Goal: Information Seeking & Learning: Learn about a topic

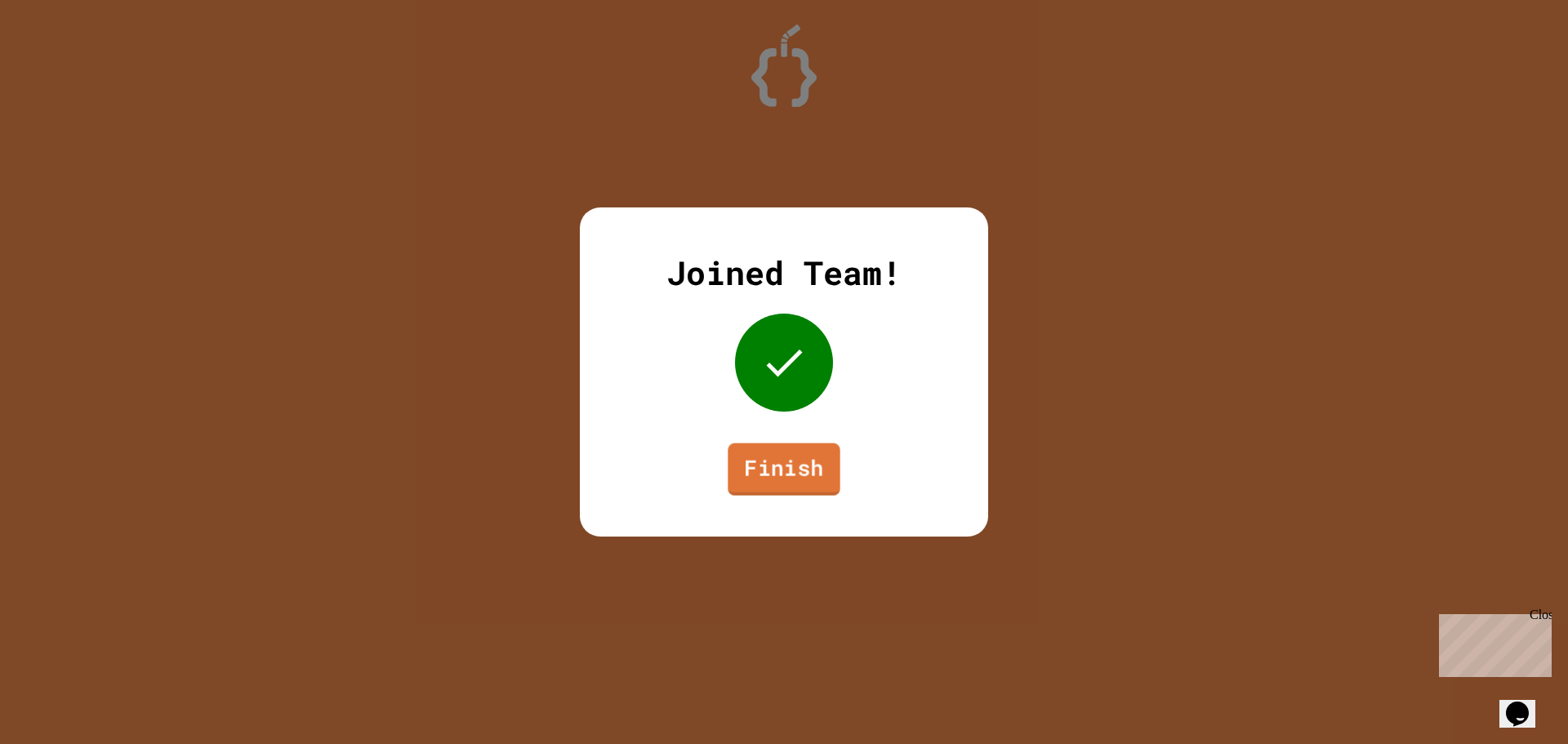
click at [790, 483] on link "Finish" at bounding box center [784, 470] width 112 height 52
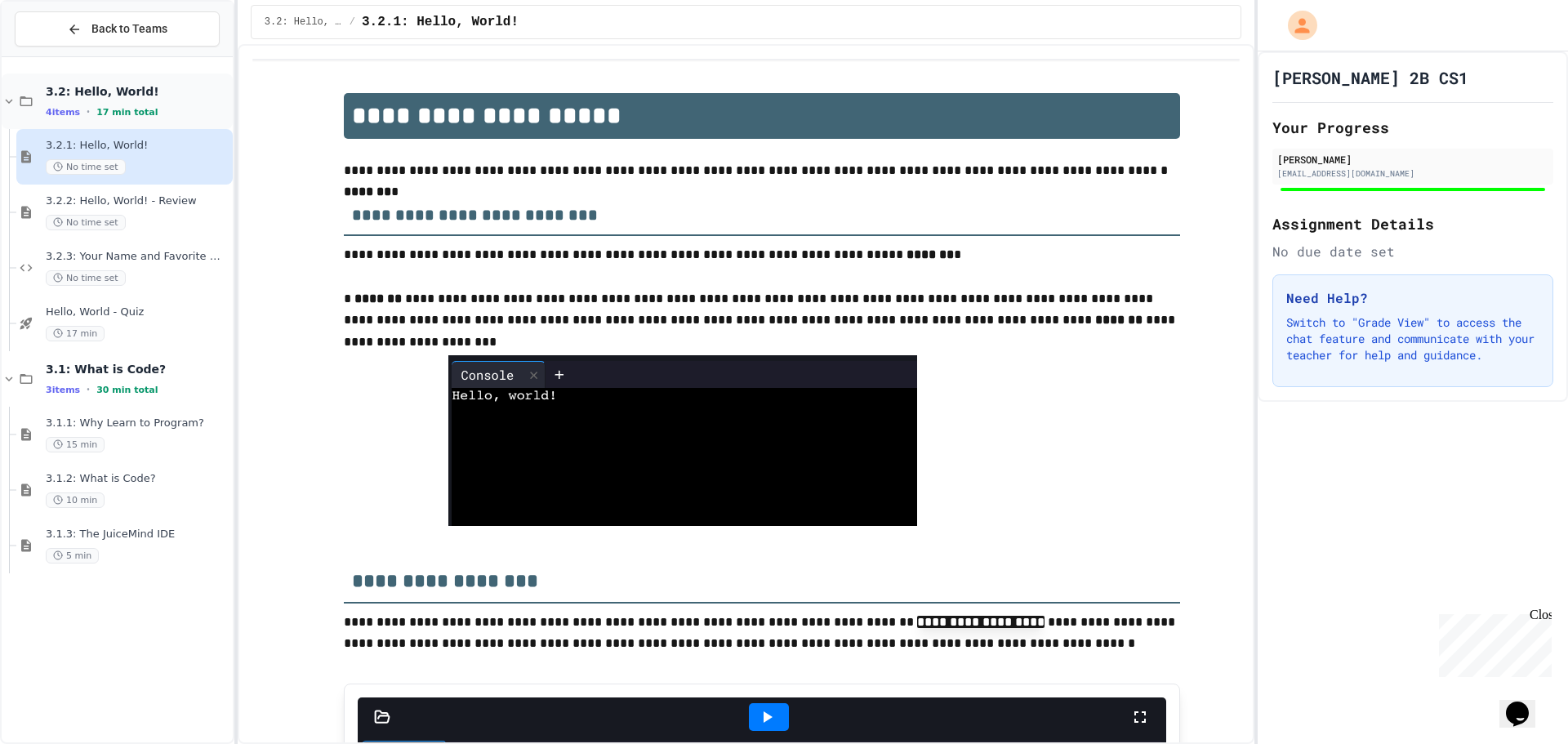
click at [118, 100] on div "3.2: Hello, World! 4 items • 17 min total" at bounding box center [138, 101] width 184 height 34
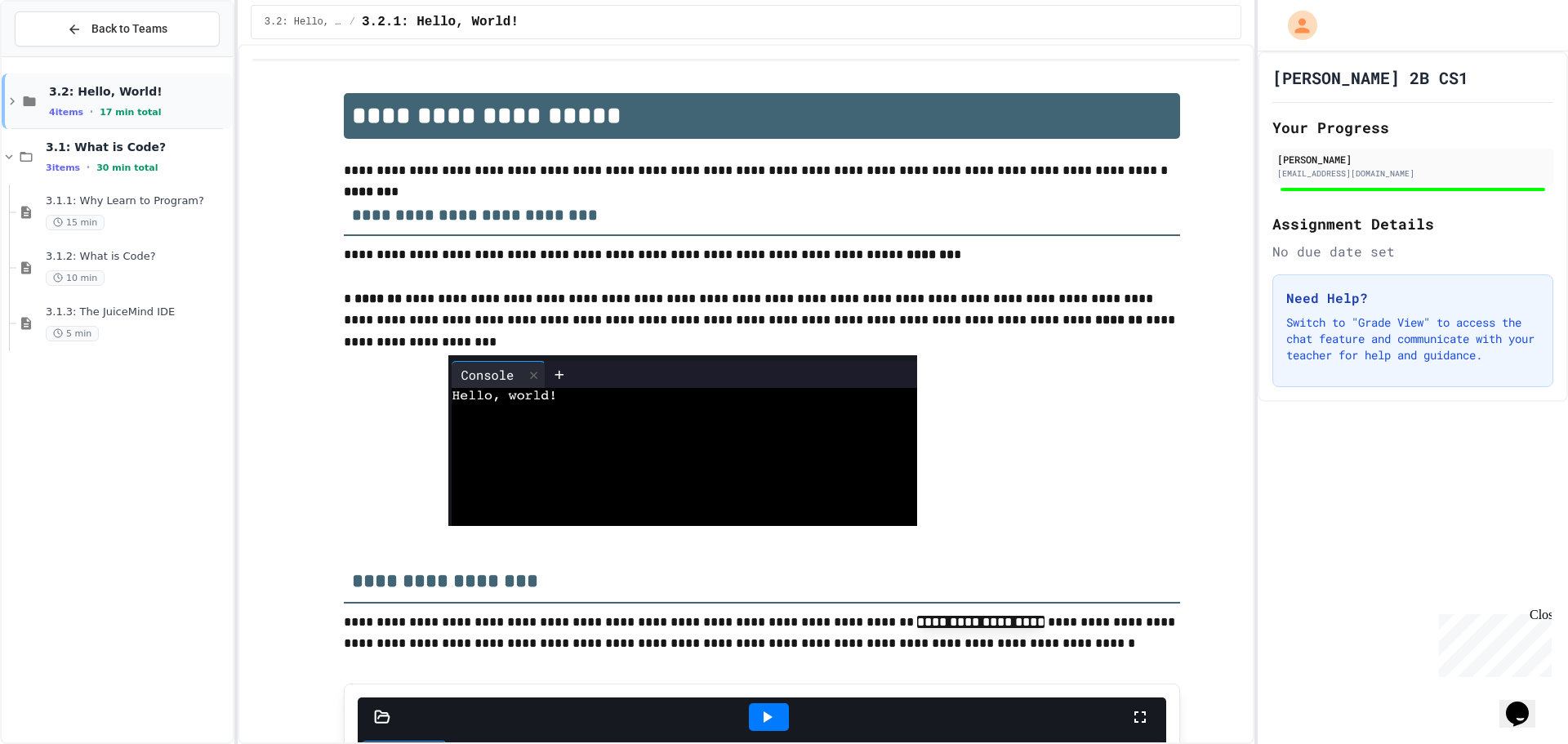
click at [110, 85] on span "3.2: Hello, World!" at bounding box center [139, 91] width 181 height 15
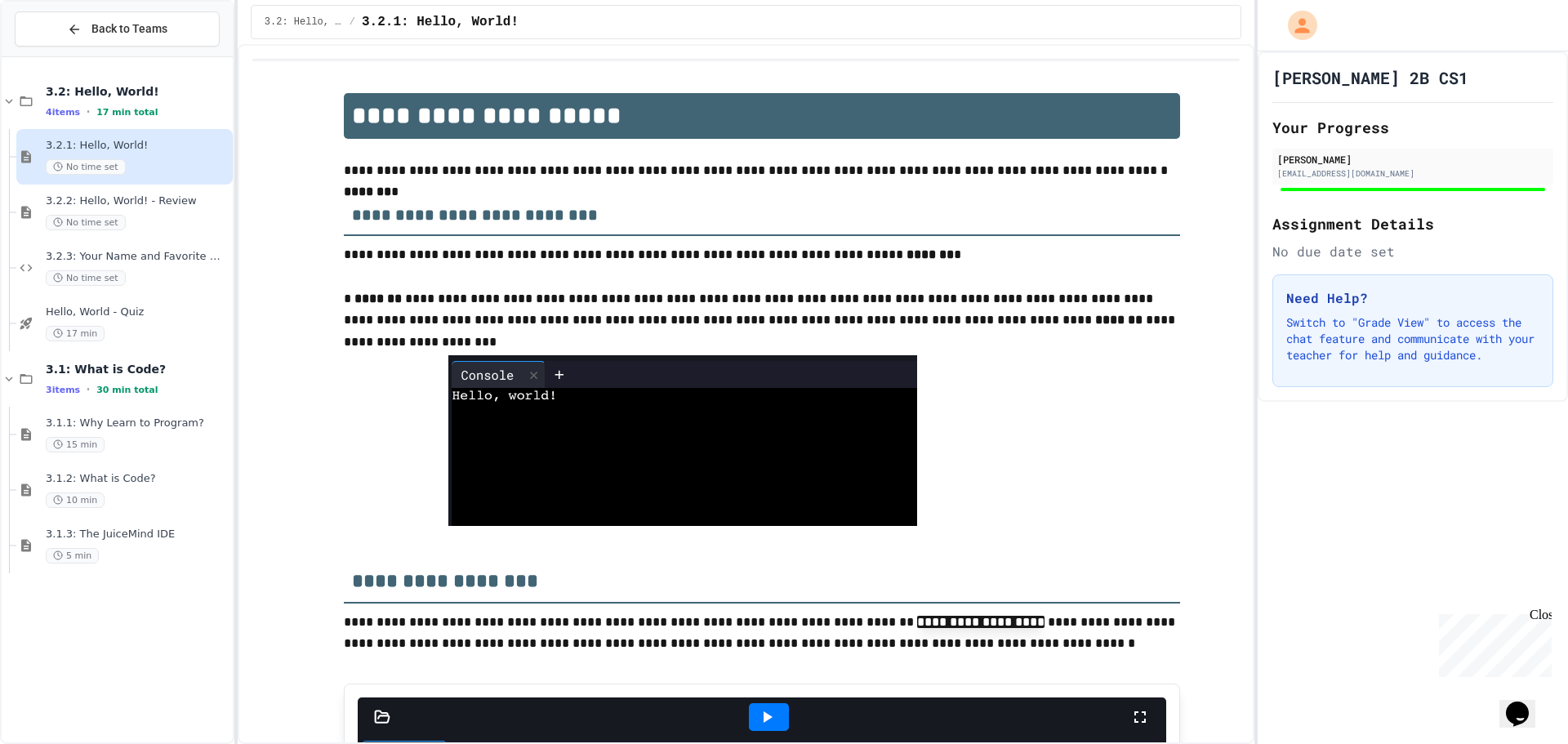
click at [123, 150] on span "3.2.1: Hello, World!" at bounding box center [138, 146] width 184 height 14
click at [137, 104] on div "3.2: Hello, World! 4 items • 17 min total" at bounding box center [138, 101] width 184 height 34
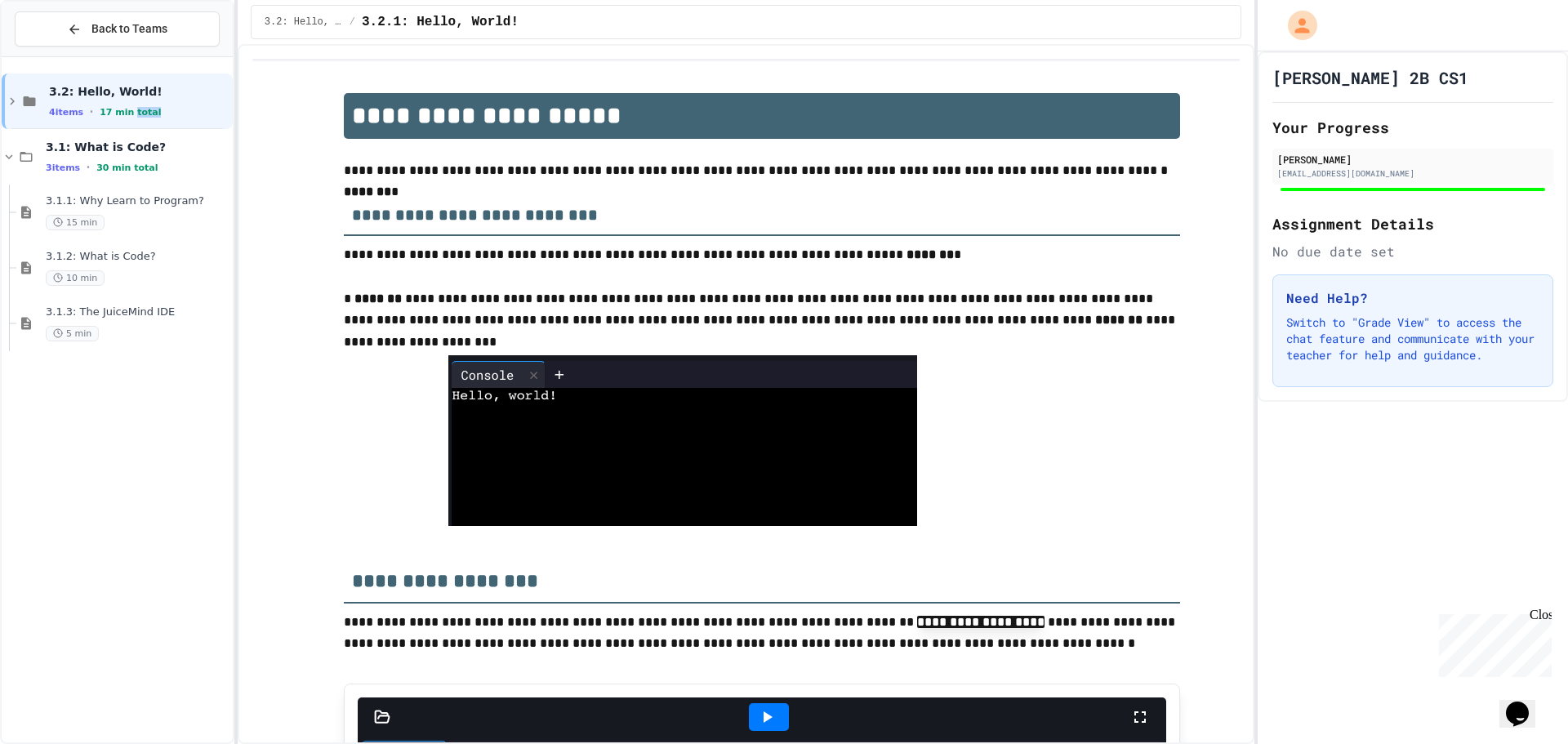
click at [137, 104] on div "3.2: Hello, World! 4 items • 17 min total" at bounding box center [139, 101] width 181 height 34
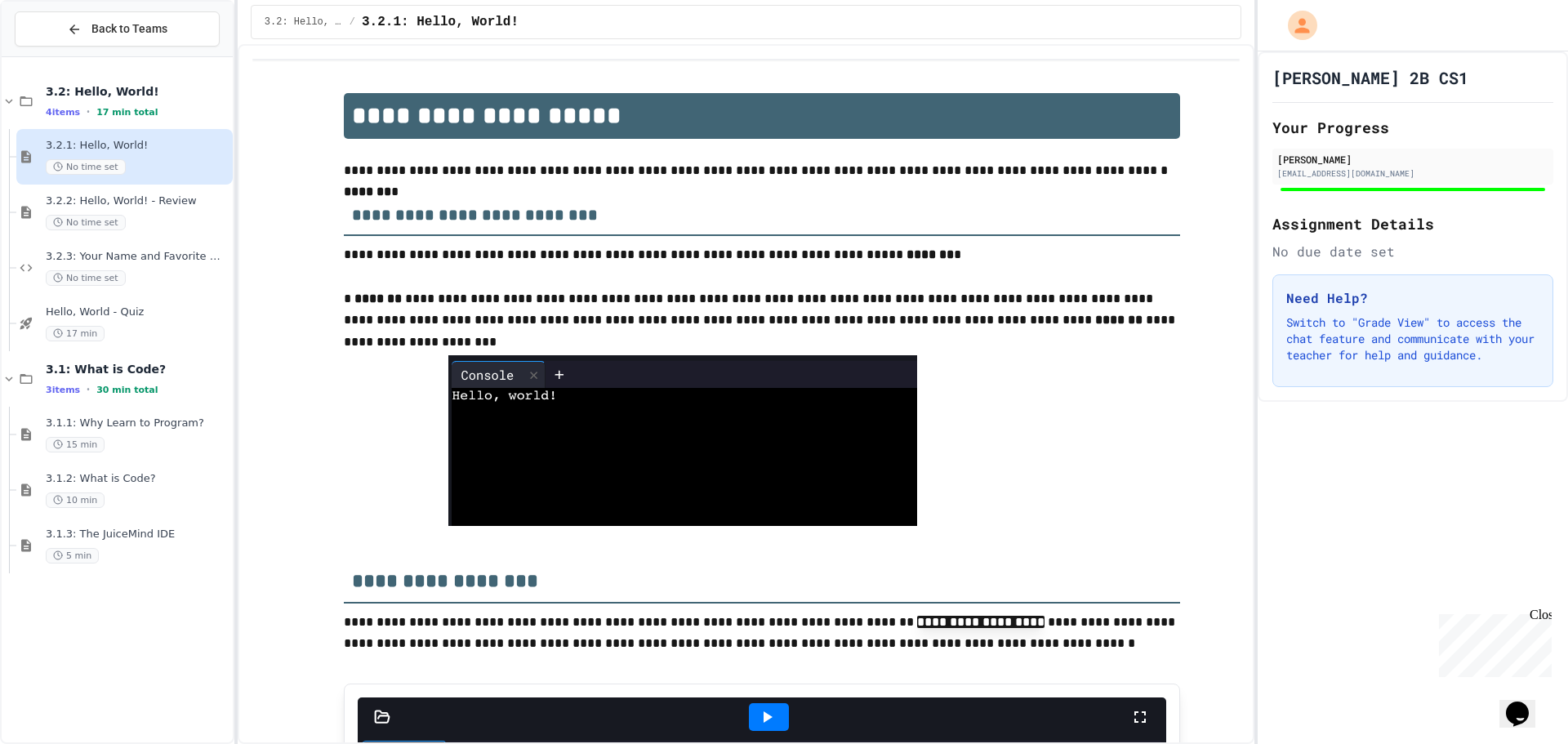
click at [145, 161] on div "No time set" at bounding box center [138, 167] width 184 height 16
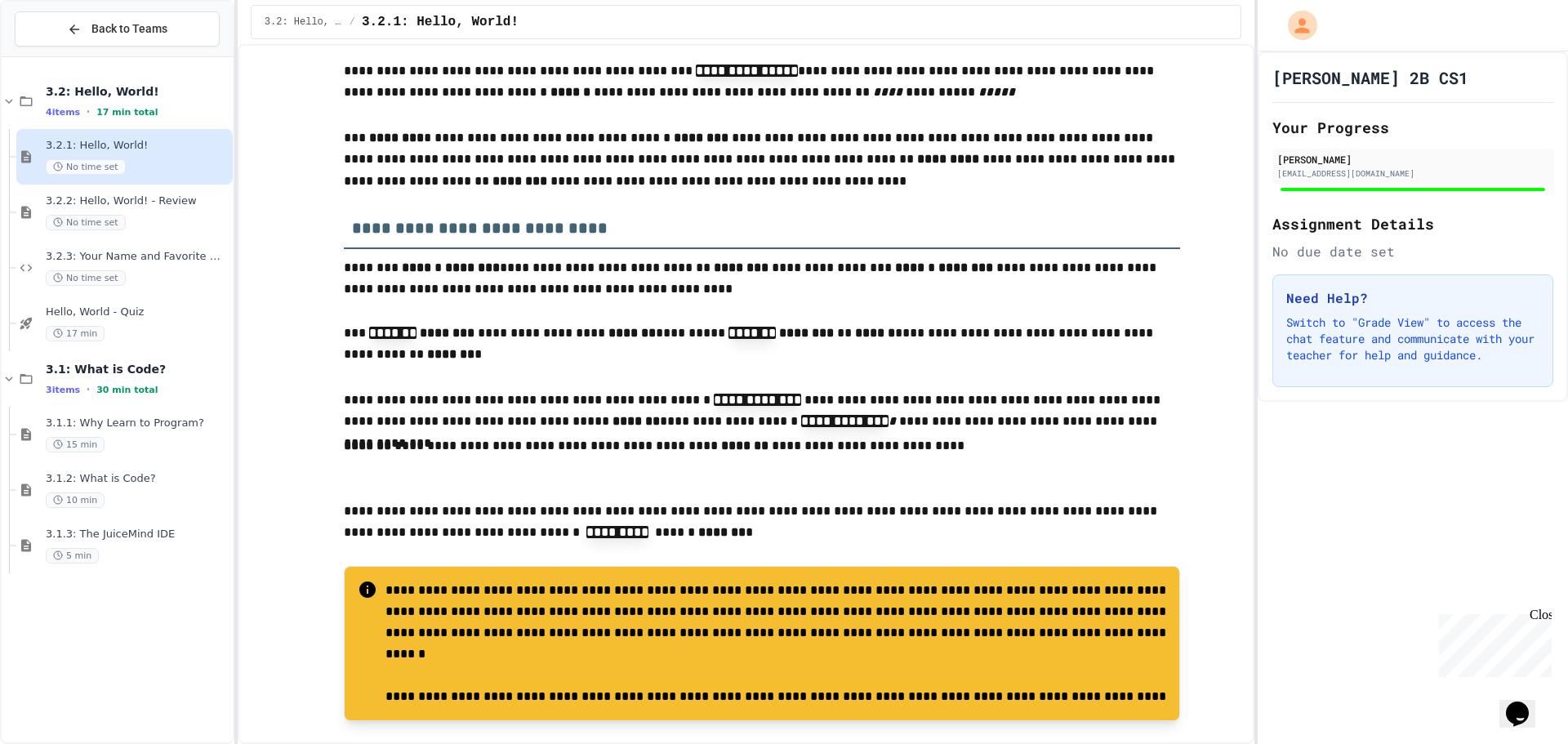
scroll to position [1307, 0]
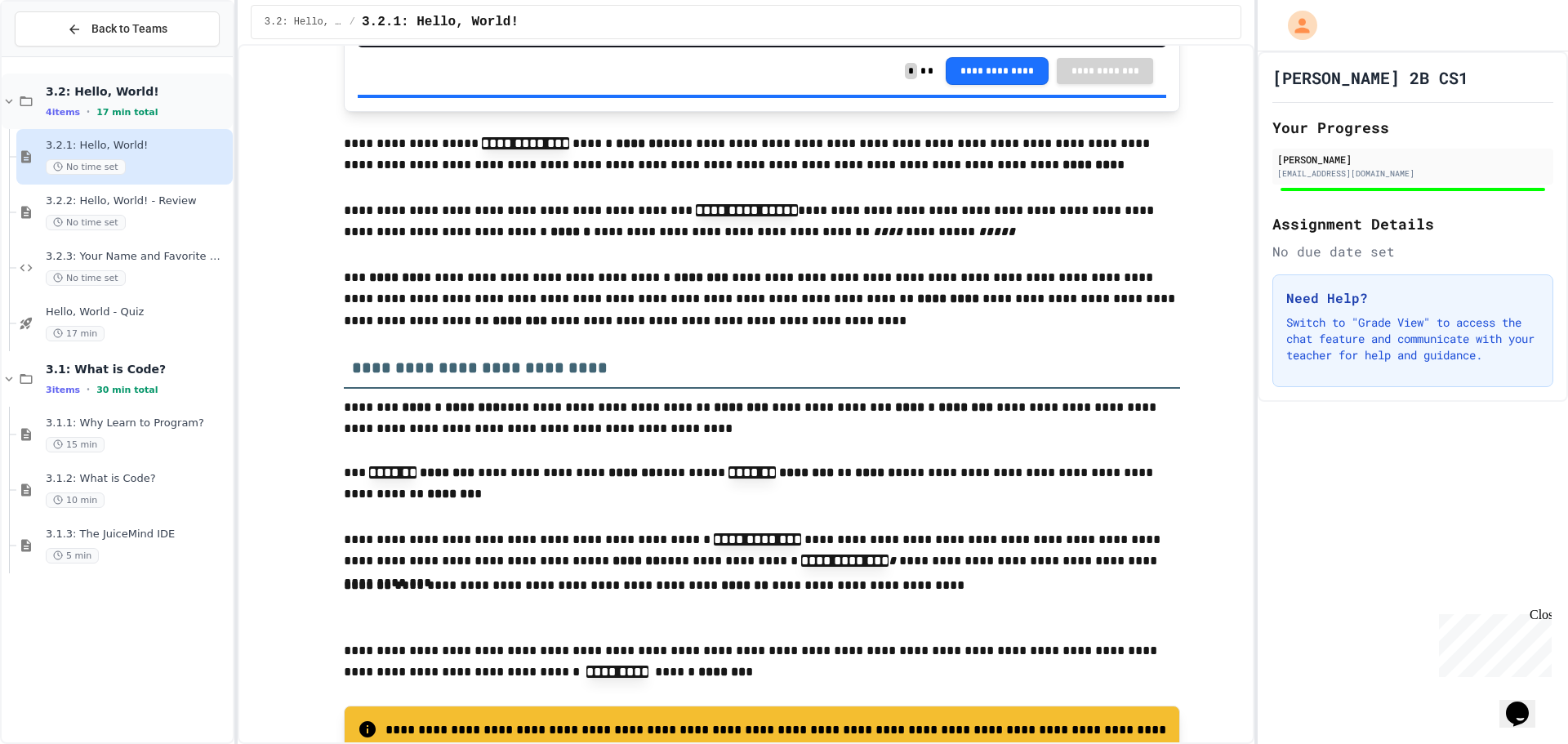
click at [138, 100] on div "3.2: Hello, World! 4 items • 17 min total" at bounding box center [138, 101] width 184 height 34
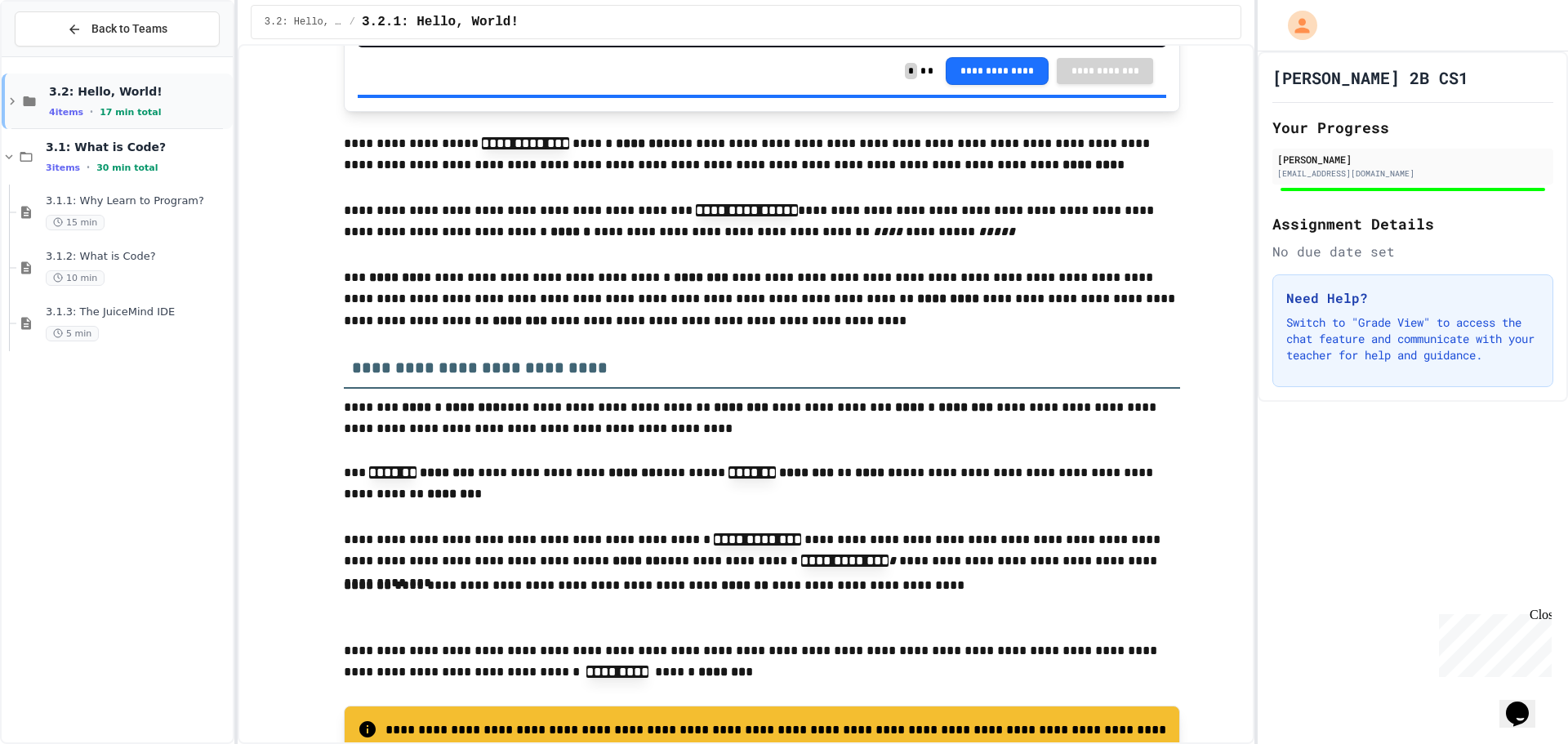
click at [136, 93] on span "3.2: Hello, World!" at bounding box center [139, 91] width 181 height 15
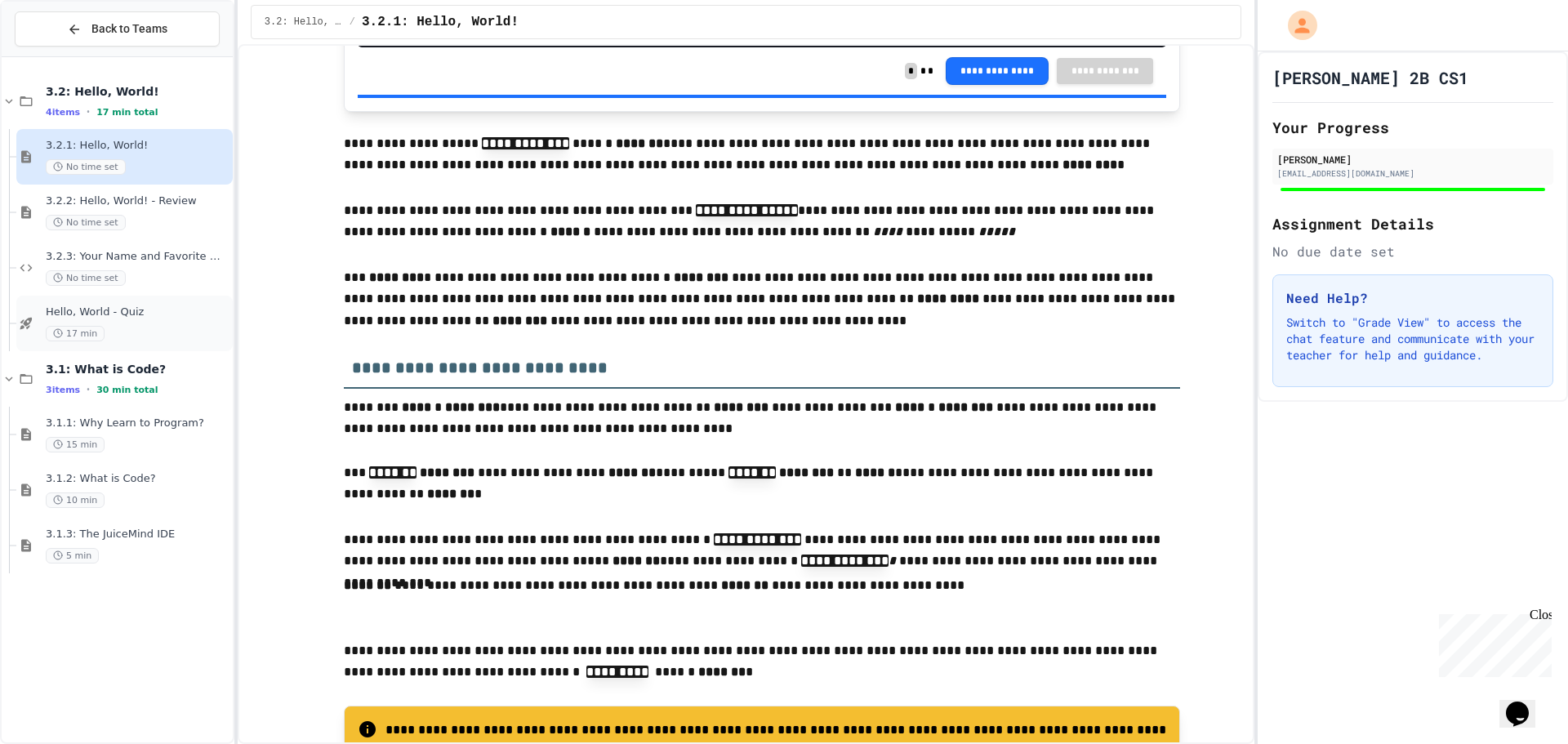
click at [133, 317] on span "Hello, World - Quiz" at bounding box center [138, 313] width 184 height 14
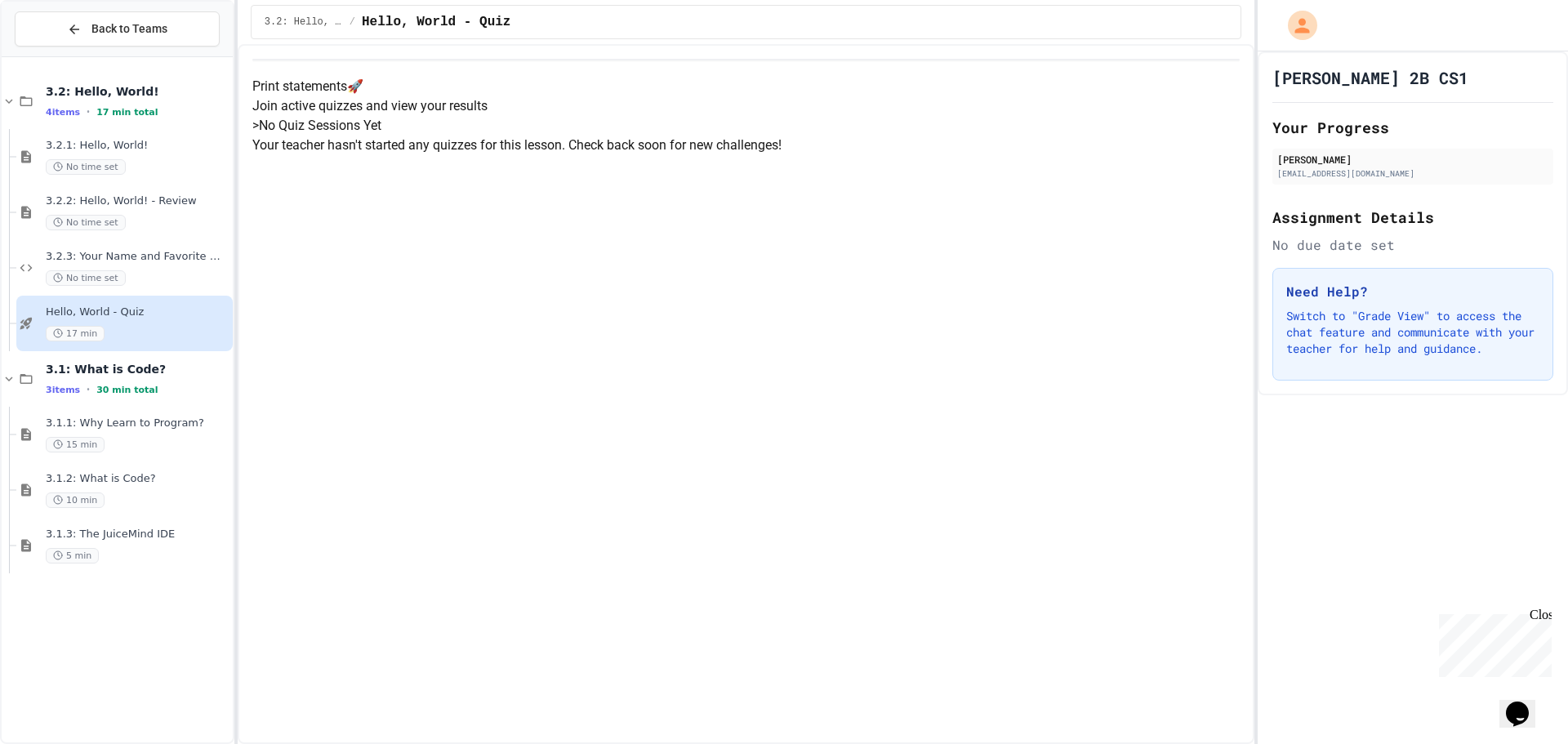
scroll to position [82, 0]
drag, startPoint x: 1295, startPoint y: 221, endPoint x: 979, endPoint y: 293, distance: 324.1
click at [979, 155] on div "Print statements 🚀 Join active quizzes and view your results > No Quiz Sessions…" at bounding box center [746, 116] width 987 height 78
click at [894, 155] on div "Print statements 🚀 Join active quizzes and view your results > No Quiz Sessions…" at bounding box center [746, 116] width 987 height 78
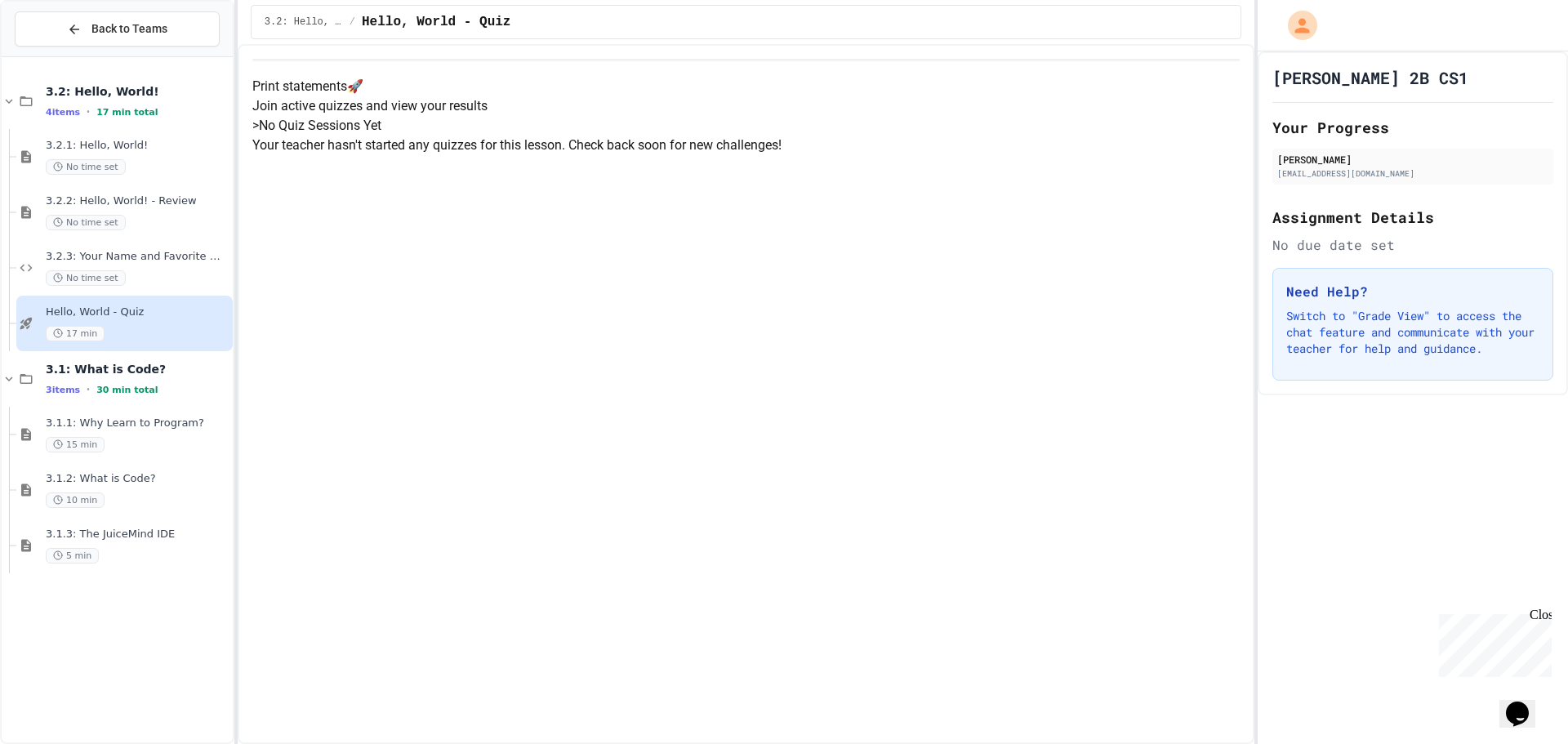
click at [894, 155] on div "Print statements 🚀 Join active quizzes and view your results > No Quiz Sessions…" at bounding box center [746, 116] width 987 height 78
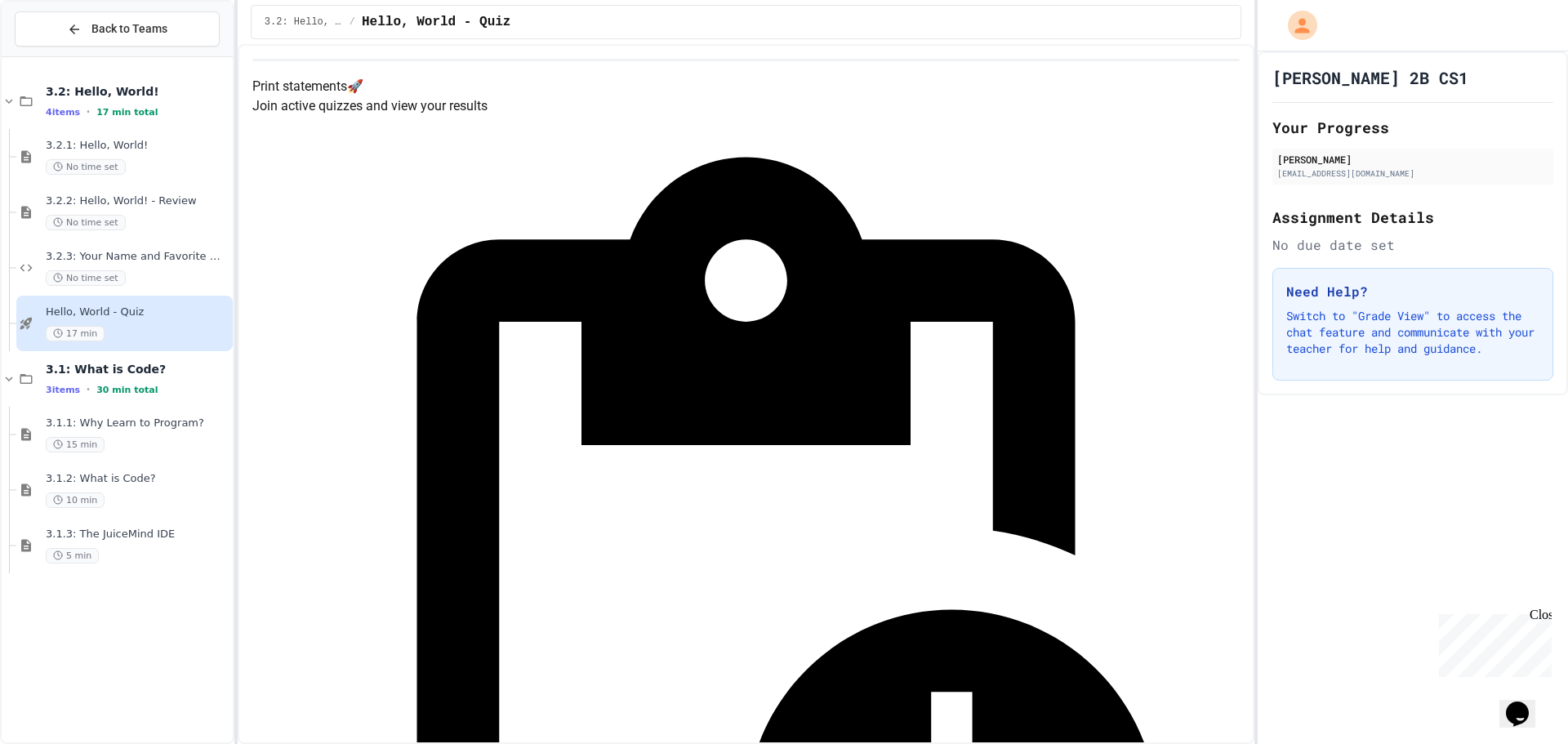
drag, startPoint x: 587, startPoint y: 267, endPoint x: 872, endPoint y: 314, distance: 288.8
drag, startPoint x: 888, startPoint y: 318, endPoint x: 898, endPoint y: 334, distance: 18.9
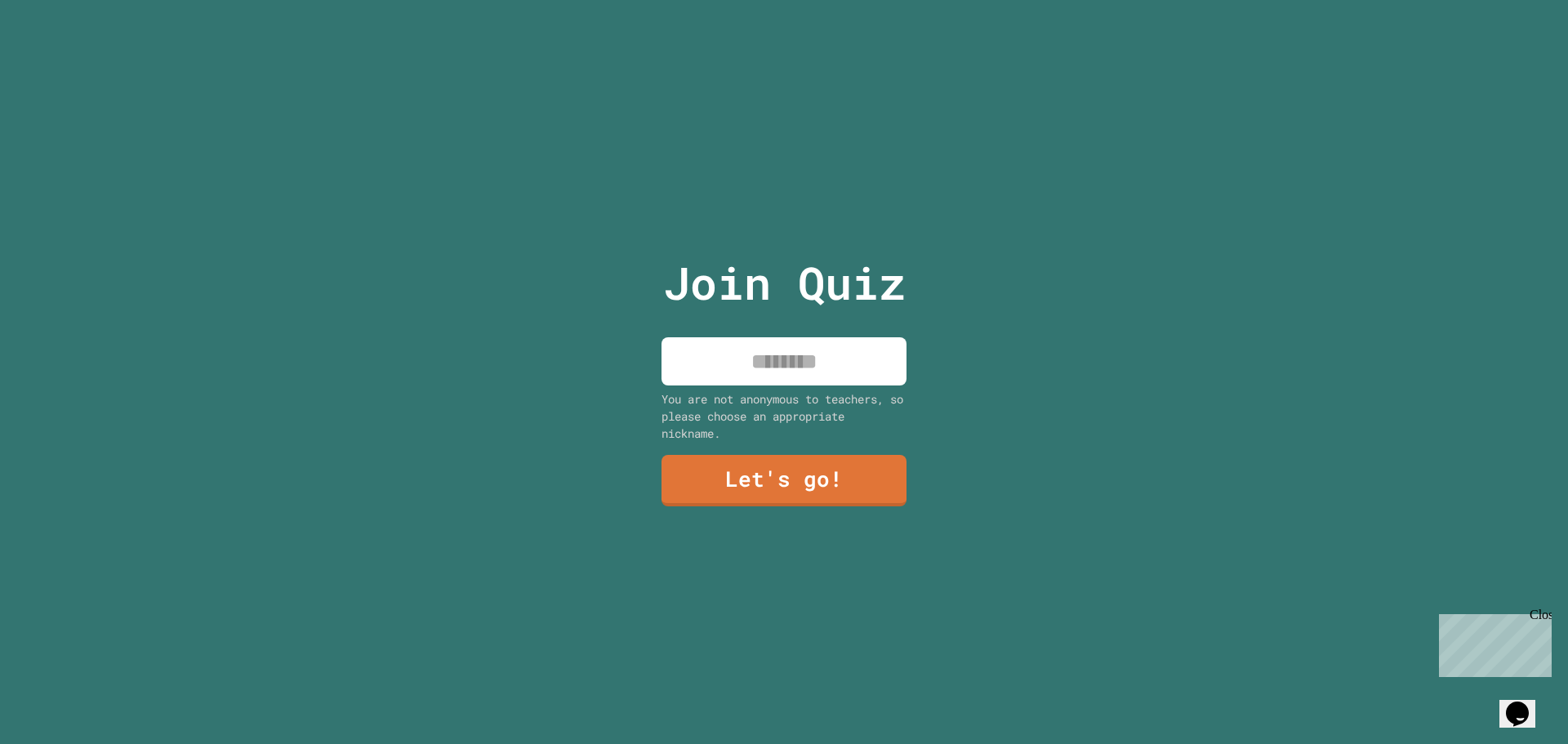
click at [770, 361] on input at bounding box center [784, 361] width 245 height 48
type input "*"
click at [766, 355] on input "**********" at bounding box center [784, 361] width 245 height 48
type input "******"
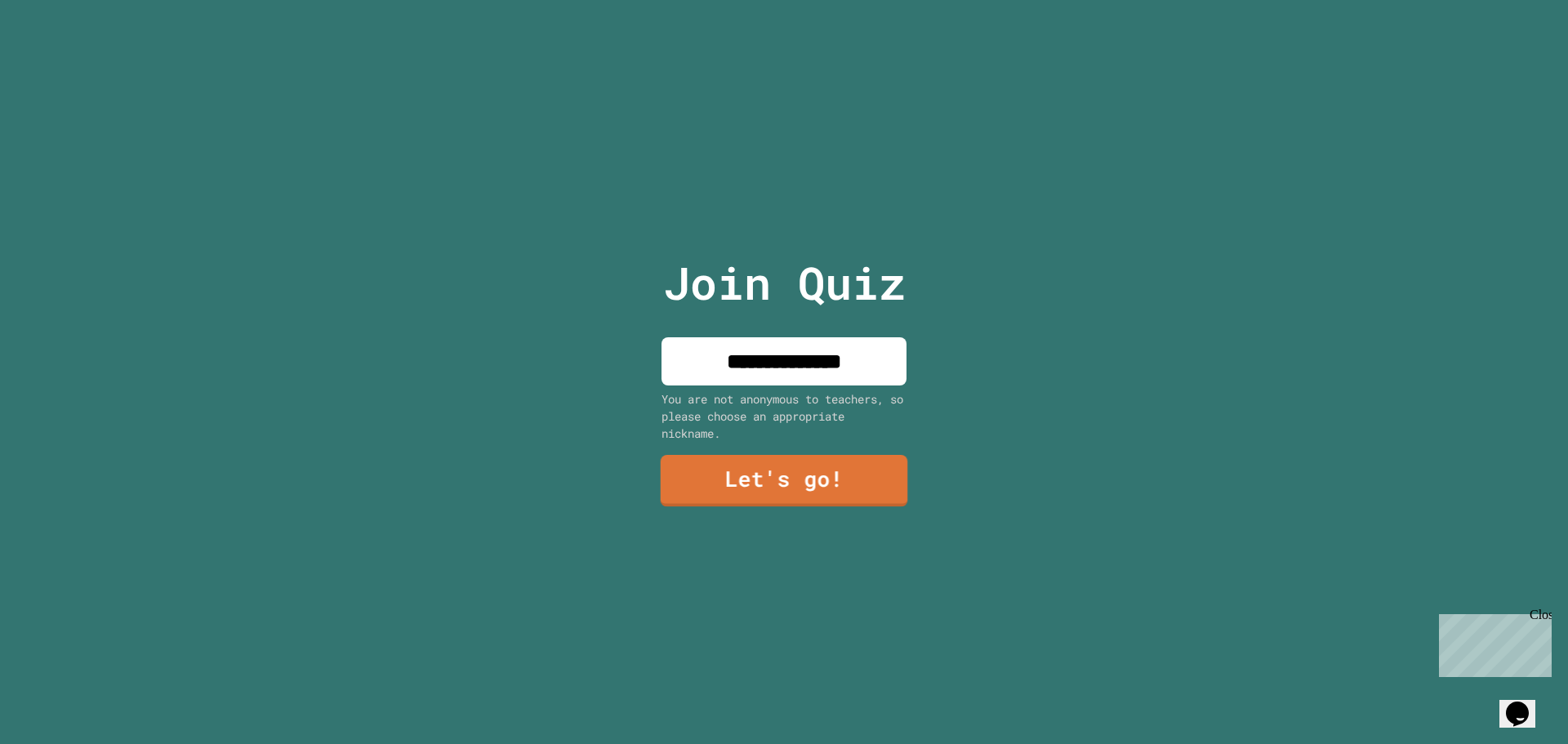
type input "**********"
click at [784, 478] on link "Let's go!" at bounding box center [784, 481] width 248 height 52
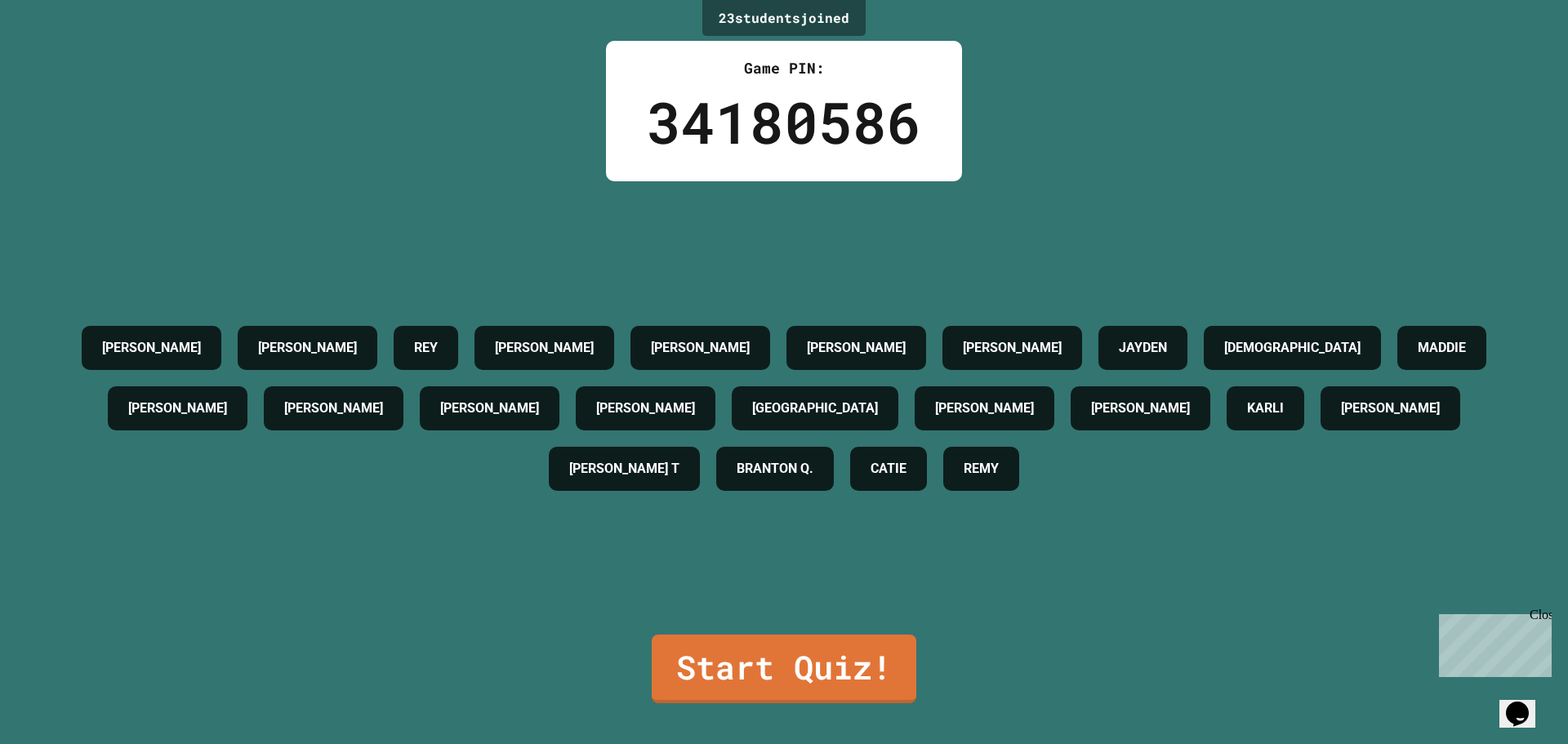
drag, startPoint x: 923, startPoint y: 644, endPoint x: 894, endPoint y: 643, distance: 29.0
click at [922, 644] on div "23 student s joined Game PIN: 34180586 GISSELL IVAN REY EVELYN WILLIAM YAMILE M…" at bounding box center [784, 372] width 1568 height 744
click at [894, 643] on link "Start Quiz!" at bounding box center [784, 667] width 266 height 71
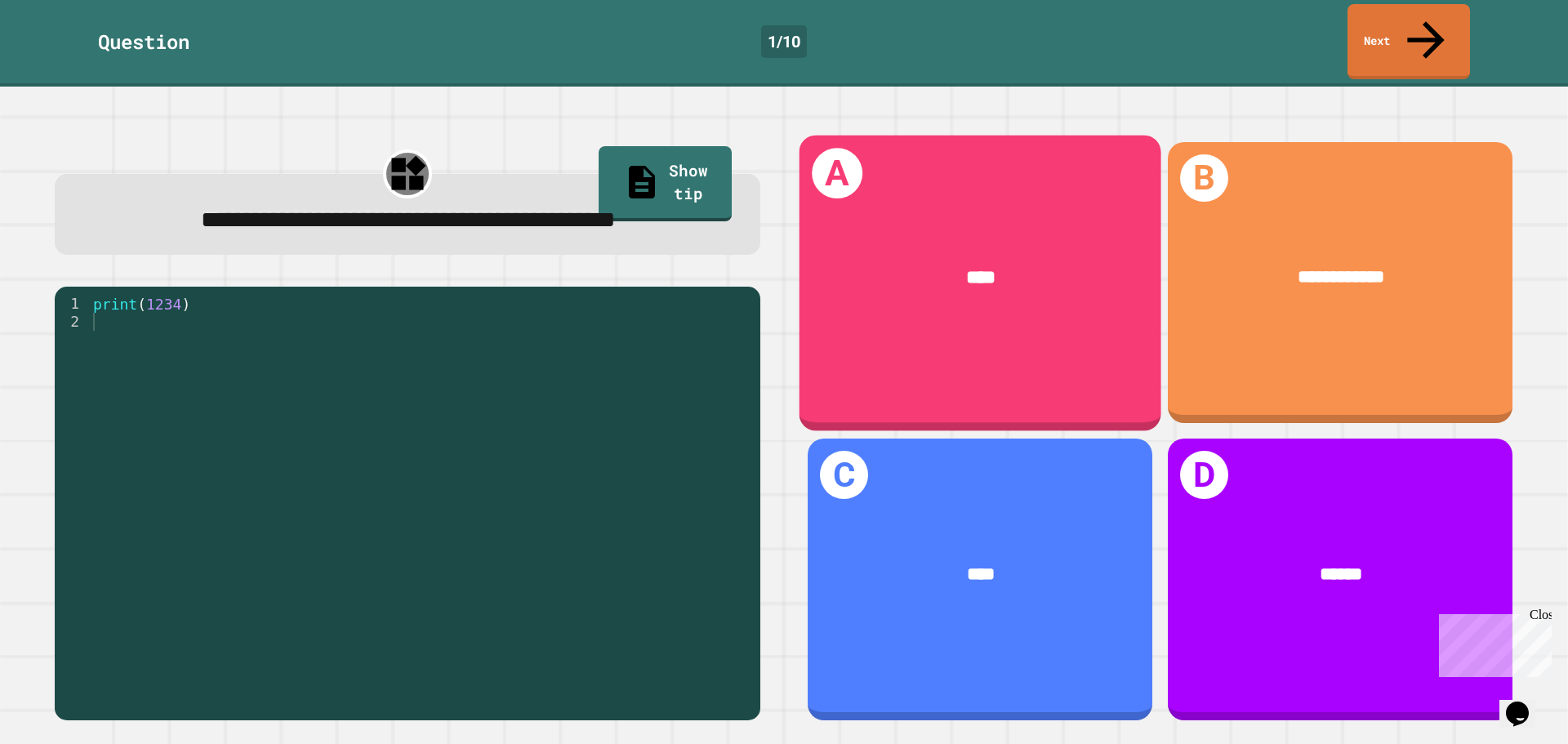
click at [1037, 264] on div "****" at bounding box center [979, 278] width 285 height 29
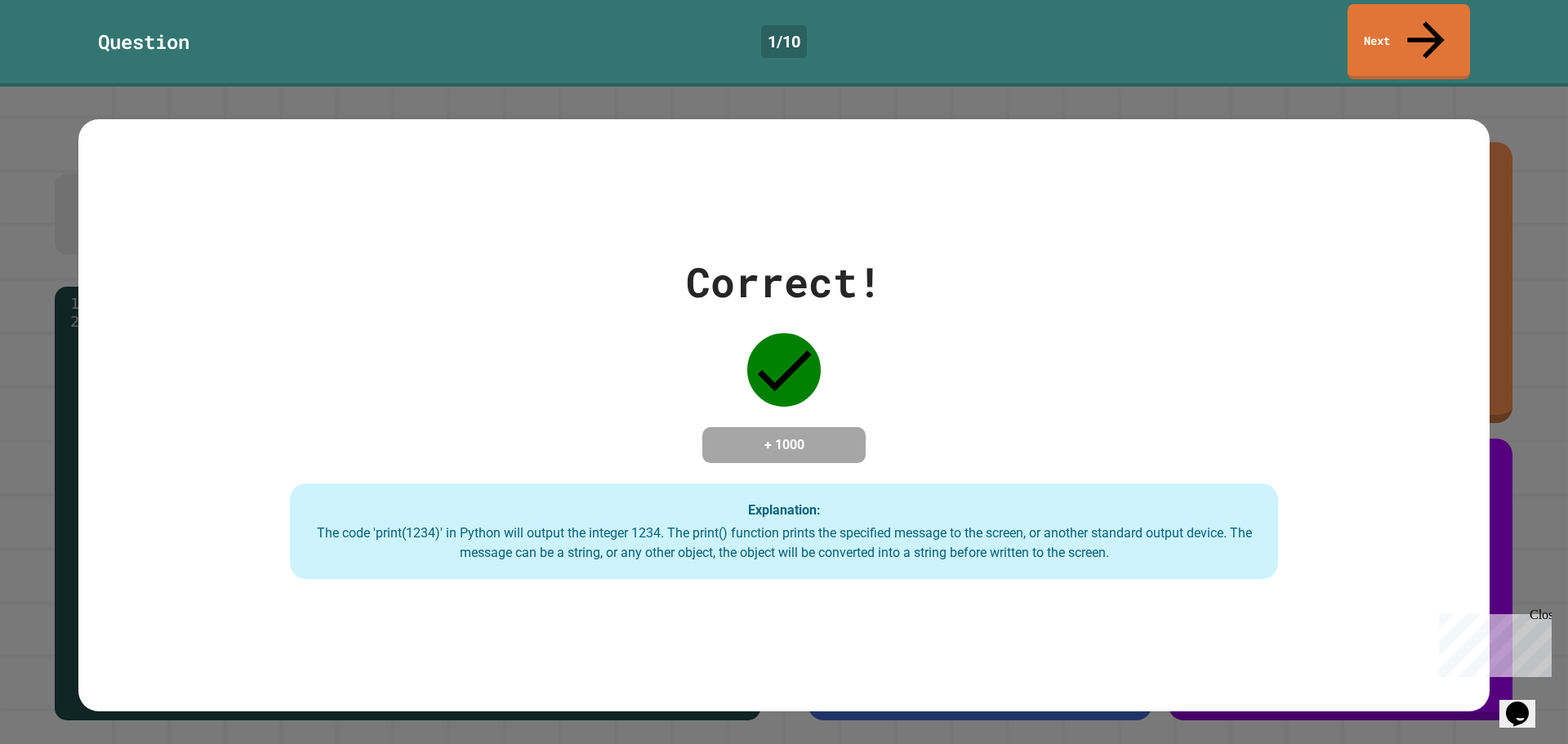
click at [1453, 678] on div "Correct! + 1000 Explanation: The code 'print(1234)' in Python will output the i…" at bounding box center [784, 415] width 1411 height 592
click at [1277, 344] on div "Correct! + 1000 Explanation: The code 'print(1234)' in Python will output the i…" at bounding box center [784, 416] width 1411 height 328
click at [1422, 27] on link "Next" at bounding box center [1408, 41] width 123 height 75
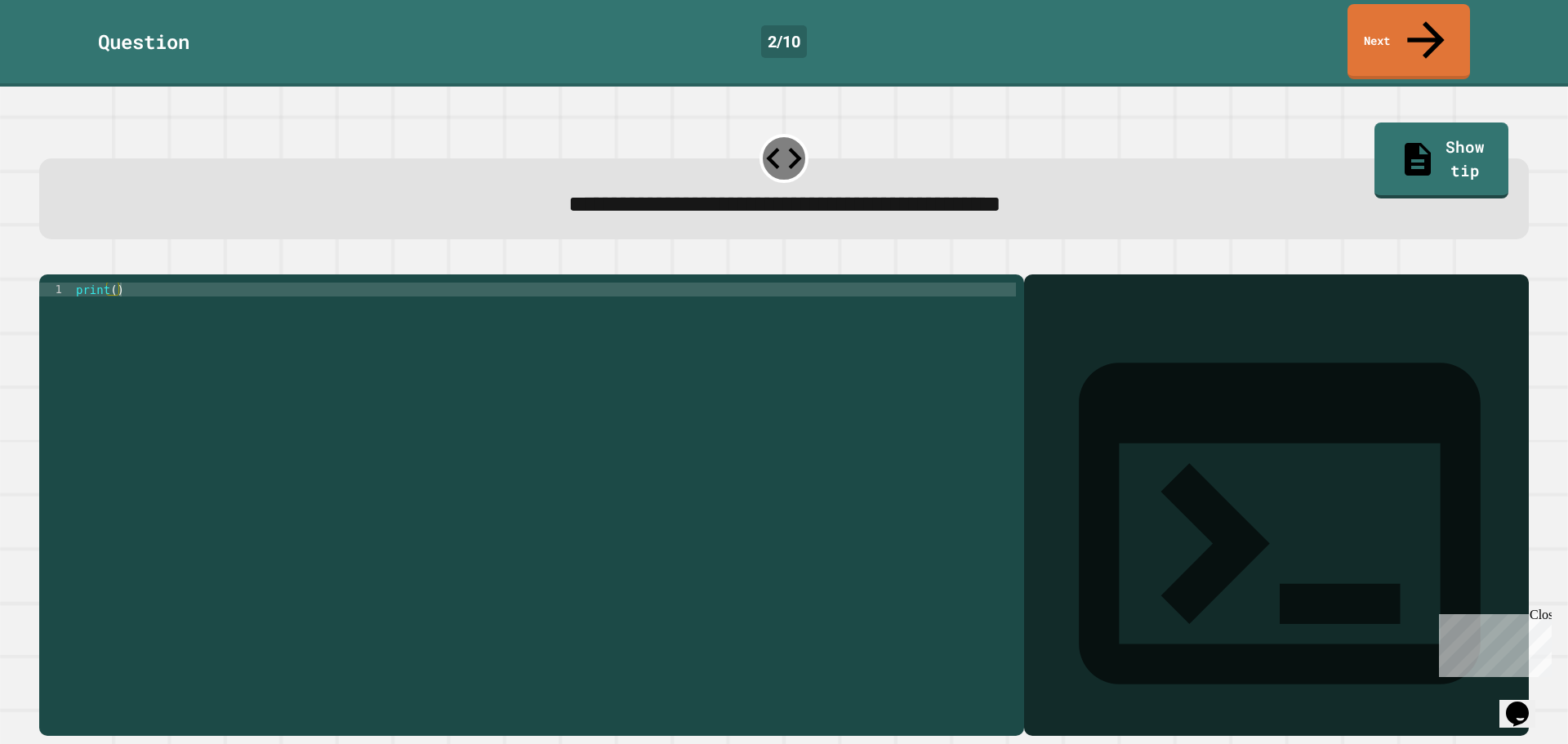
click at [736, 355] on div "print ( )" at bounding box center [545, 505] width 943 height 444
click at [98, 283] on div "print ( )" at bounding box center [545, 505] width 943 height 444
click at [111, 283] on div "print ( )" at bounding box center [545, 505] width 943 height 444
click at [300, 326] on div "print ( "9876543210" )" at bounding box center [545, 505] width 943 height 444
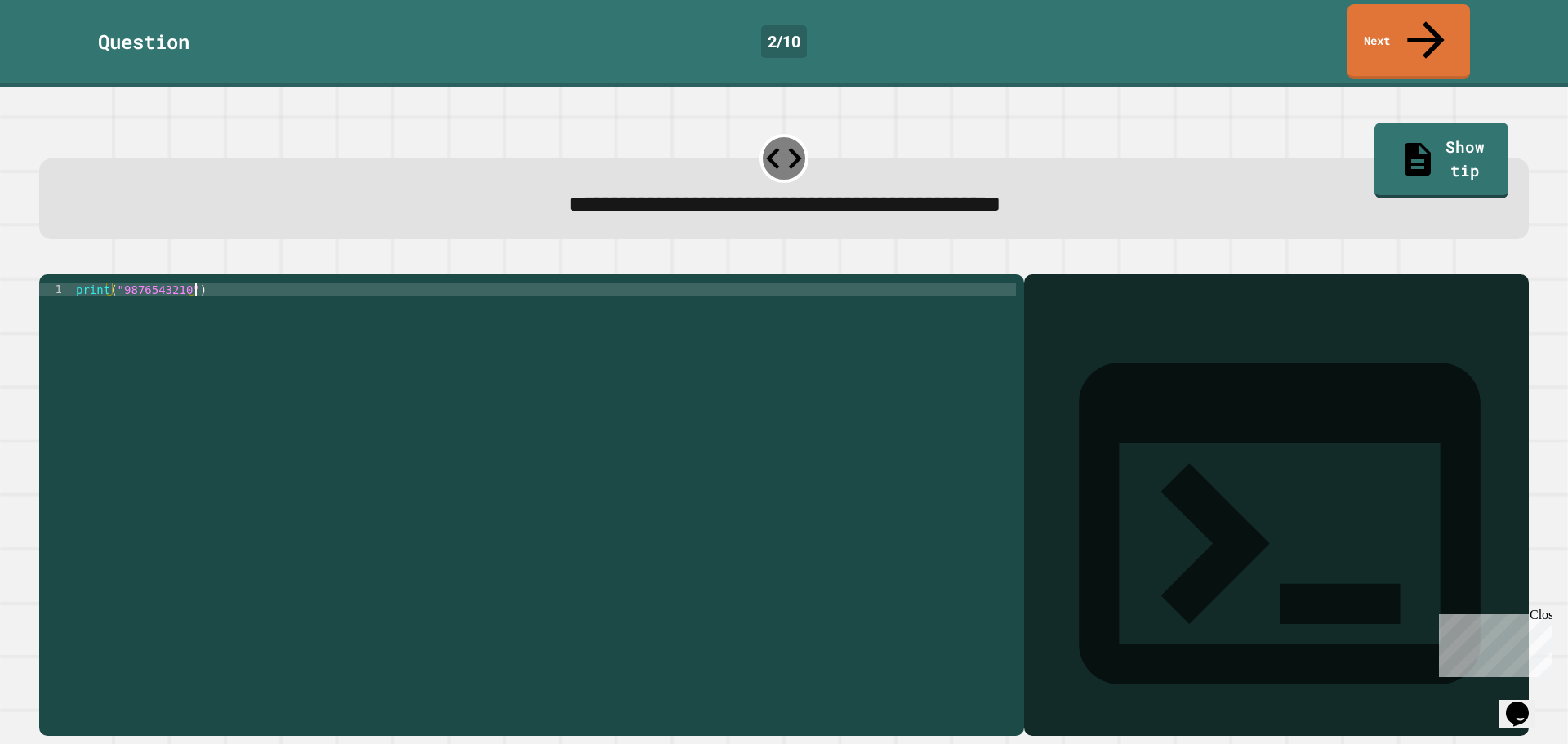
click at [199, 283] on div "print ( "9876543210" )" at bounding box center [545, 491] width 943 height 417
click at [203, 283] on div "print ( "9876543210" )" at bounding box center [545, 505] width 943 height 444
click at [187, 310] on div "print ( "9876543210" )" at bounding box center [545, 505] width 943 height 444
click at [136, 283] on div "print ( "9876543210" )" at bounding box center [545, 505] width 943 height 444
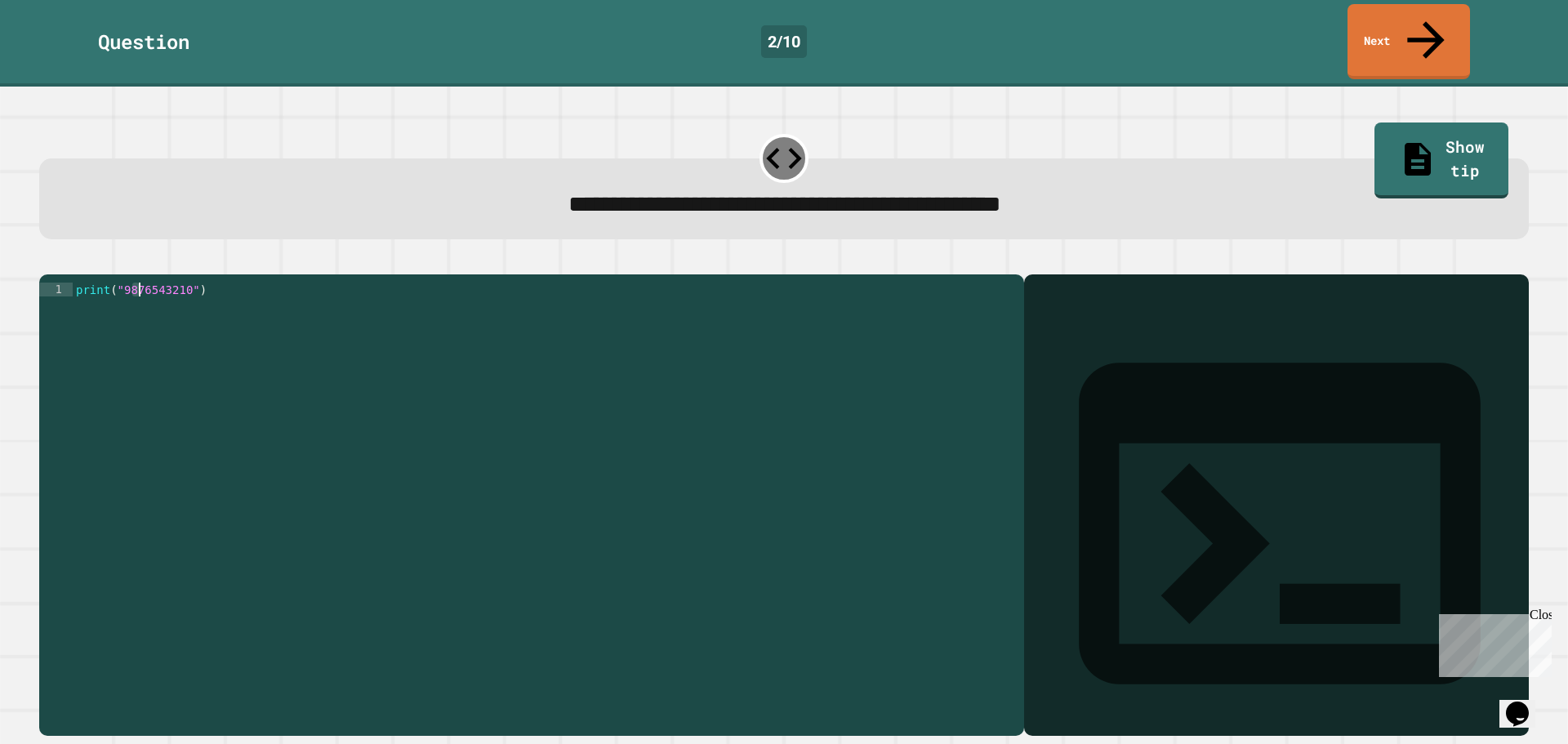
click at [181, 283] on div "print ( "9876543210" )" at bounding box center [545, 505] width 943 height 444
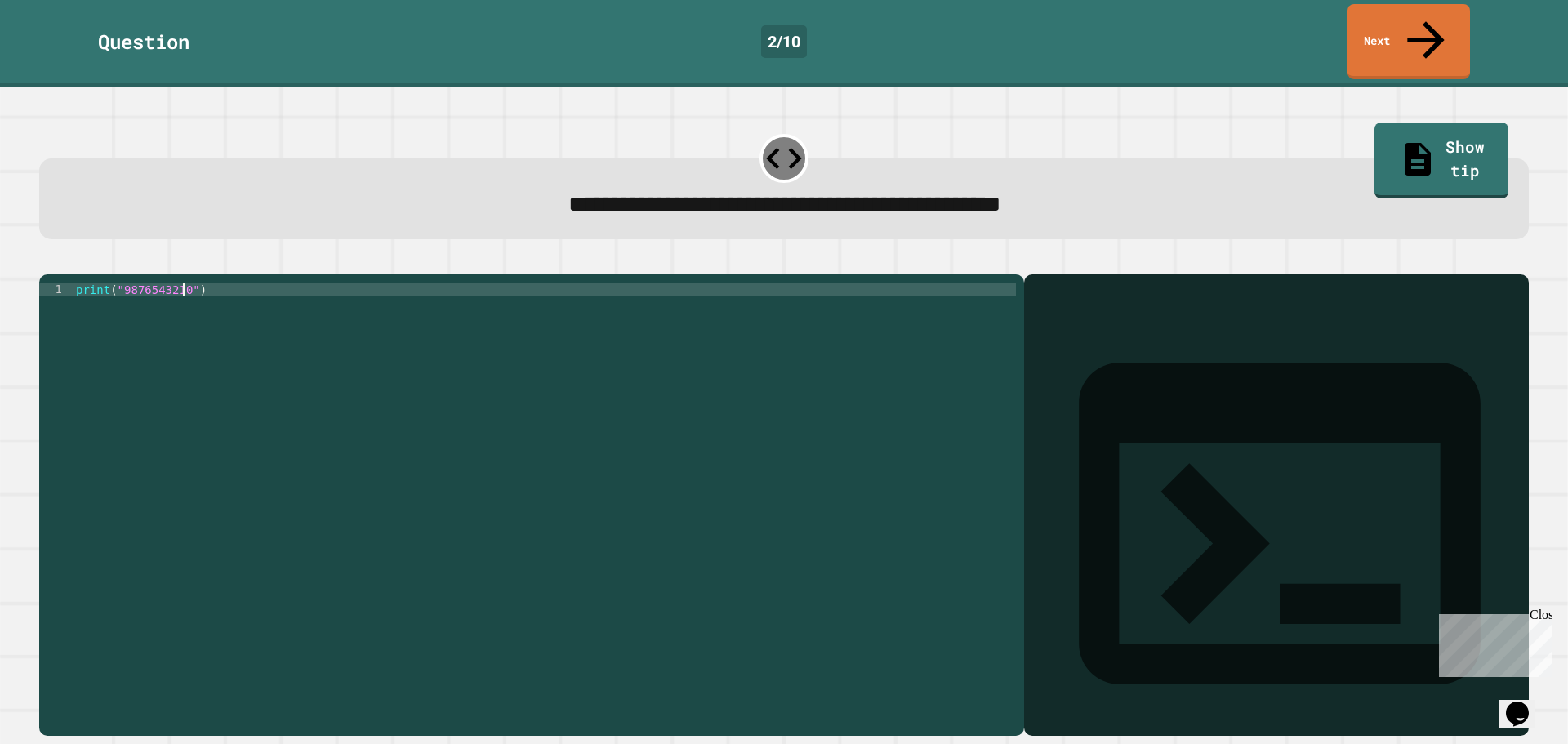
click at [315, 311] on div "print ( "9876543210" )" at bounding box center [545, 505] width 943 height 444
type textarea "**********"
click at [1405, 119] on link "Show tip" at bounding box center [1440, 158] width 133 height 79
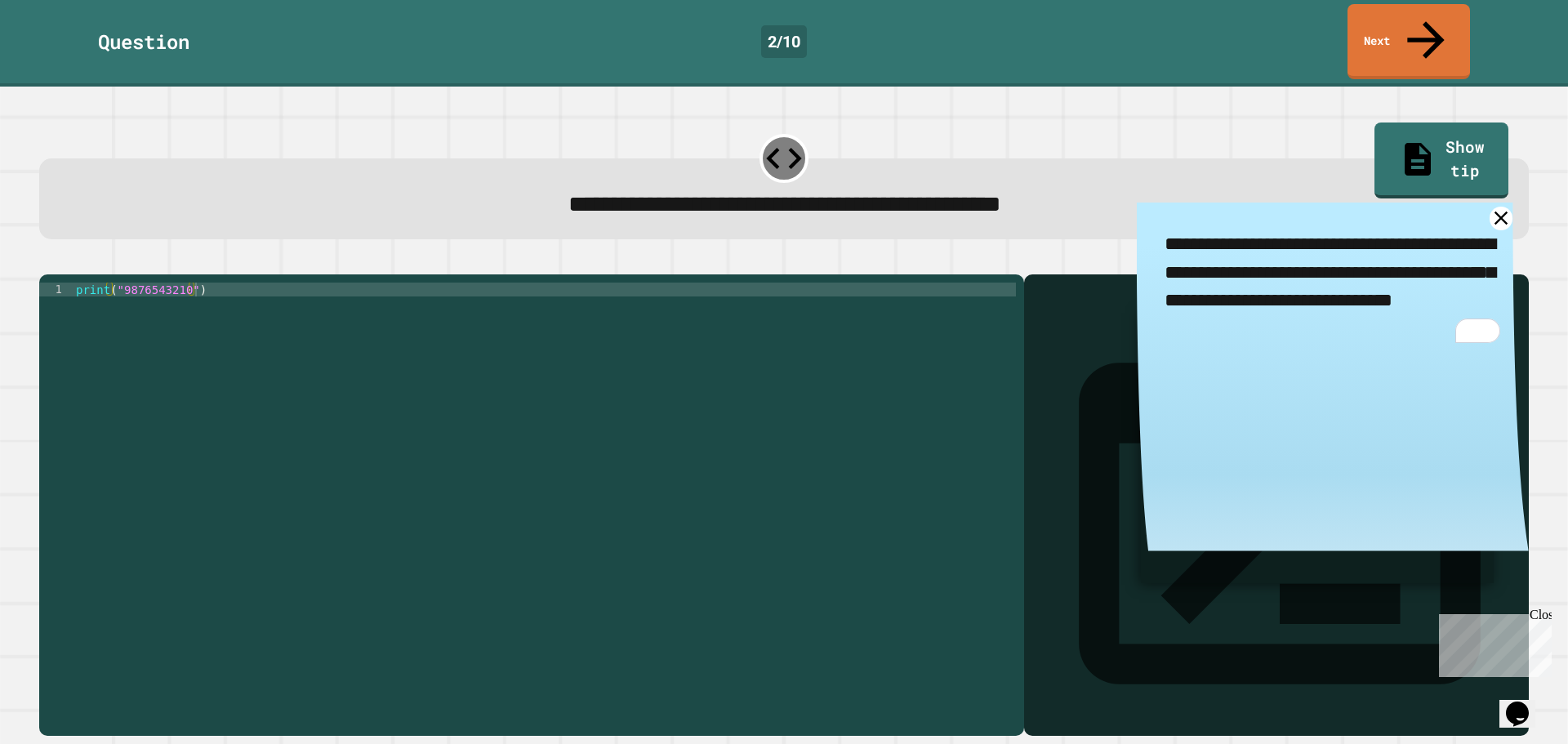
drag, startPoint x: 1203, startPoint y: 229, endPoint x: 1366, endPoint y: 256, distance: 165.2
click at [1366, 256] on textarea "**********" at bounding box center [1332, 287] width 392 height 169
click at [1377, 229] on textarea "**********" at bounding box center [1332, 287] width 392 height 169
click at [1051, 204] on div "**********" at bounding box center [784, 182] width 1505 height 129
click at [991, 193] on span "**********" at bounding box center [784, 204] width 433 height 23
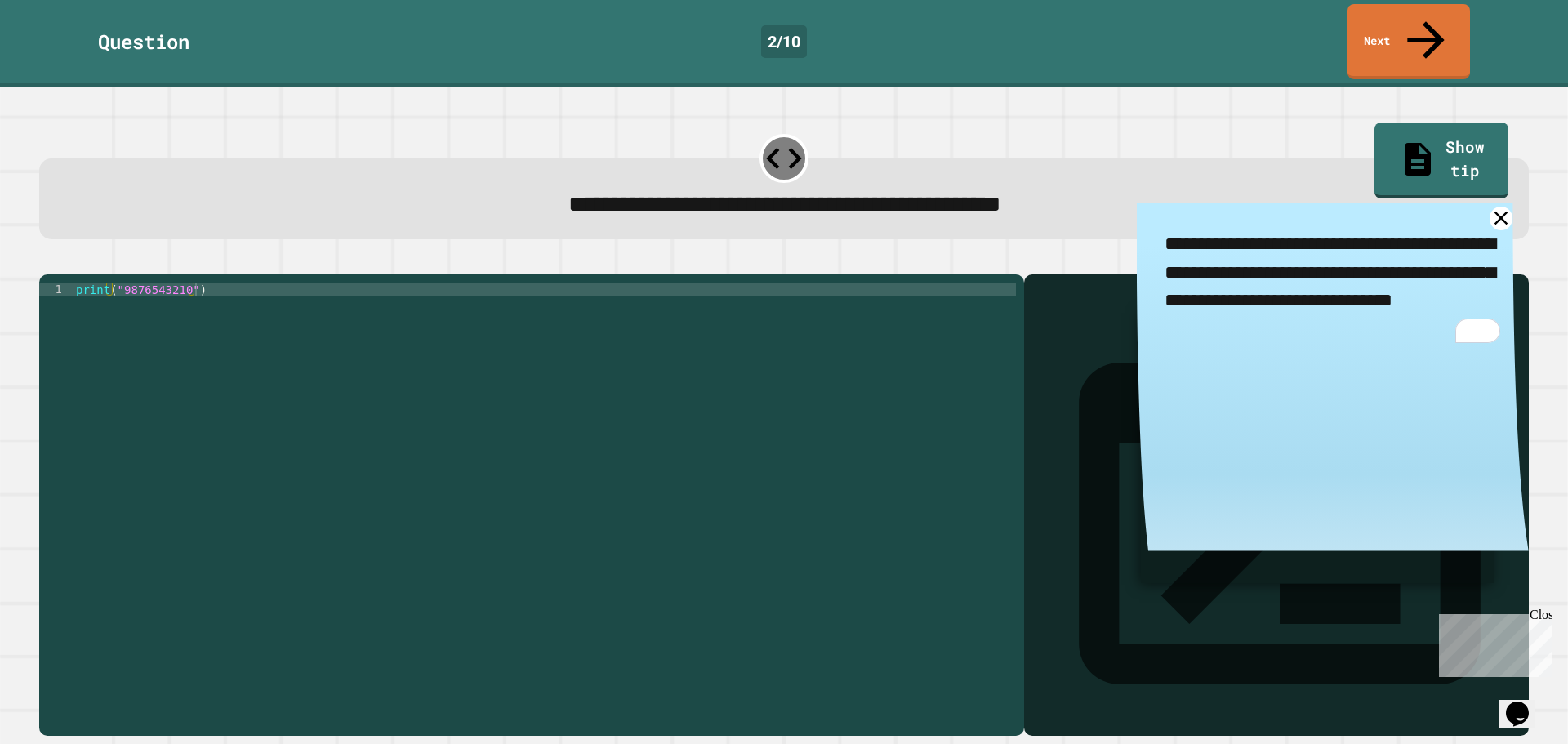
click at [533, 248] on div "**********" at bounding box center [784, 496] width 1505 height 497
click at [1453, 203] on textarea "**********" at bounding box center [1332, 287] width 392 height 169
click at [1487, 205] on link at bounding box center [1500, 218] width 27 height 27
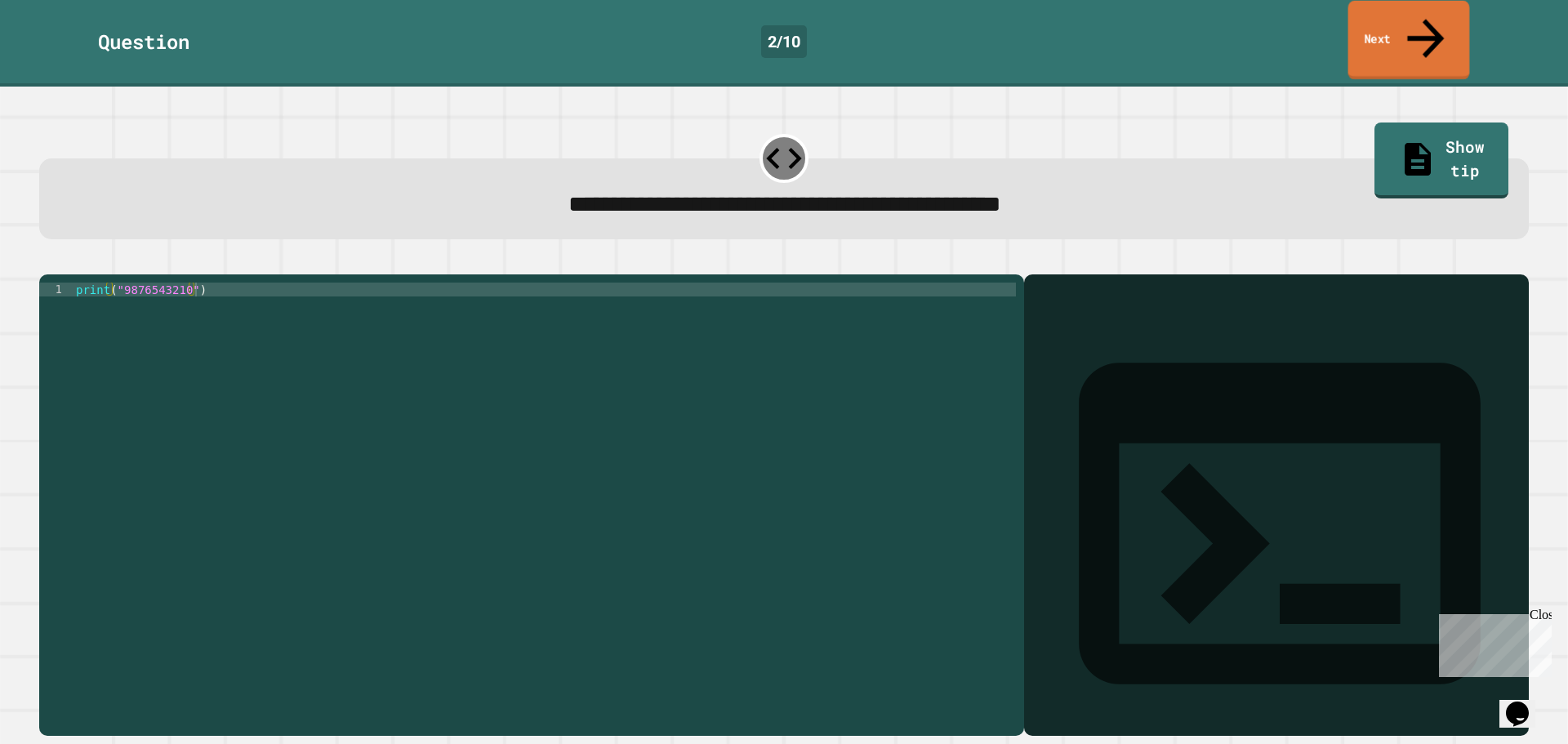
click at [1416, 16] on link "Next" at bounding box center [1409, 40] width 122 height 79
click at [113, 283] on div "print ( )" at bounding box center [545, 505] width 943 height 444
click at [147, 382] on div "print ( "123456" )" at bounding box center [545, 505] width 943 height 444
click at [148, 283] on div "print ( "123456" )" at bounding box center [545, 505] width 943 height 444
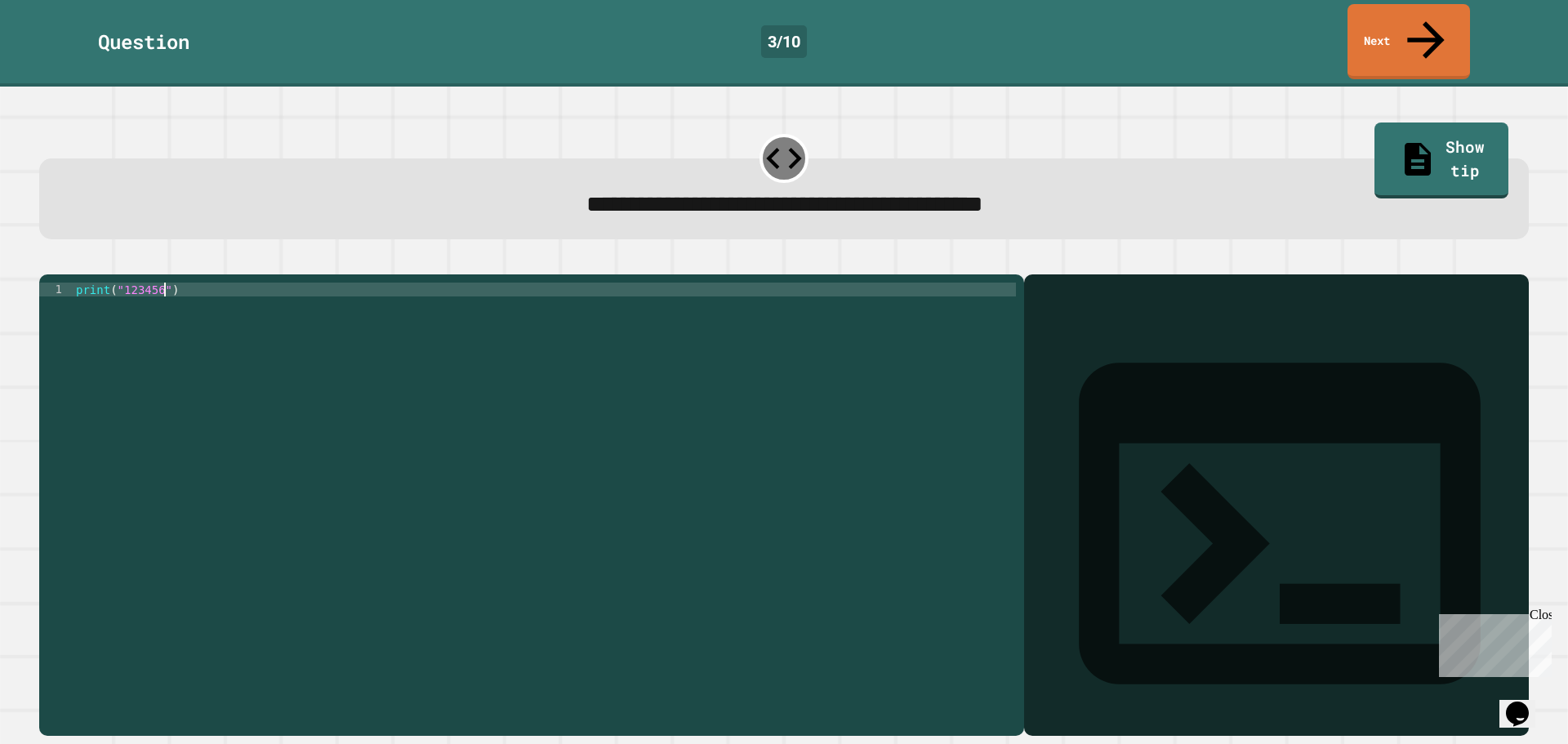
click at [164, 283] on div "print ( "123456" )" at bounding box center [545, 505] width 943 height 444
type textarea "**********"
drag, startPoint x: 683, startPoint y: 155, endPoint x: 808, endPoint y: 164, distance: 125.3
click at [808, 193] on span "**********" at bounding box center [784, 204] width 397 height 23
click at [270, 297] on div "print ( "123456" )" at bounding box center [545, 505] width 943 height 444
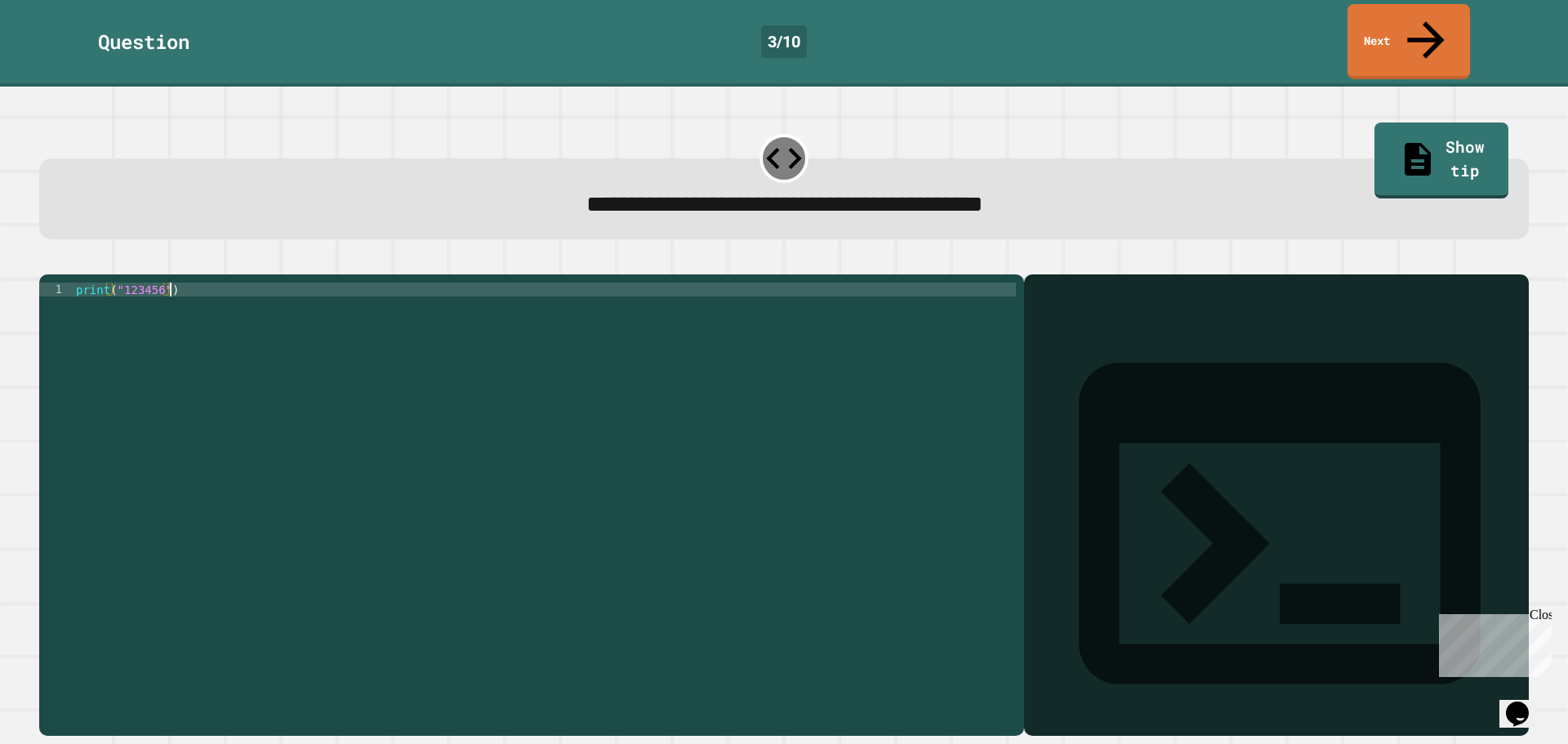
click at [1043, 283] on icon at bounding box center [1279, 524] width 482 height 482
click at [1380, 19] on link "Next" at bounding box center [1408, 39] width 119 height 79
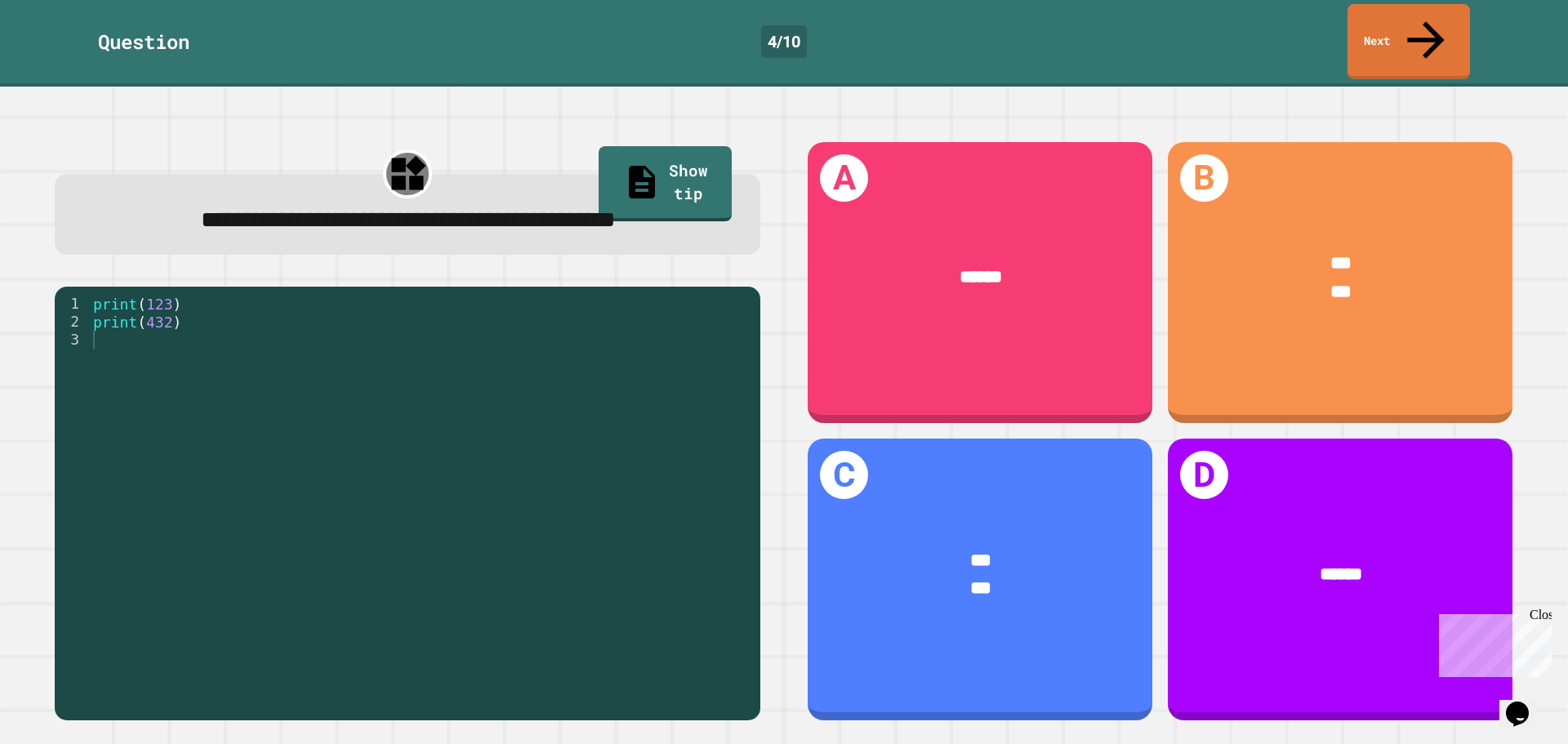
click at [1546, 617] on div "Close" at bounding box center [1539, 618] width 20 height 20
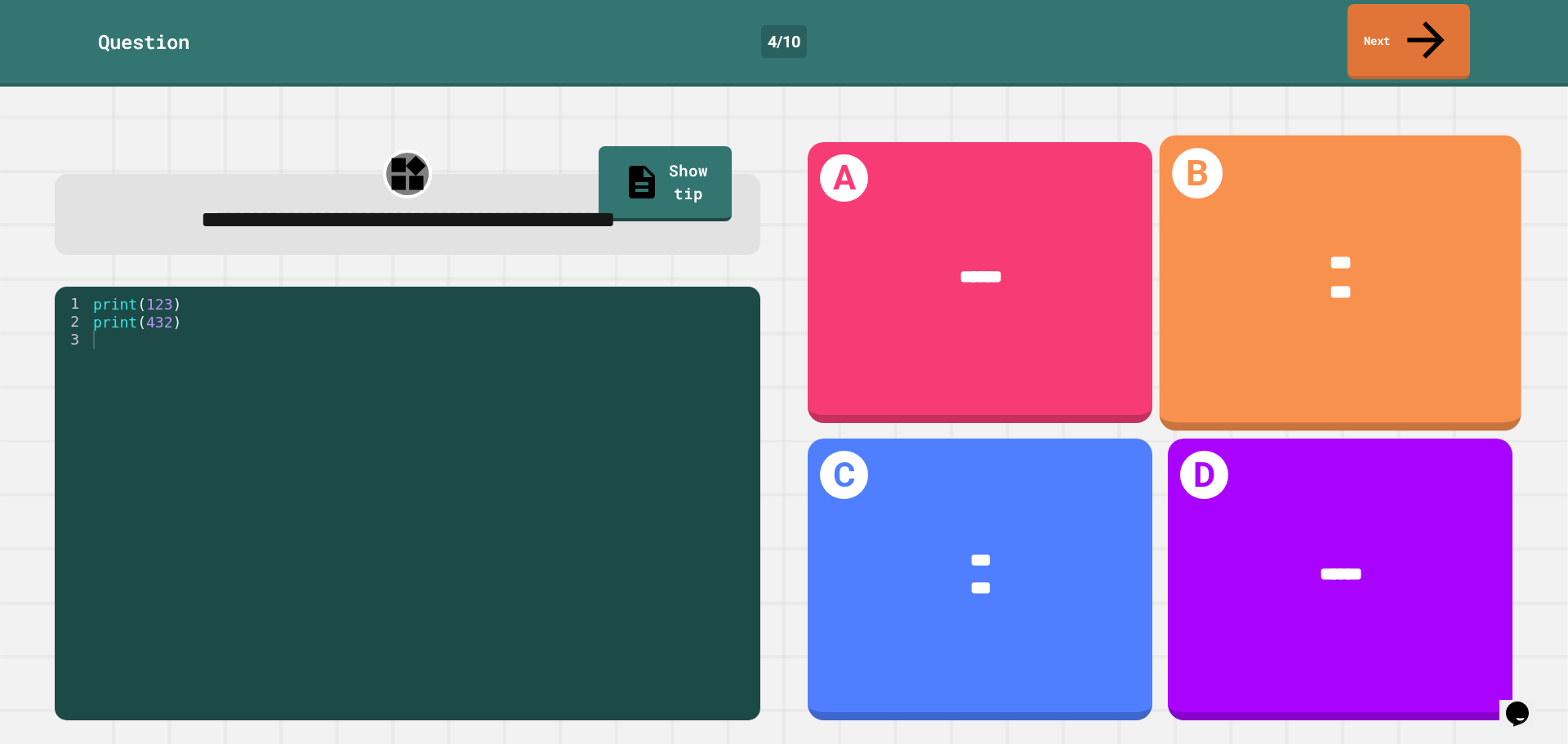
click at [1365, 211] on div "*** ***" at bounding box center [1340, 278] width 362 height 134
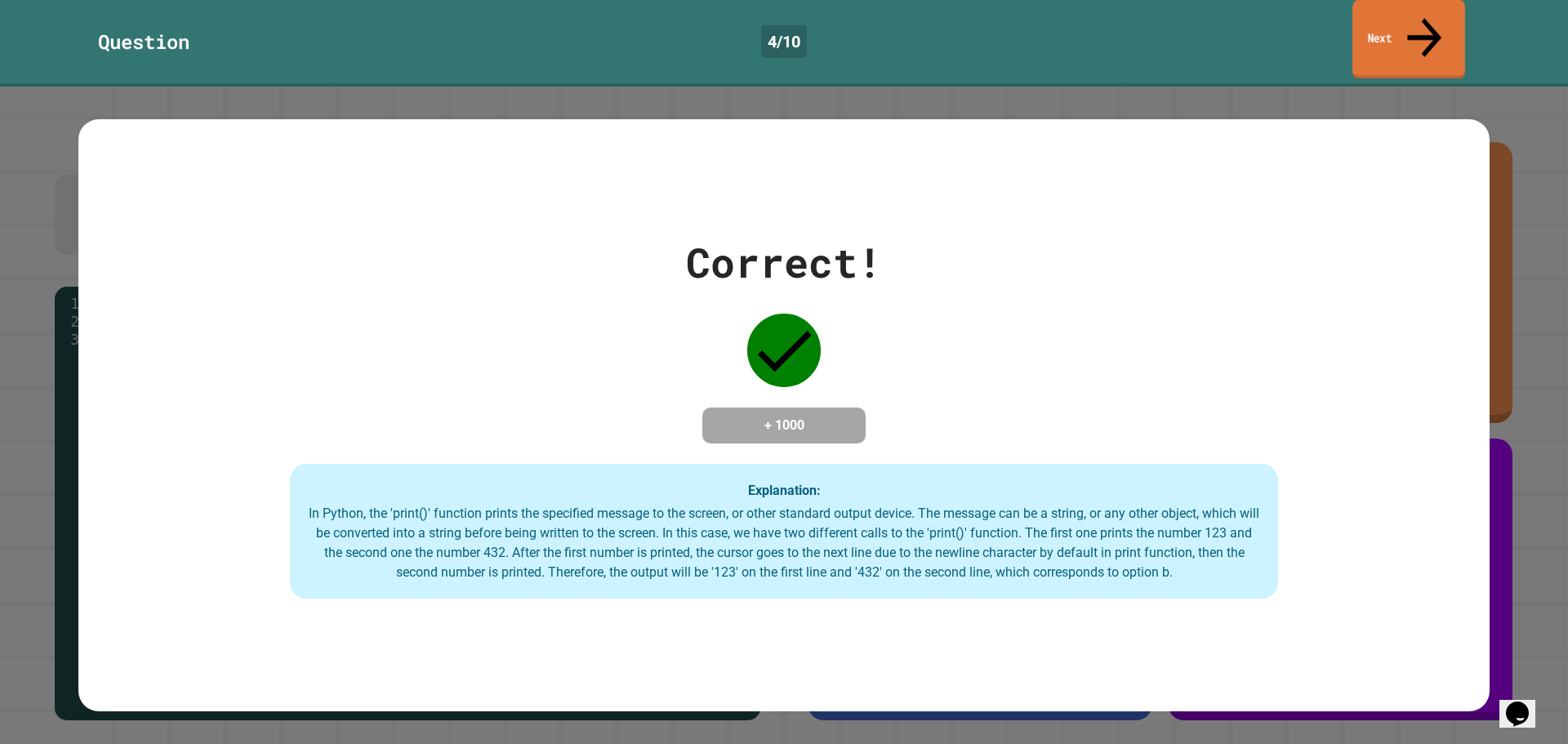
click at [1444, 3] on link "Next" at bounding box center [1408, 39] width 113 height 79
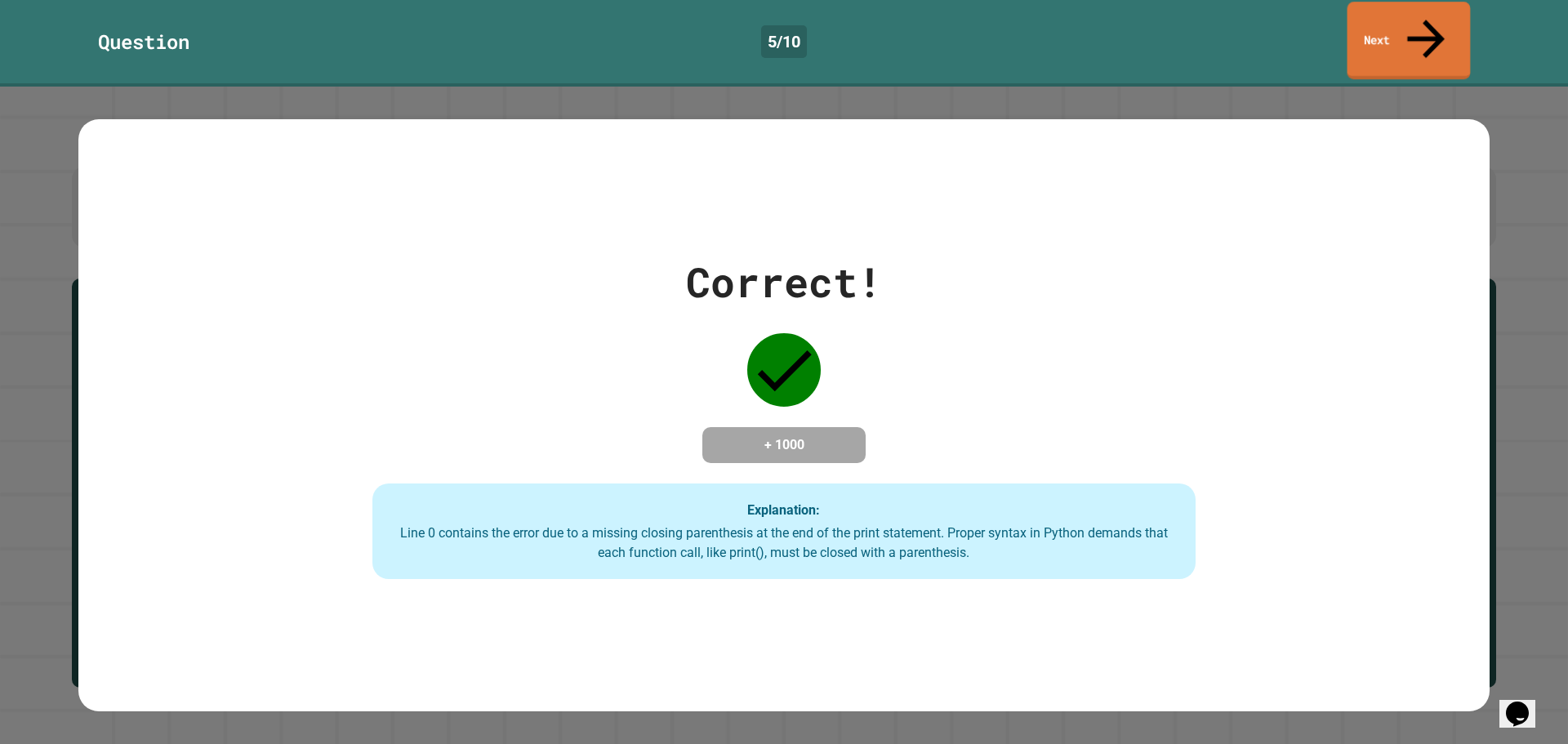
click at [1407, 13] on link "Next" at bounding box center [1408, 41] width 123 height 78
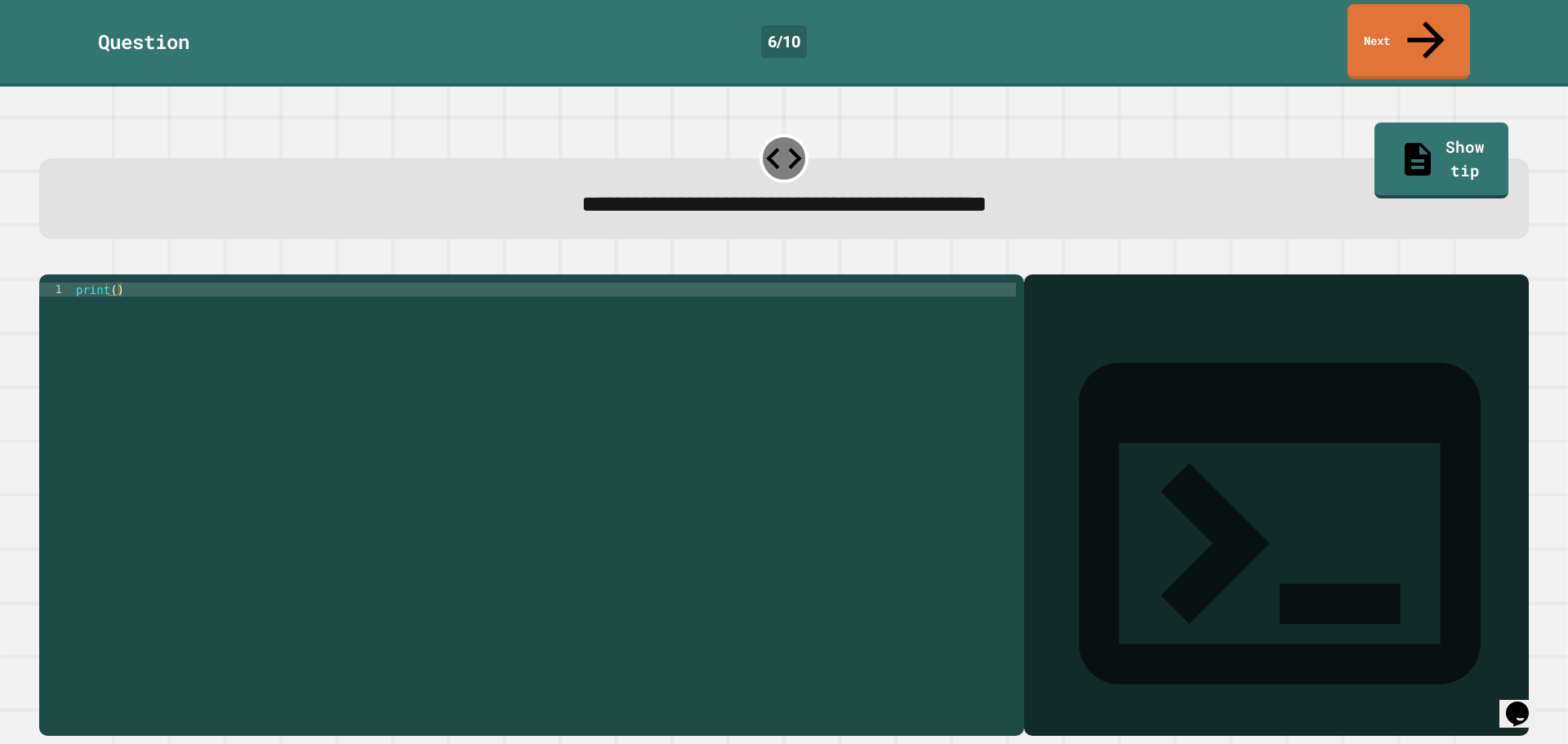
click at [111, 283] on div "print ( )" at bounding box center [545, 505] width 943 height 444
click at [243, 283] on div "print ( "3.14159" )" at bounding box center [545, 505] width 943 height 444
type textarea "**********"
click at [1402, 15] on link "Next" at bounding box center [1408, 41] width 123 height 75
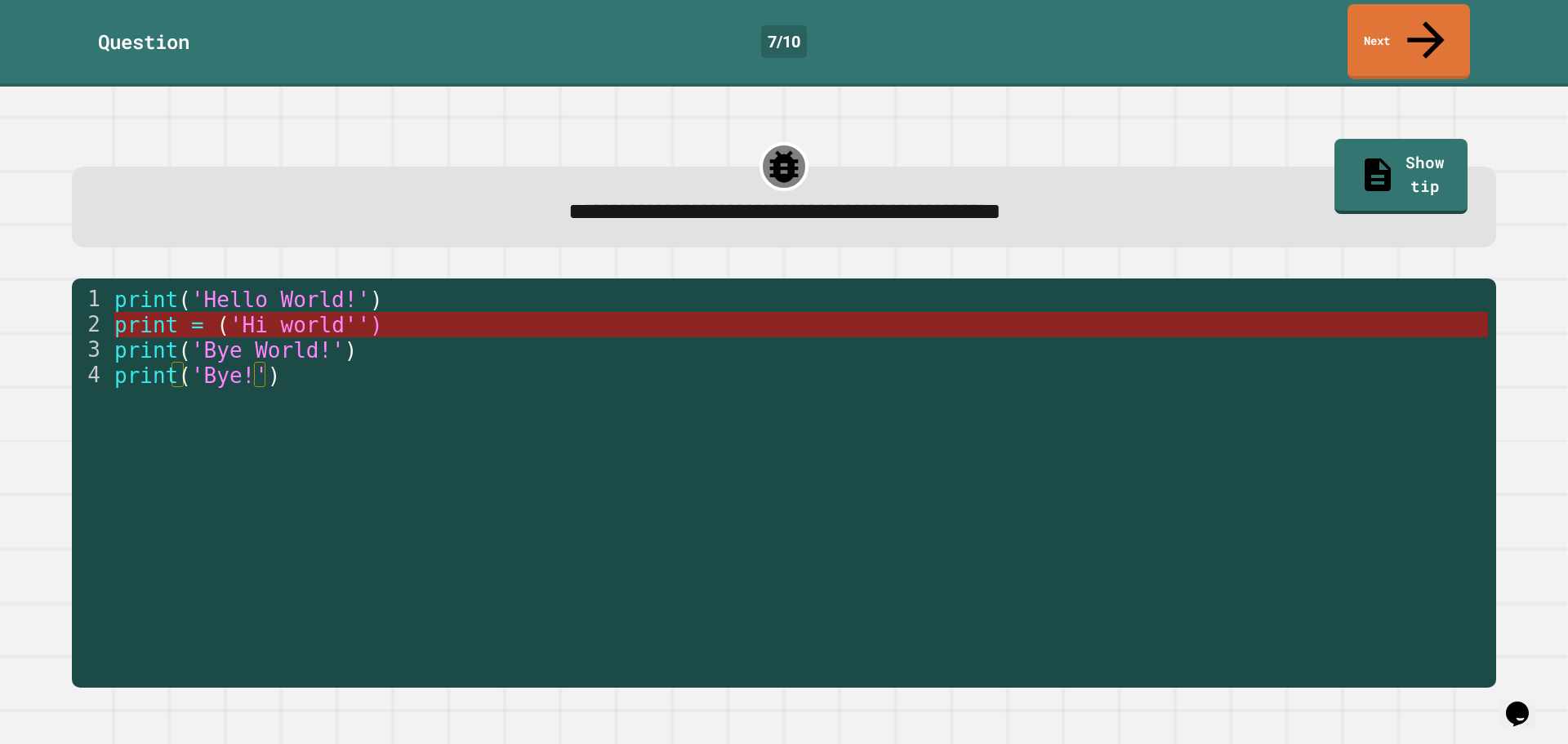
click at [243, 313] on span "'Hi world'')" at bounding box center [306, 325] width 154 height 25
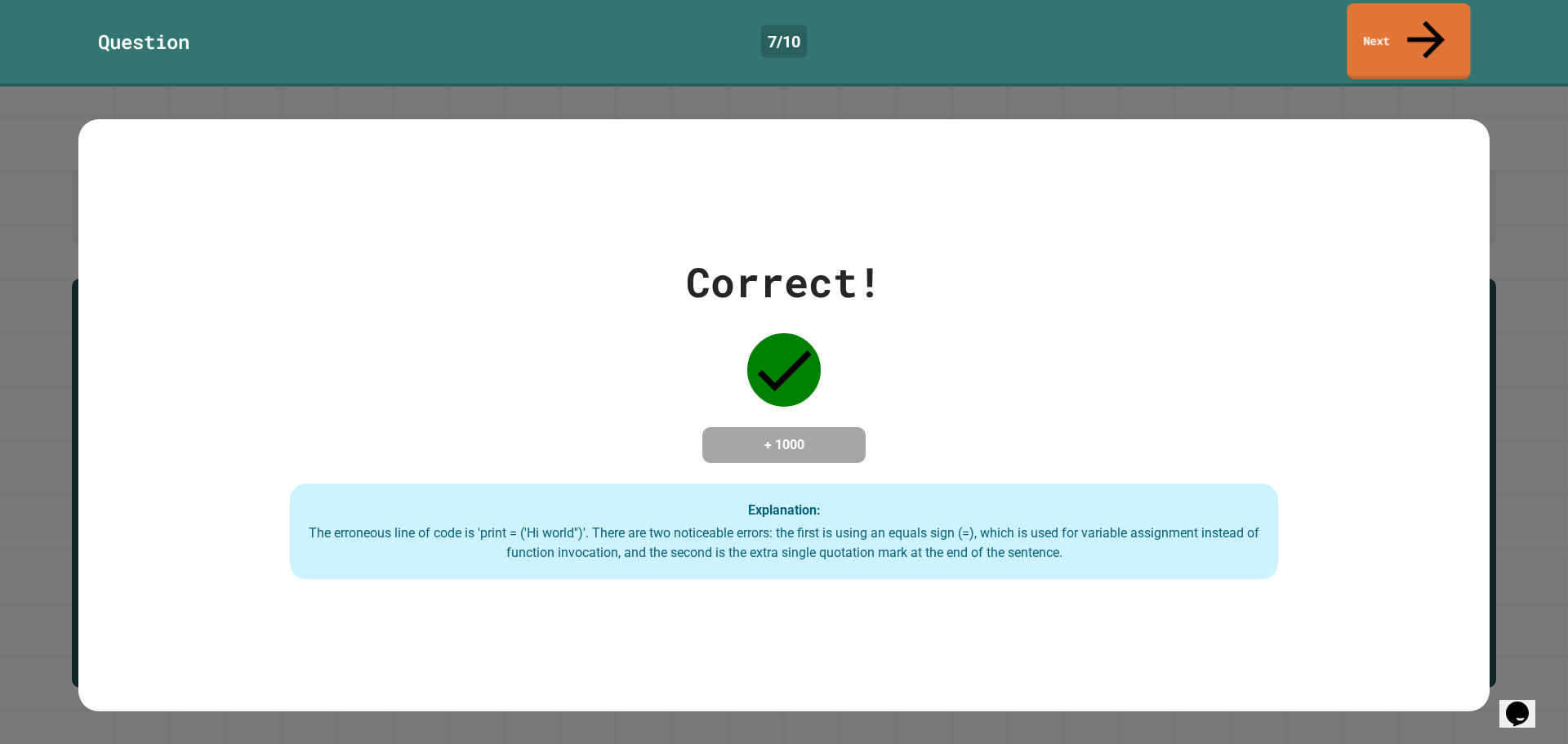
click at [1379, 38] on link "Next" at bounding box center [1407, 41] width 123 height 76
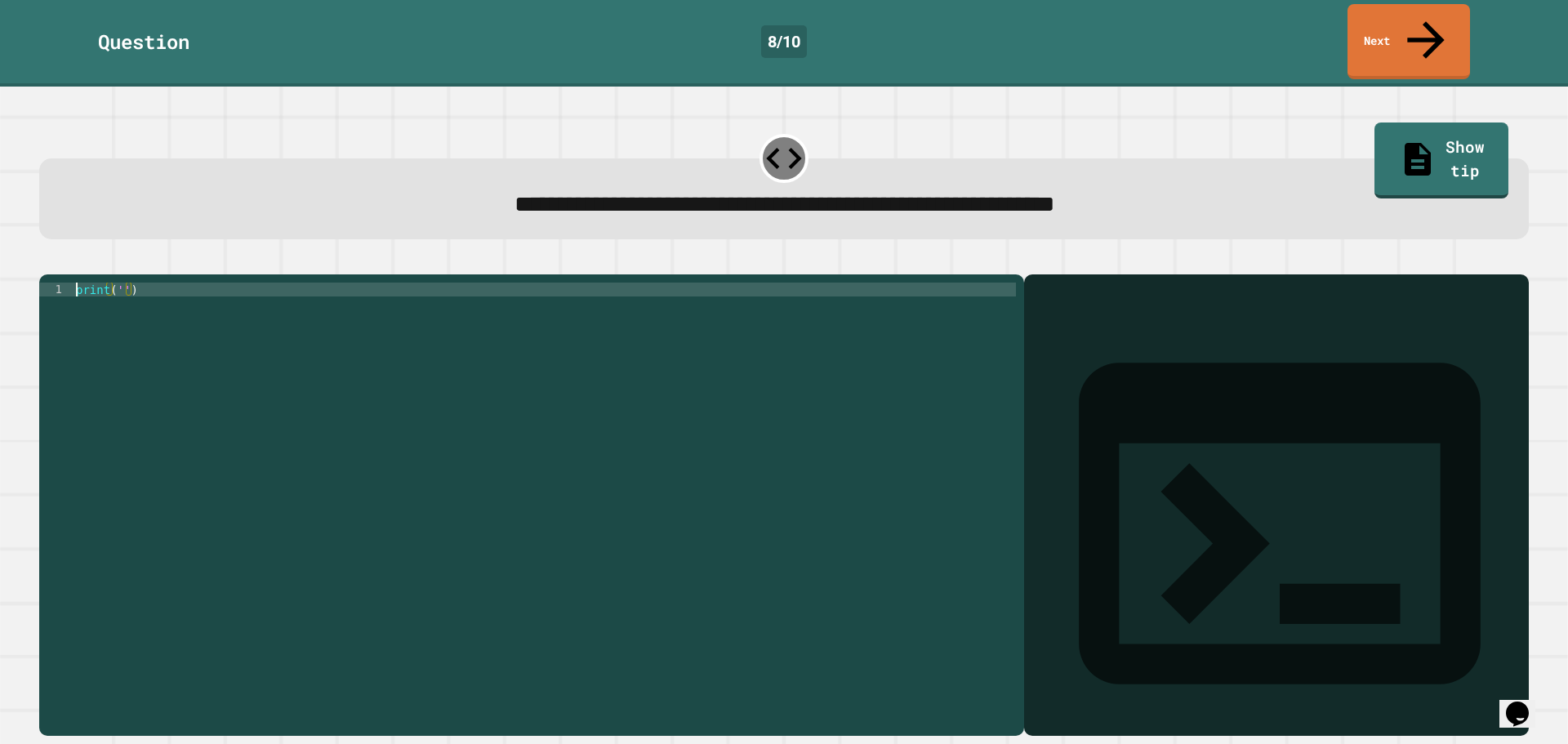
click at [119, 283] on div "print ( '' )" at bounding box center [545, 491] width 943 height 417
click at [116, 283] on div "print ( '' )" at bounding box center [545, 505] width 943 height 444
click at [136, 283] on div "print ( '' )" at bounding box center [545, 505] width 943 height 444
click at [397, 467] on div "print ( "It's a beautiful day" )" at bounding box center [545, 505] width 943 height 444
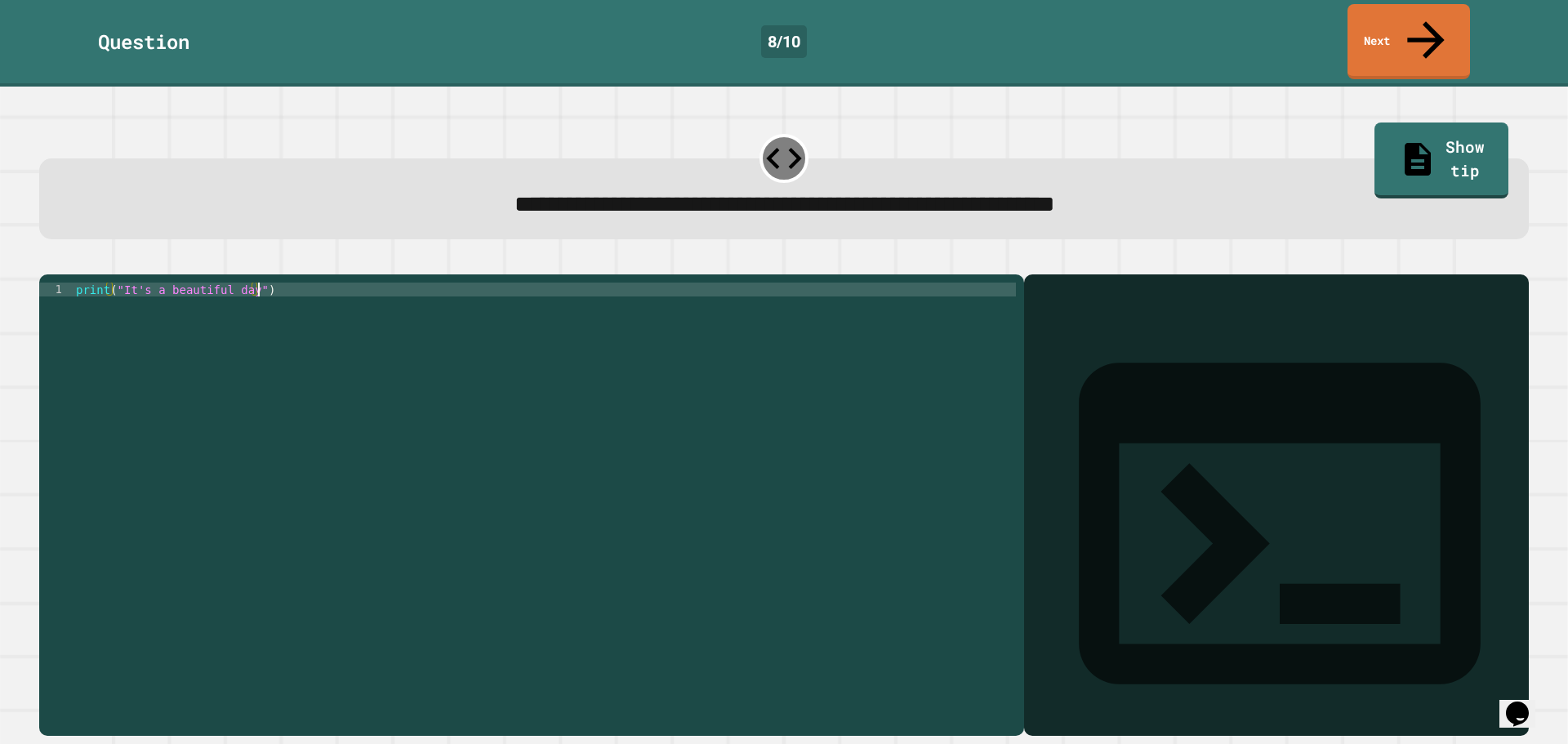
click at [293, 283] on div "print ( "It's a beautiful day" )" at bounding box center [545, 505] width 943 height 444
type textarea "**********"
click at [47, 261] on icon "button" at bounding box center [47, 261] width 0 height 0
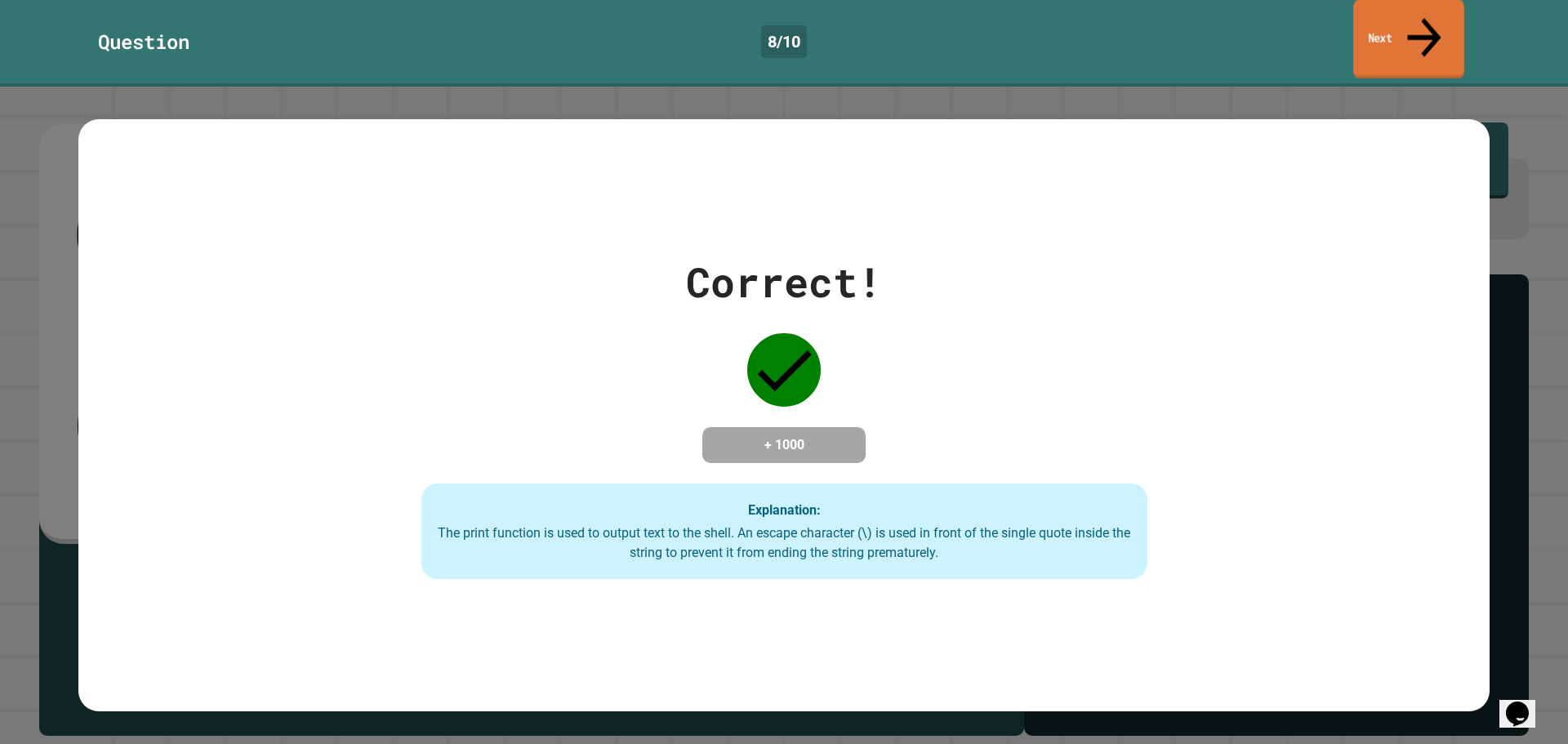
click at [1462, 36] on link "Next" at bounding box center [1408, 39] width 111 height 79
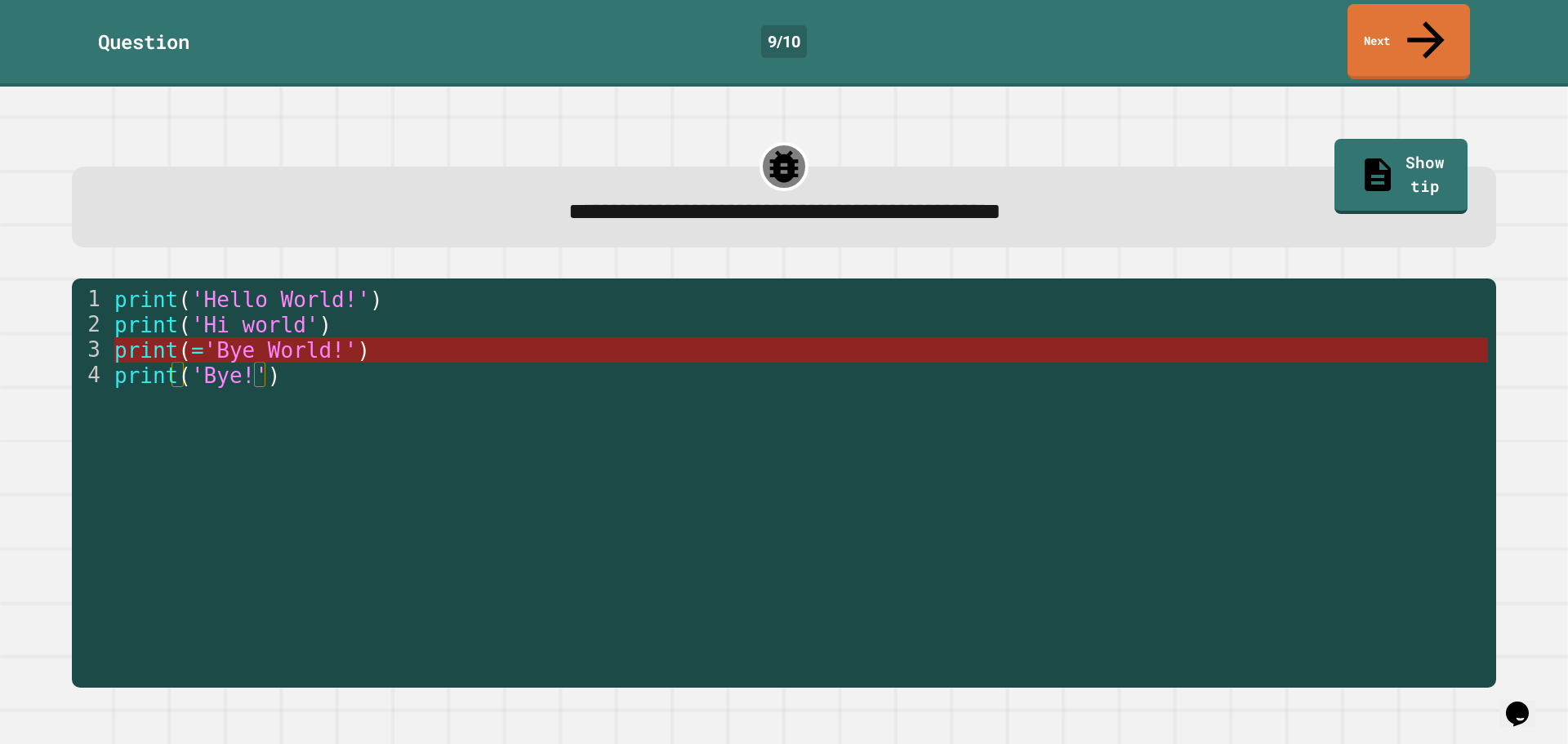
click at [266, 338] on span "'Bye World!'" at bounding box center [280, 350] width 154 height 25
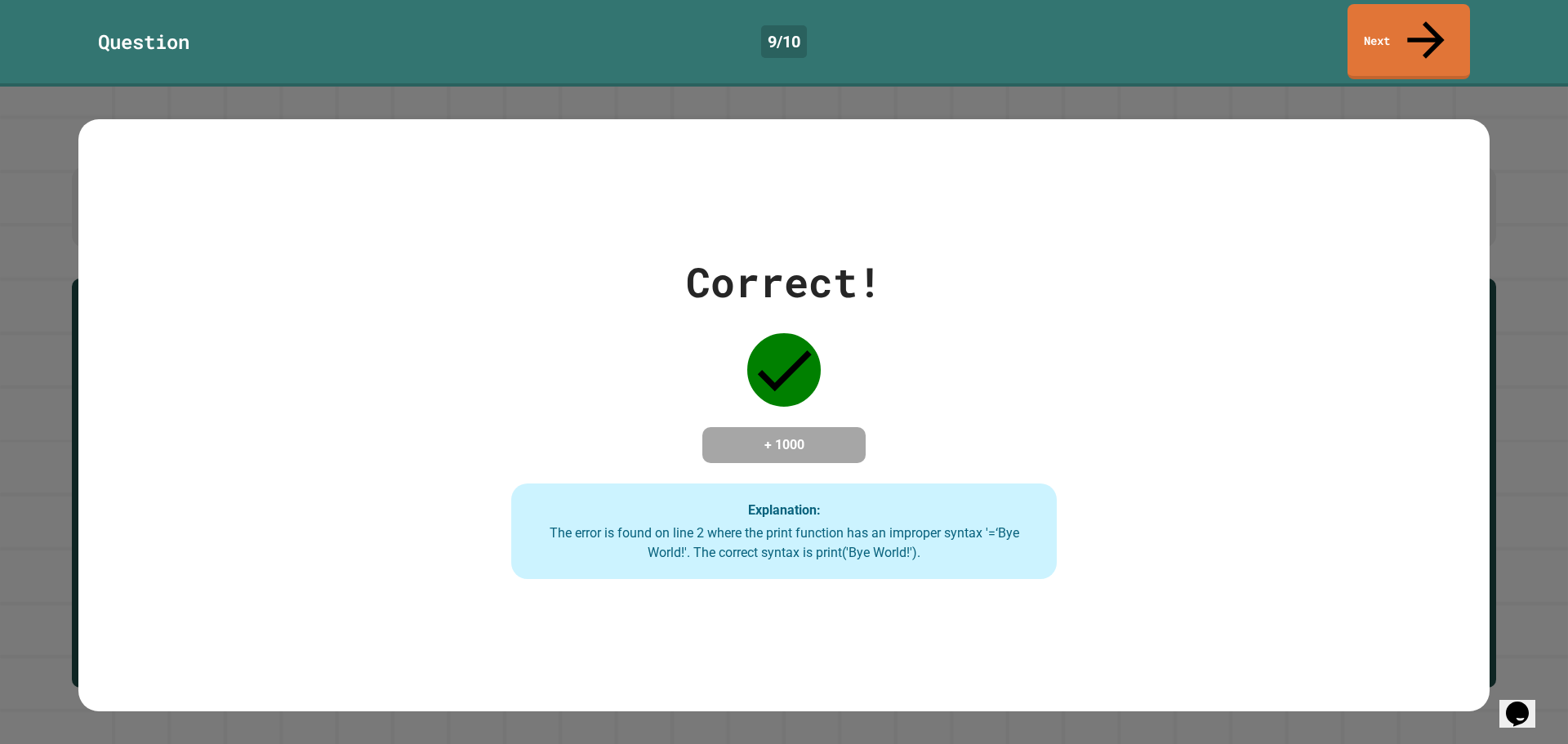
click at [1511, 11] on div "Question 9 / 10 Next" at bounding box center [784, 41] width 1568 height 75
click at [1462, 16] on link "Next" at bounding box center [1408, 40] width 123 height 79
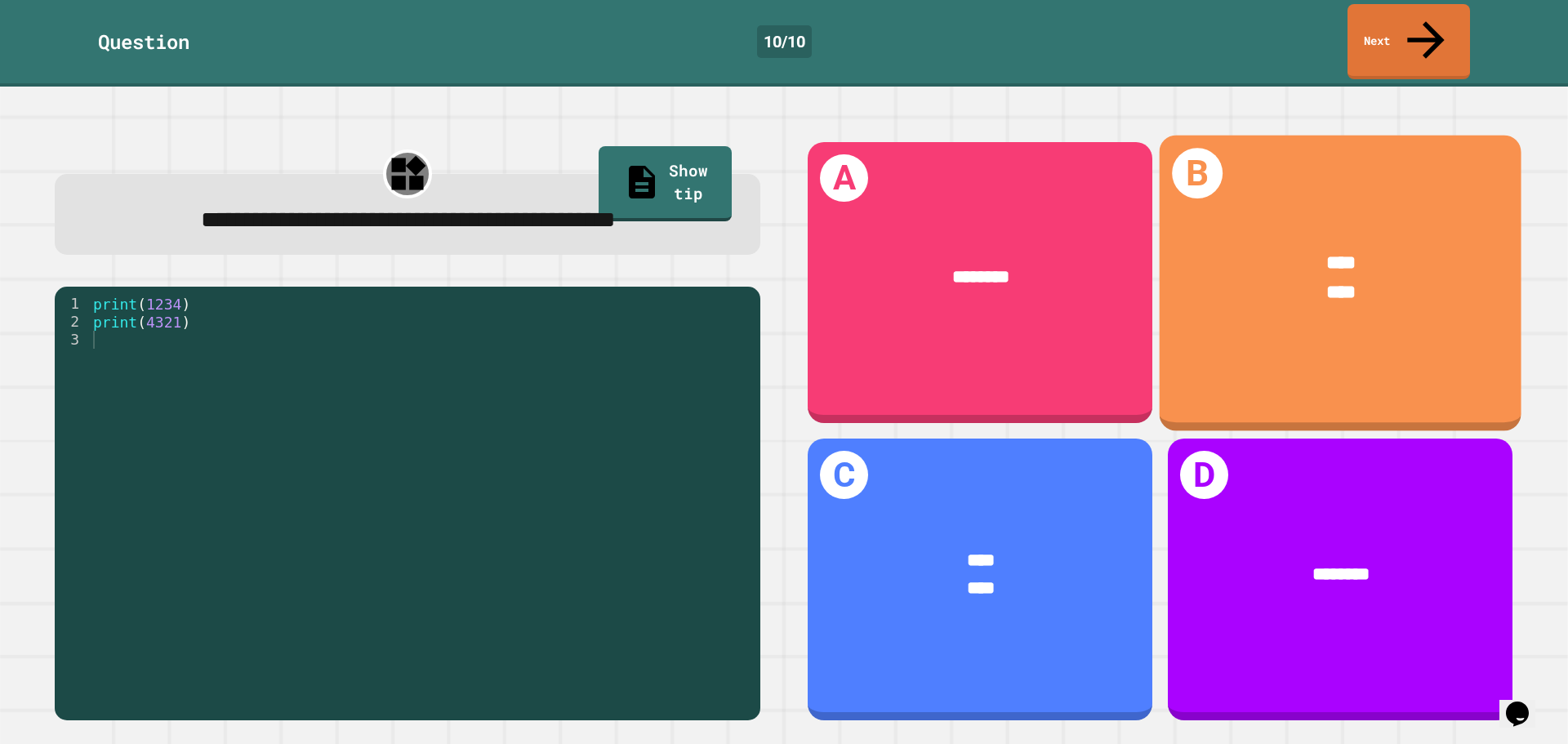
click at [1321, 212] on div "**** ****" at bounding box center [1340, 278] width 362 height 134
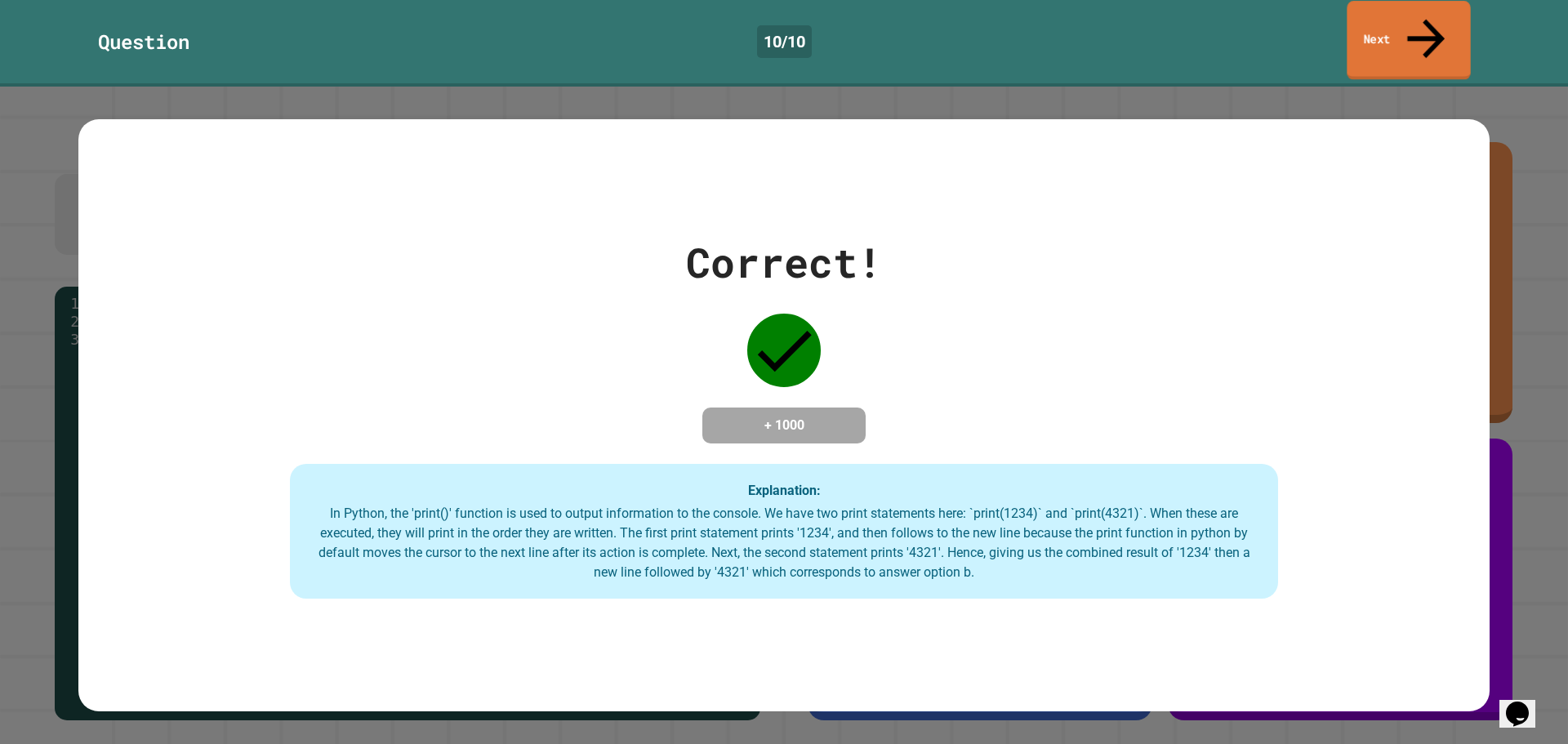
click at [1457, 38] on link "Next" at bounding box center [1407, 40] width 123 height 79
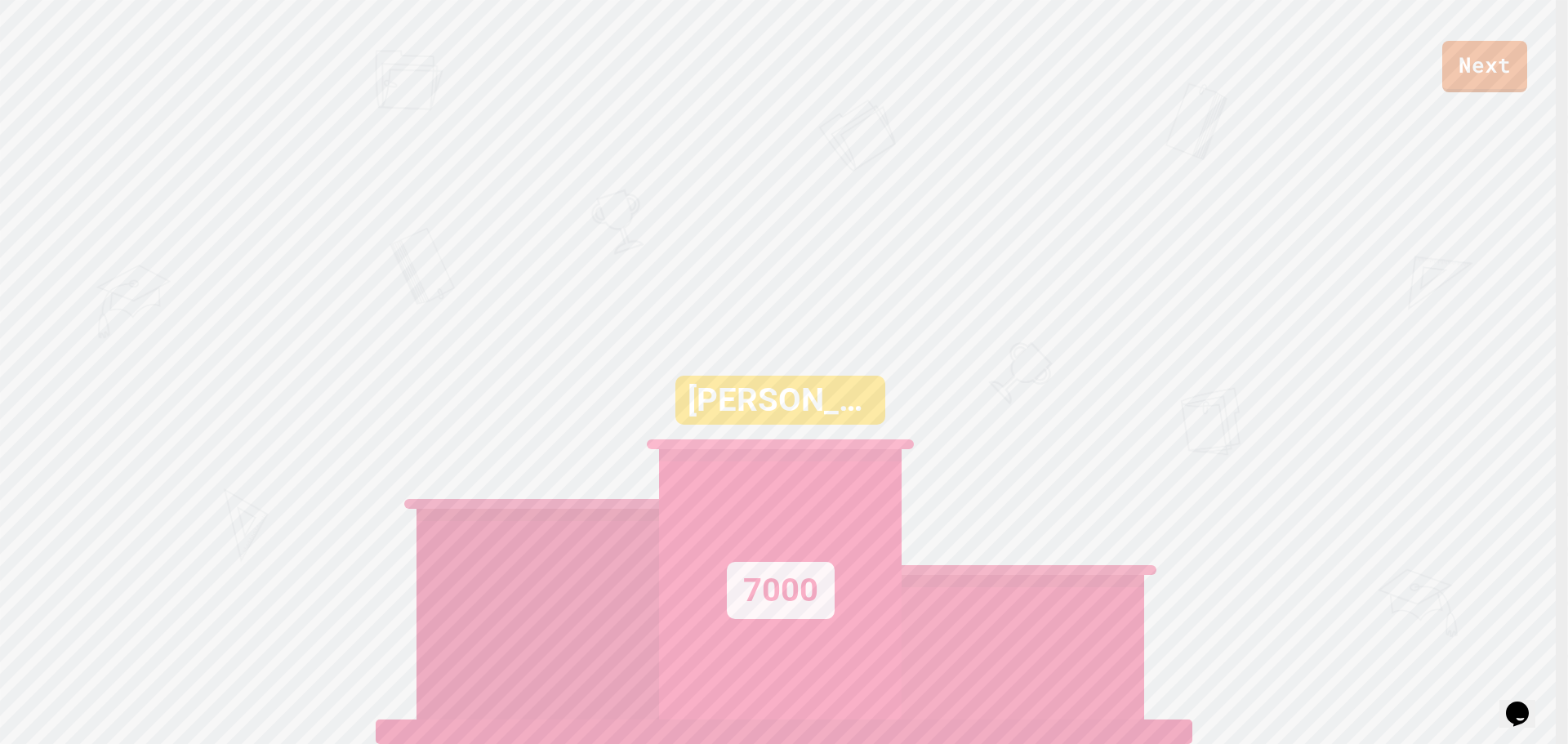
scroll to position [0, 0]
drag, startPoint x: 1059, startPoint y: 651, endPoint x: 1055, endPoint y: 687, distance: 36.2
drag, startPoint x: 1055, startPoint y: 687, endPoint x: 553, endPoint y: 514, distance: 531.0
click at [538, 576] on div at bounding box center [538, 614] width 243 height 211
drag, startPoint x: 471, startPoint y: 348, endPoint x: 572, endPoint y: 376, distance: 104.8
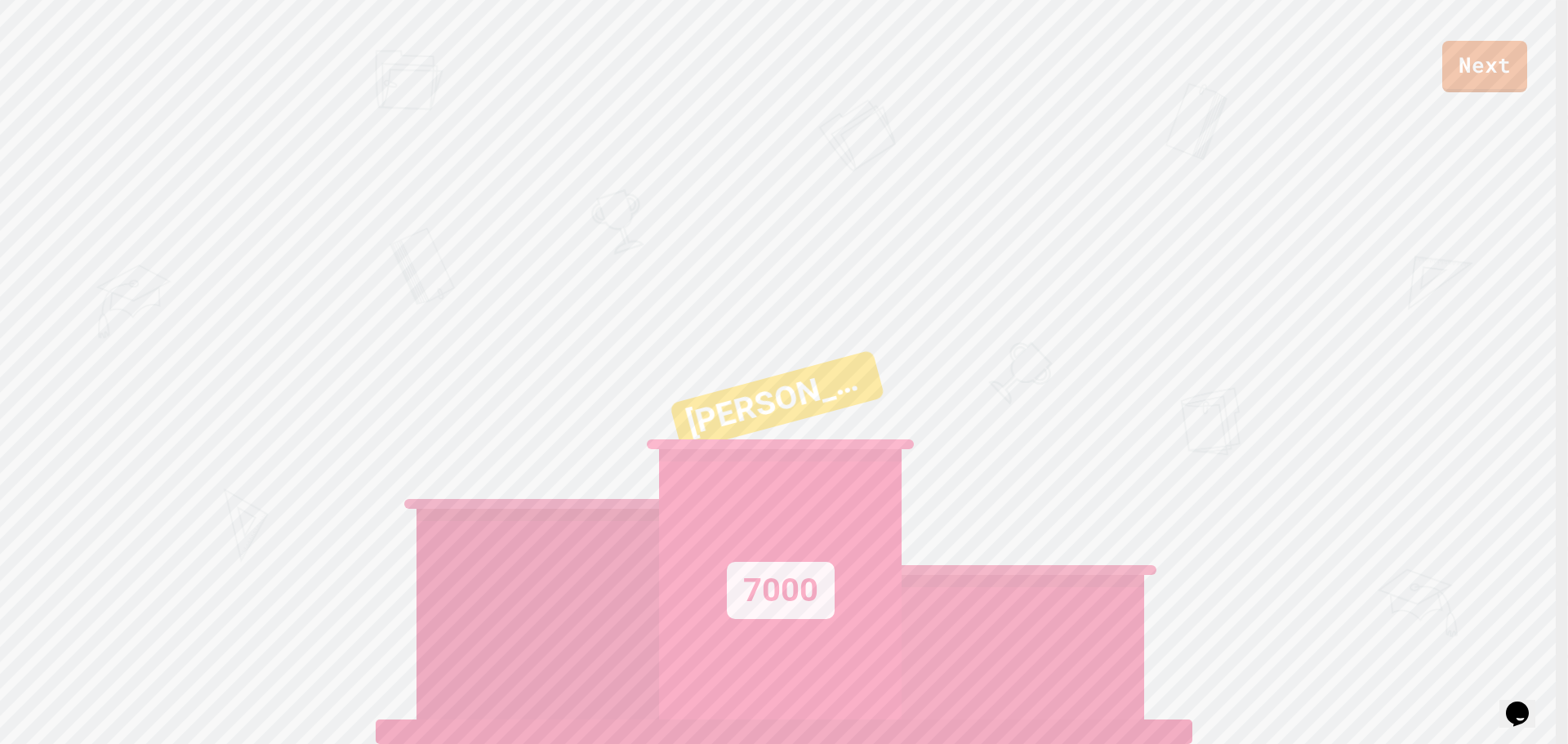
click at [527, 371] on div at bounding box center [538, 515] width 243 height 409
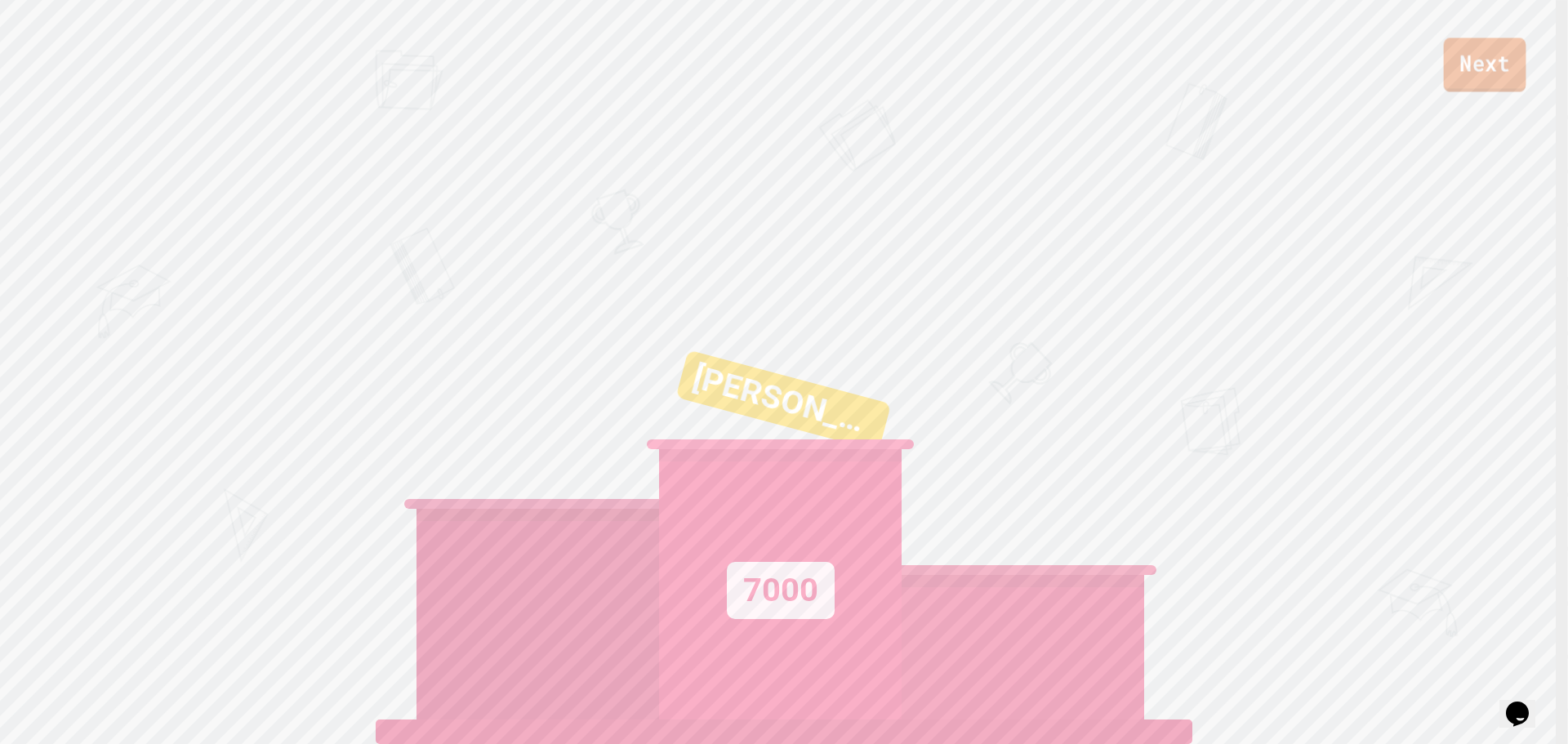
click at [1490, 74] on link "Next" at bounding box center [1485, 65] width 83 height 54
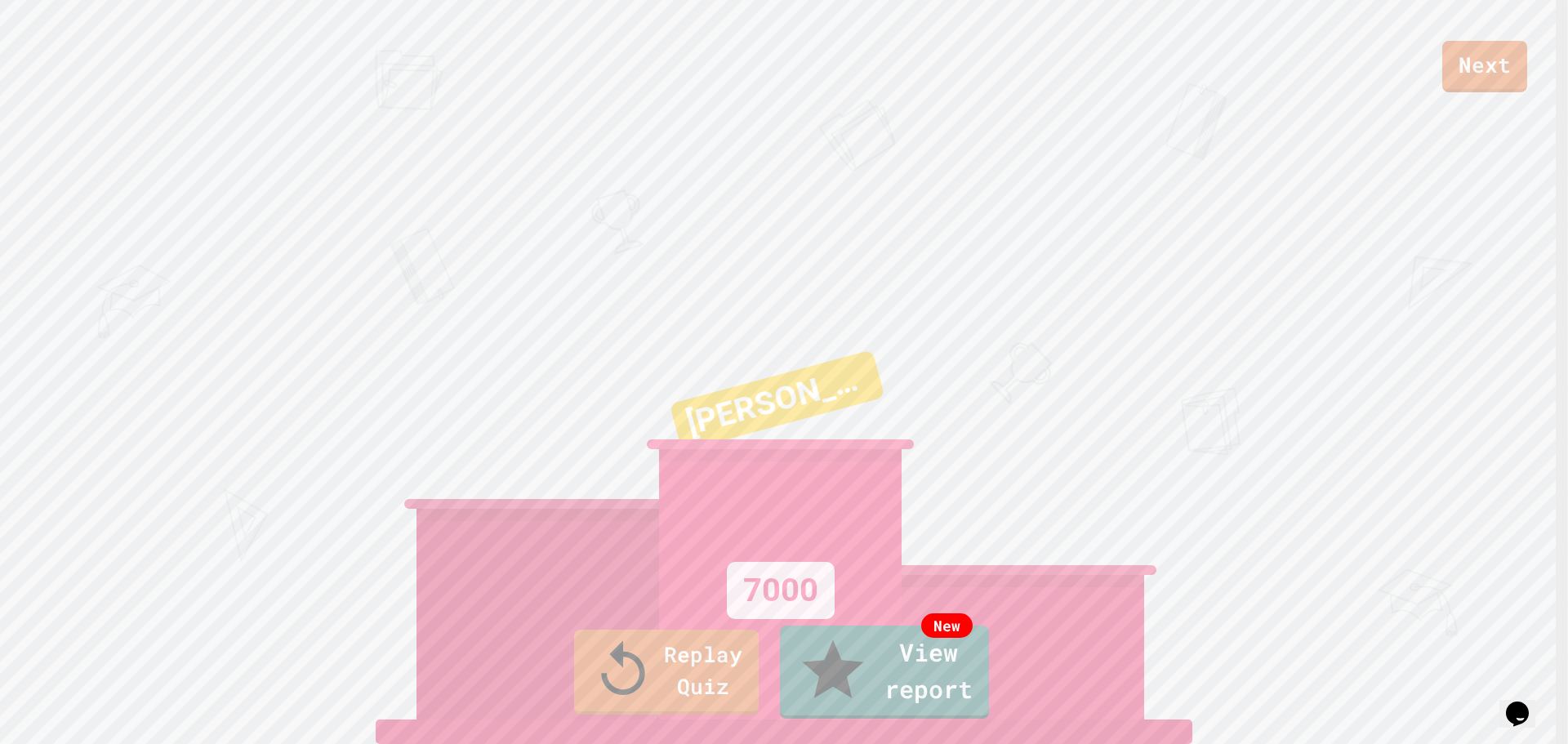
drag, startPoint x: 1053, startPoint y: 441, endPoint x: 1082, endPoint y: 467, distance: 38.9
drag, startPoint x: 1082, startPoint y: 467, endPoint x: 852, endPoint y: 535, distance: 239.8
click at [672, 688] on link "Replay Quiz" at bounding box center [666, 671] width 185 height 89
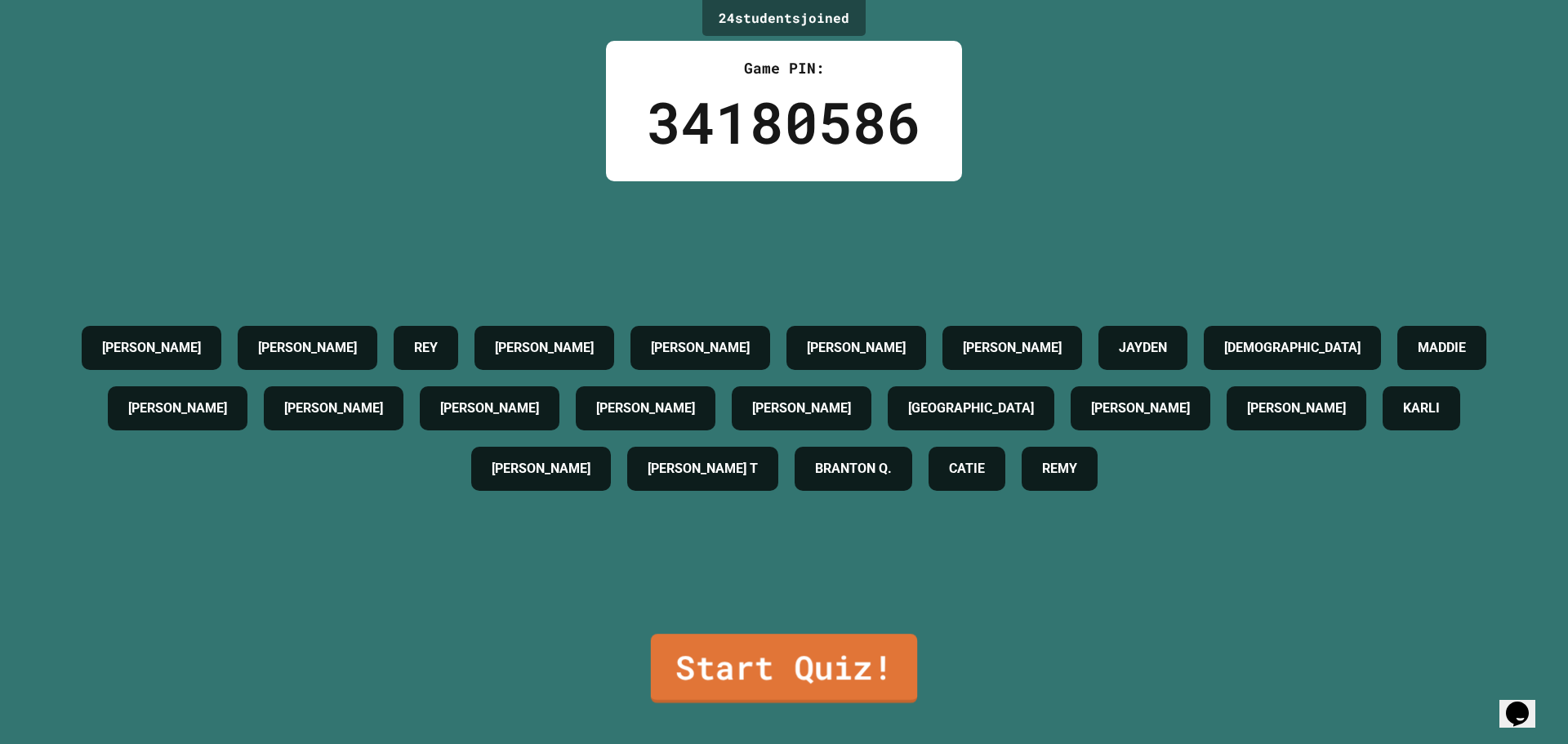
drag, startPoint x: 824, startPoint y: 634, endPoint x: 821, endPoint y: 660, distance: 26.2
click at [821, 660] on link "Start Quiz!" at bounding box center [784, 668] width 266 height 69
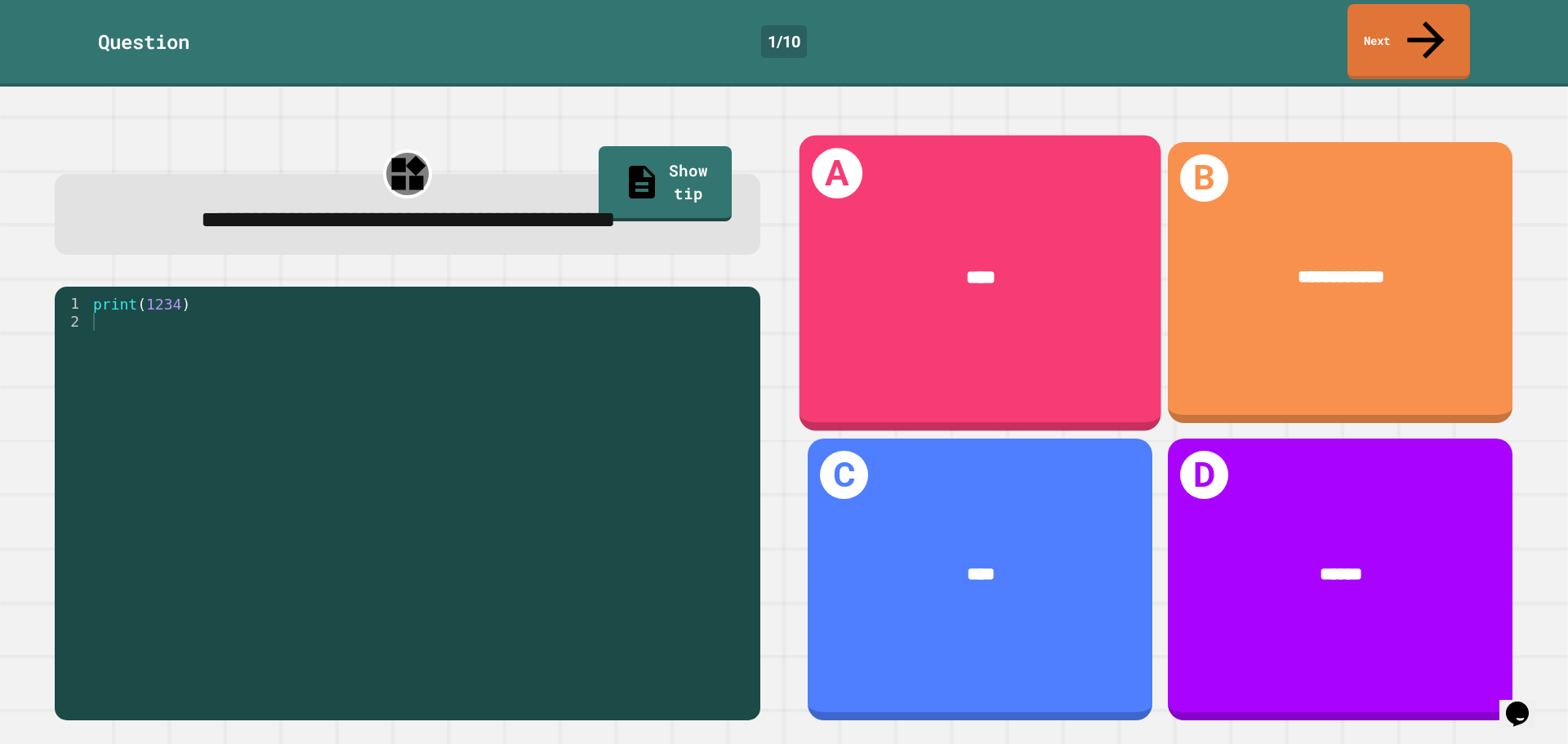
click at [966, 226] on div "****" at bounding box center [980, 278] width 362 height 105
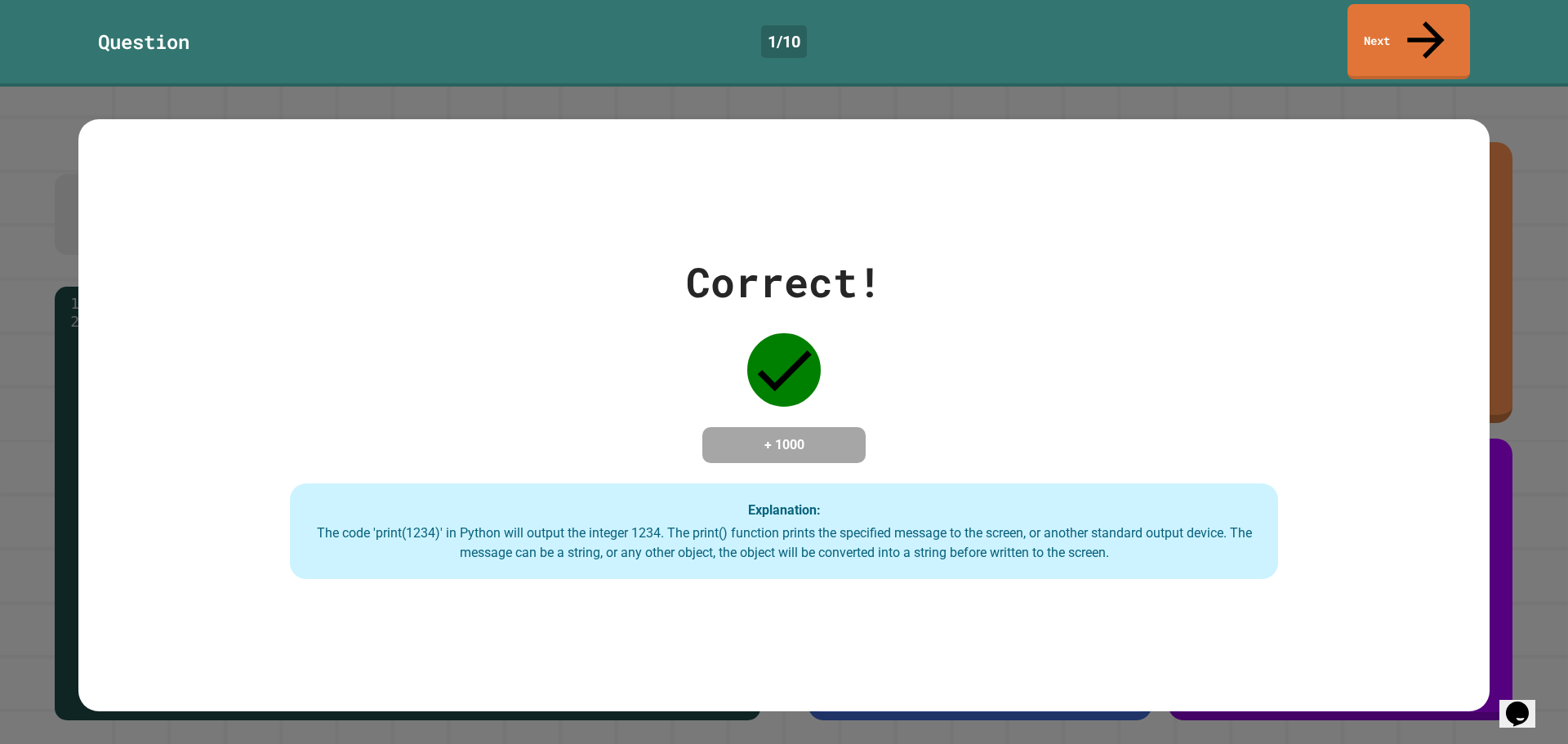
click at [1441, 11] on link "Next" at bounding box center [1408, 41] width 123 height 75
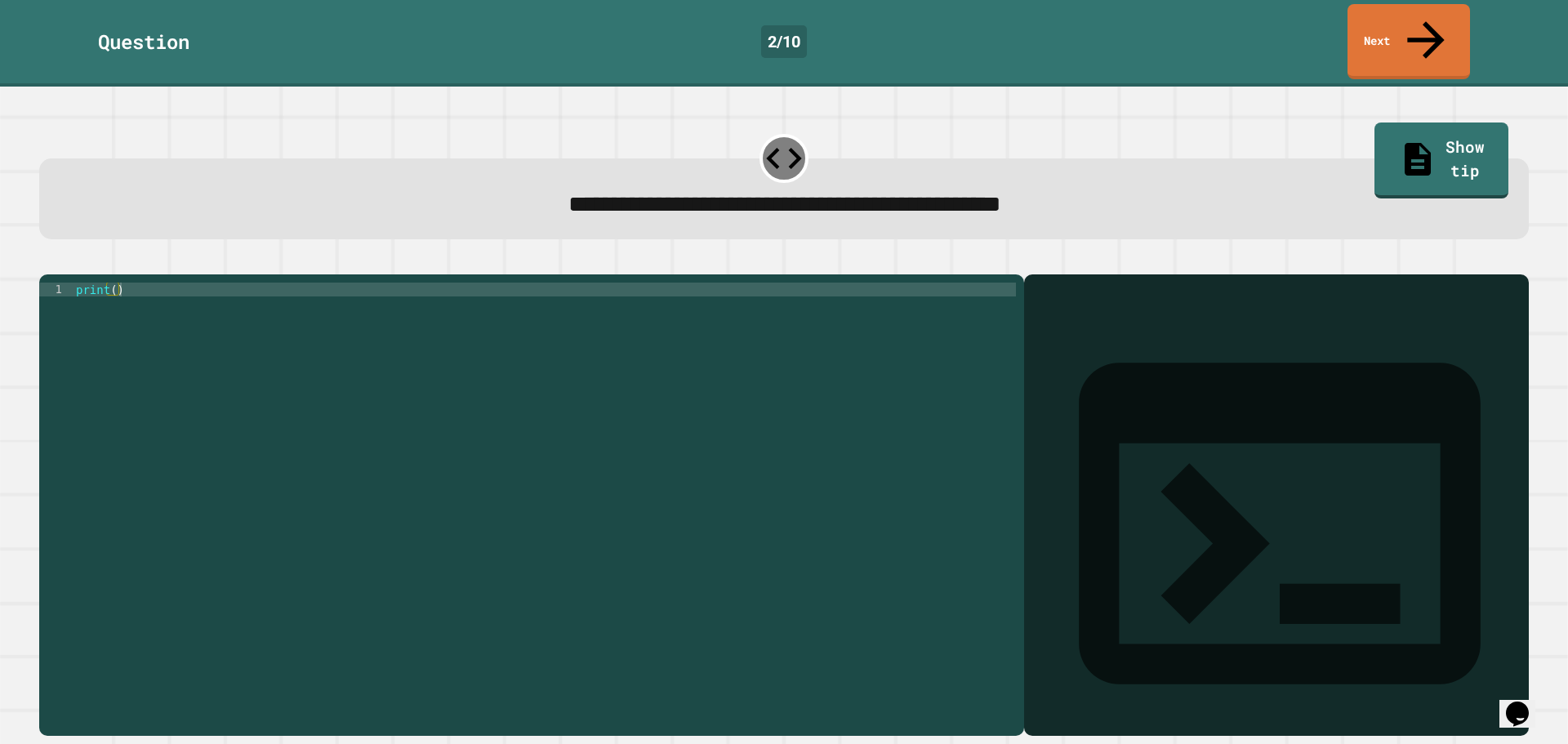
click at [114, 283] on div "print ( )" at bounding box center [545, 505] width 943 height 444
click at [312, 313] on div "print ( "9876543210" )" at bounding box center [545, 505] width 943 height 444
type textarea "**********"
click at [47, 261] on icon "button" at bounding box center [47, 261] width 0 height 0
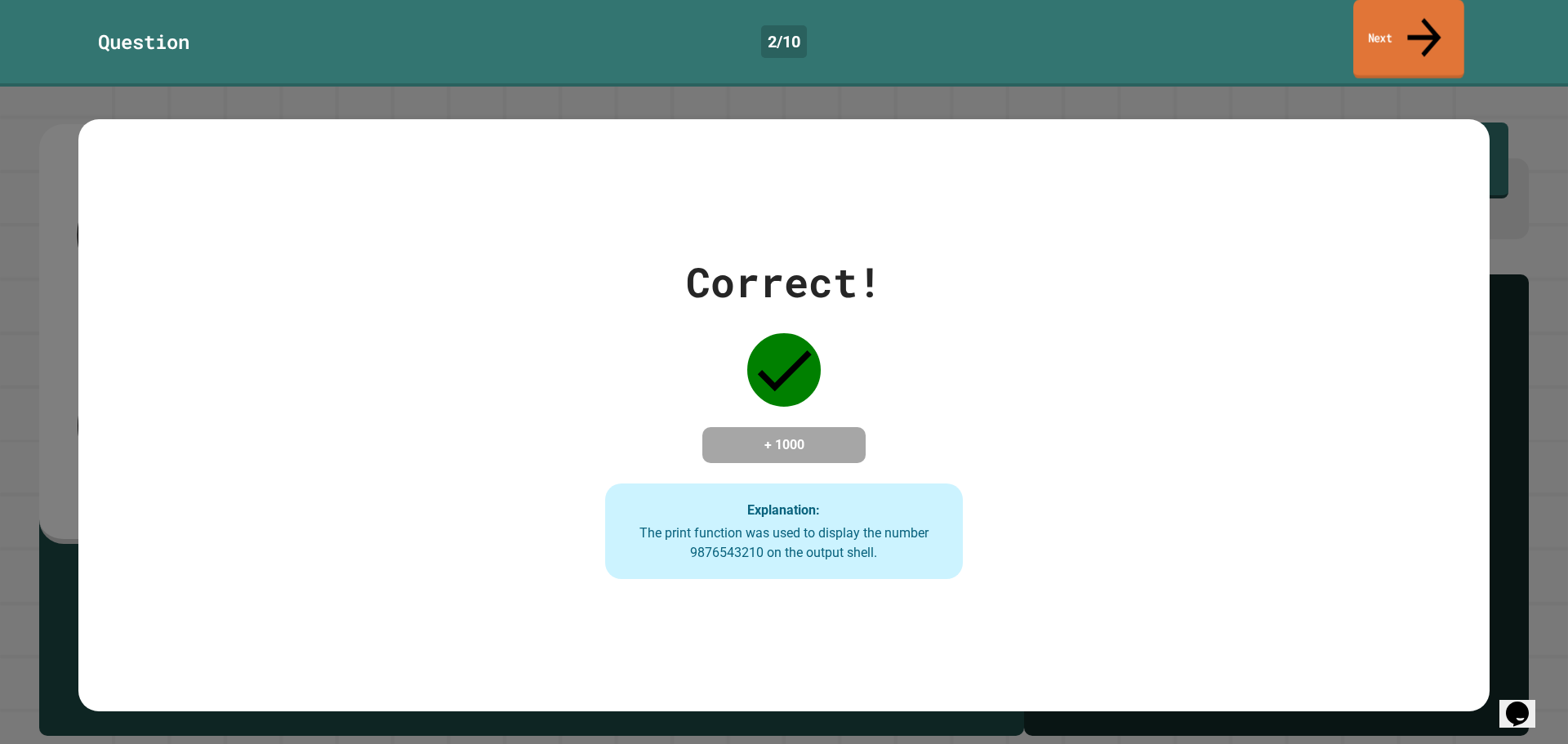
click at [1391, 29] on link "Next" at bounding box center [1408, 39] width 111 height 79
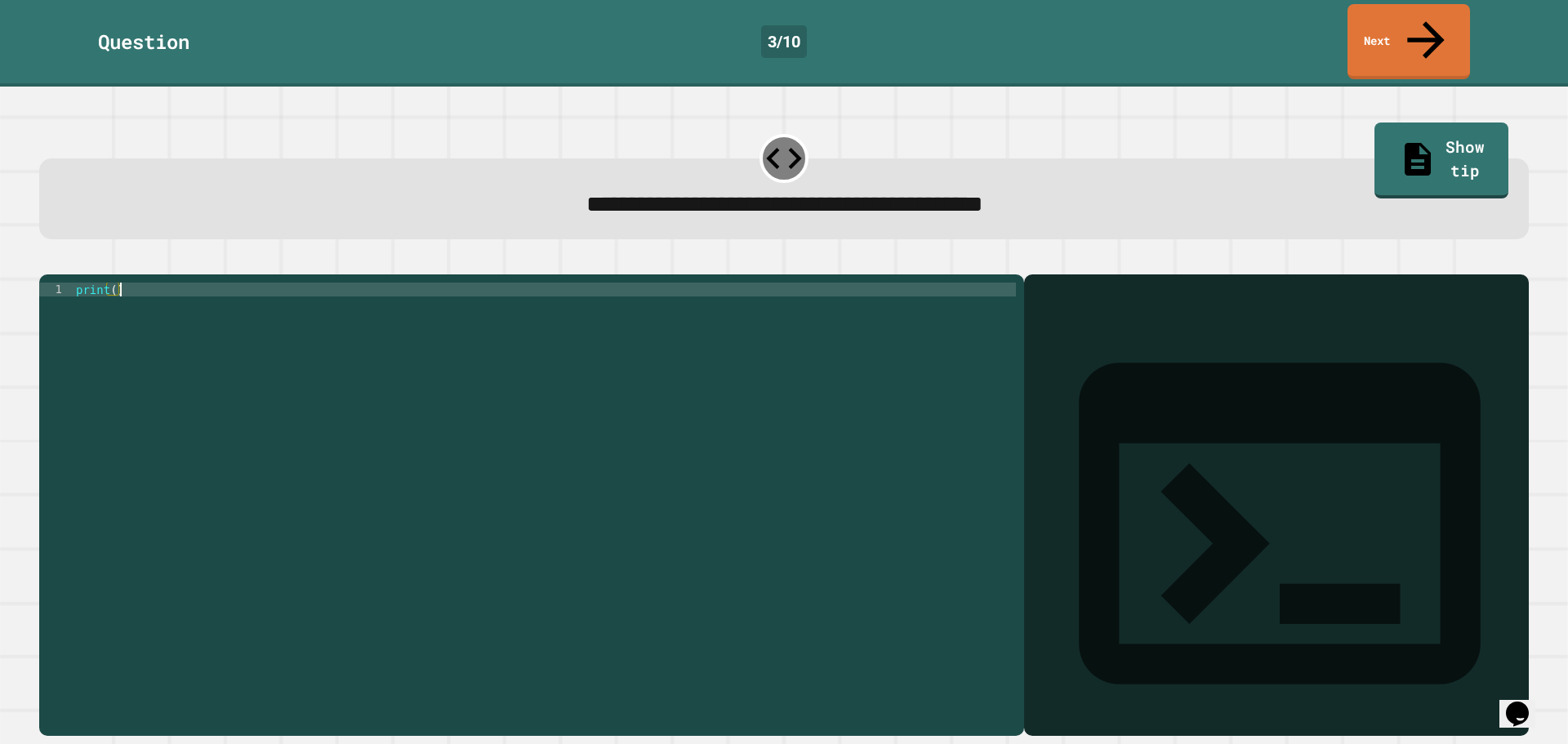
click at [110, 285] on div "print ( )" at bounding box center [545, 505] width 943 height 444
click at [113, 283] on div "print ( )" at bounding box center [545, 505] width 943 height 444
click at [202, 308] on div "print ( "123456" )" at bounding box center [545, 505] width 943 height 444
type textarea "**********"
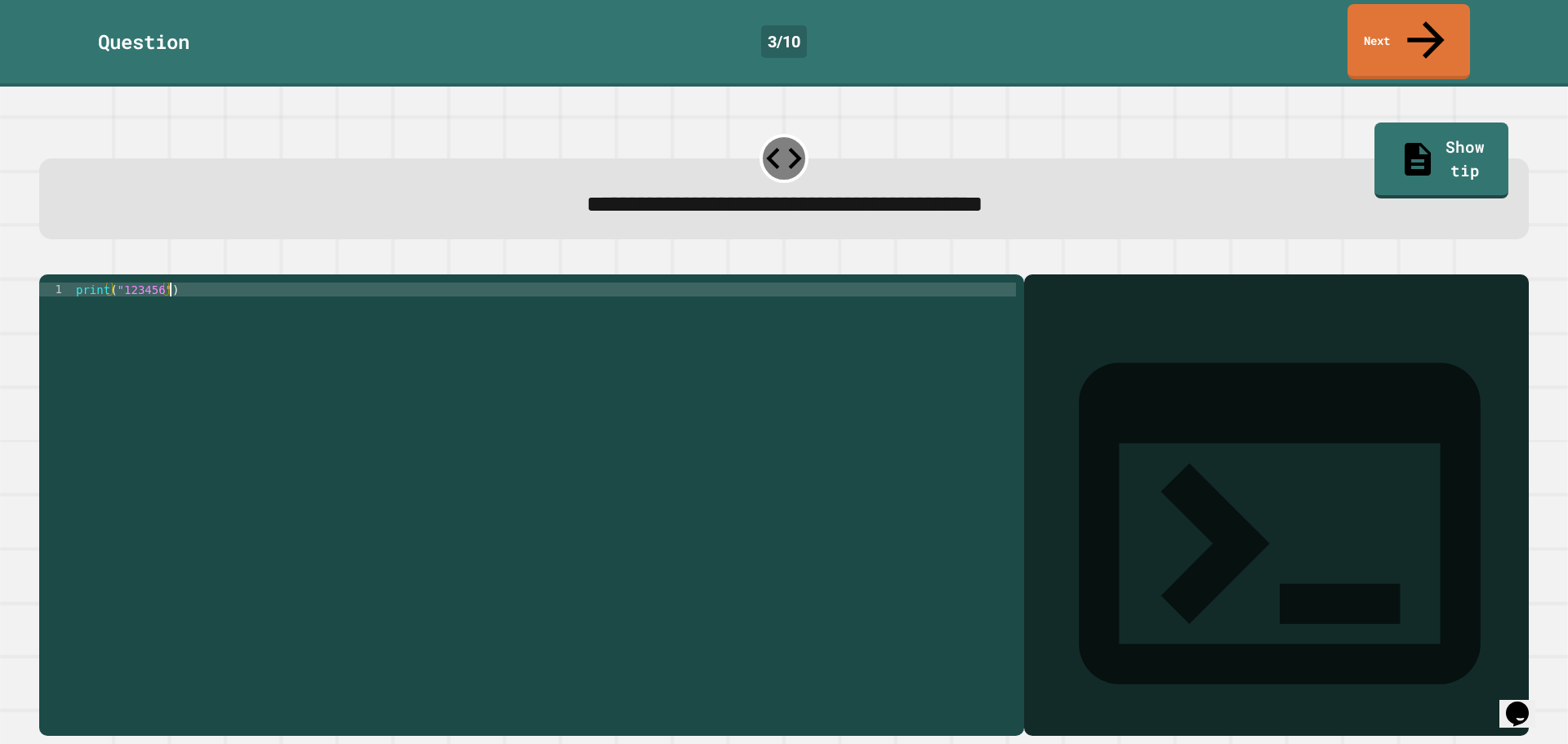
click at [43, 255] on div at bounding box center [784, 265] width 1489 height 20
click at [60, 266] on icon "button" at bounding box center [58, 271] width 9 height 11
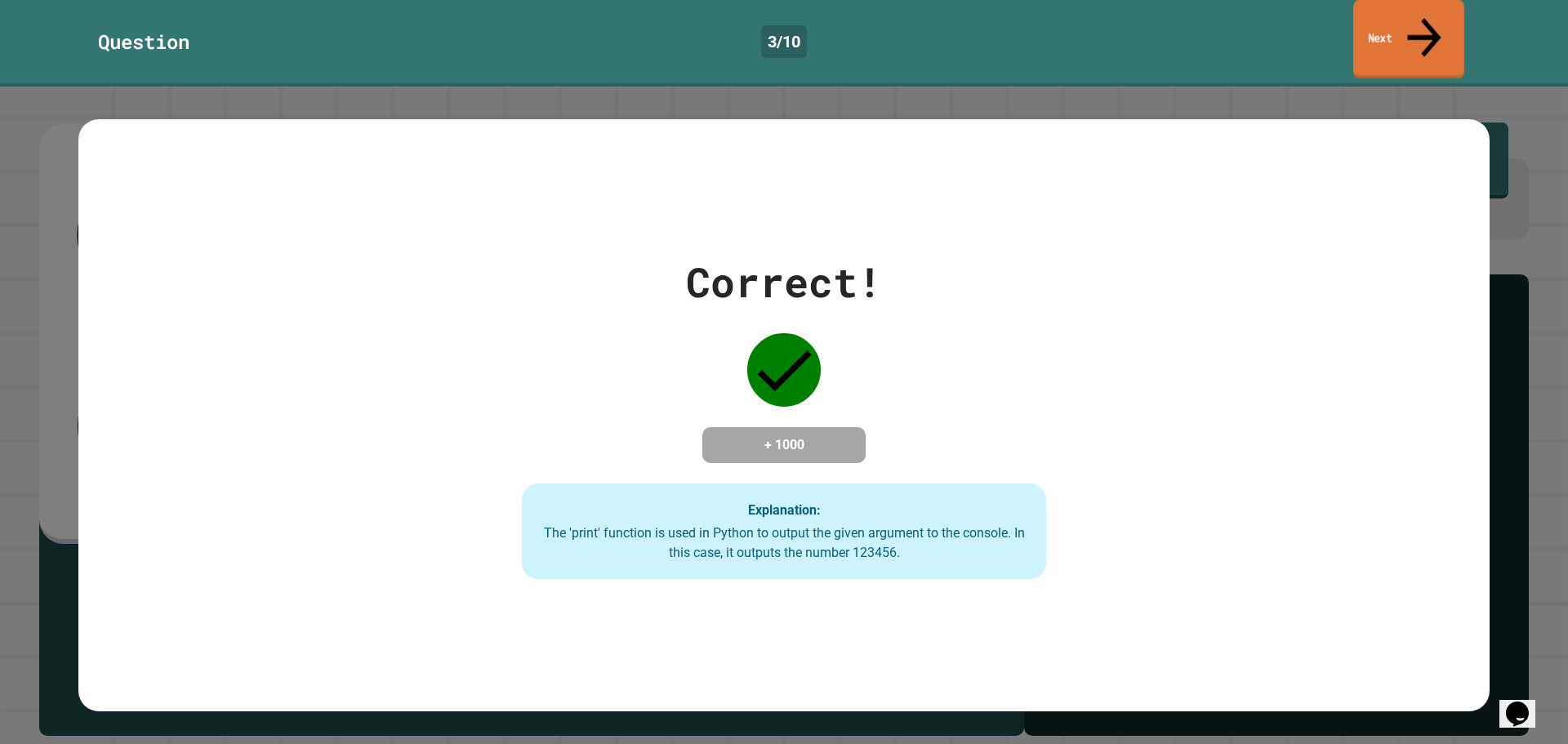
click at [1431, 23] on icon at bounding box center [1424, 37] width 51 height 58
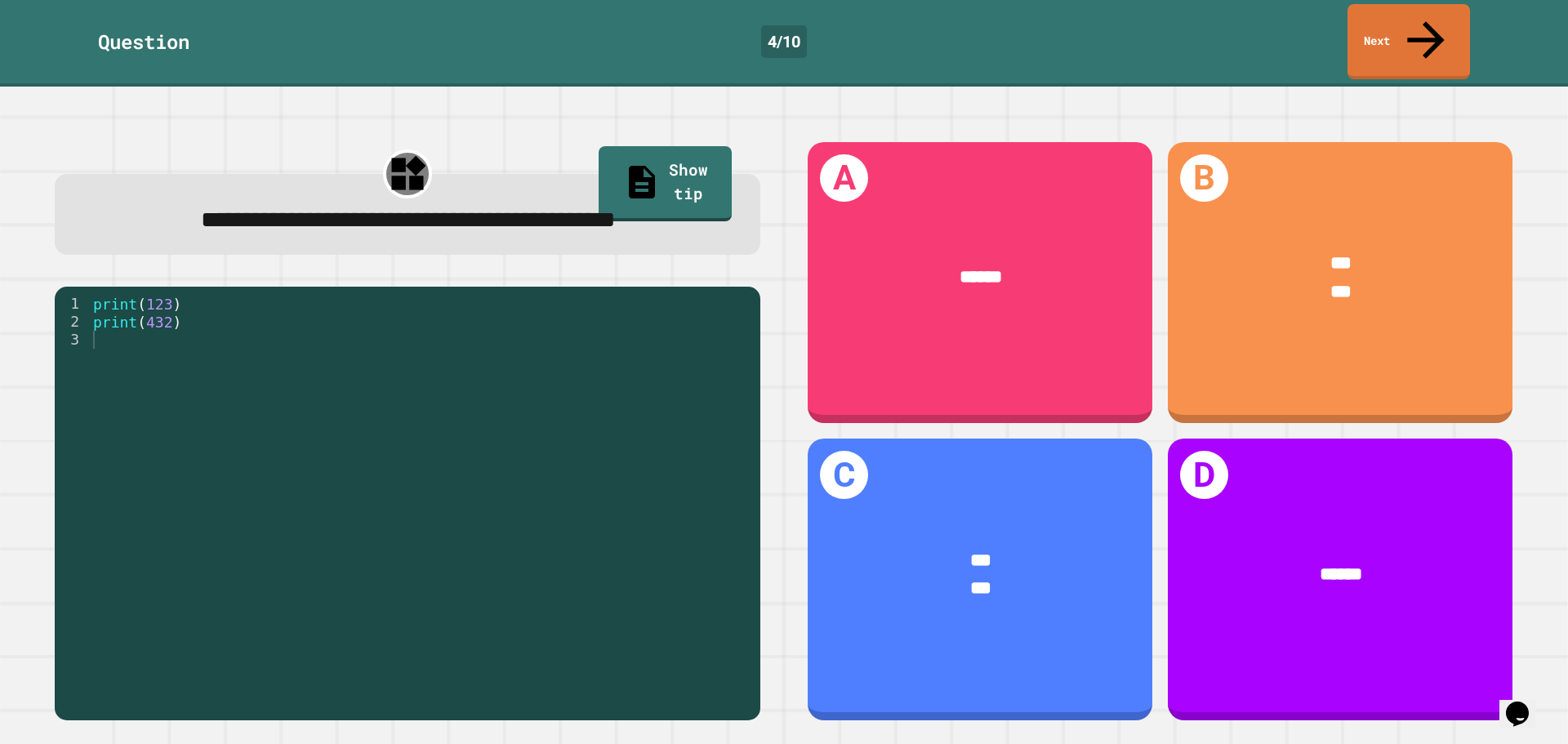
click at [511, 208] on div "**********" at bounding box center [408, 221] width 648 height 36
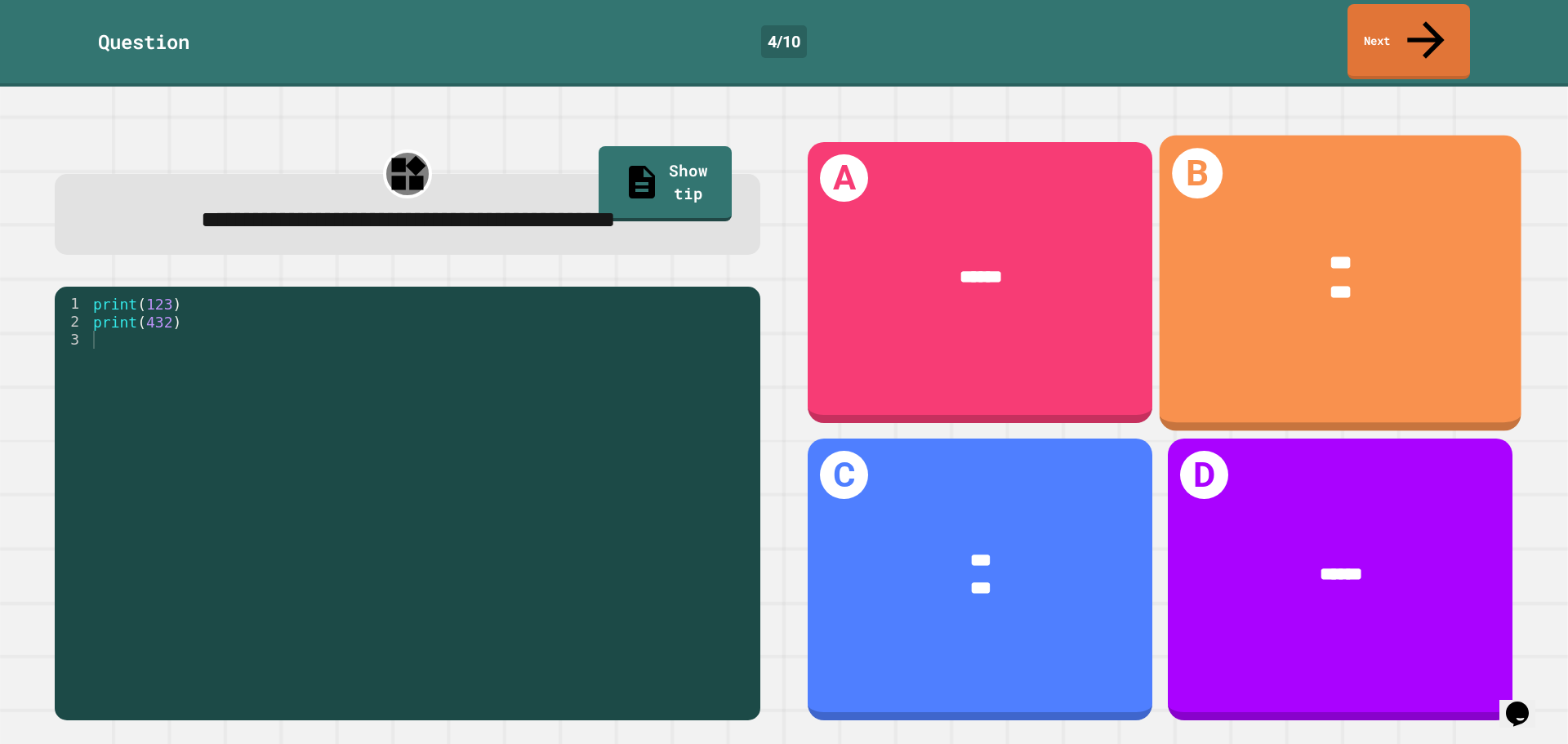
click at [1229, 174] on div "B *** ***" at bounding box center [1340, 283] width 362 height 296
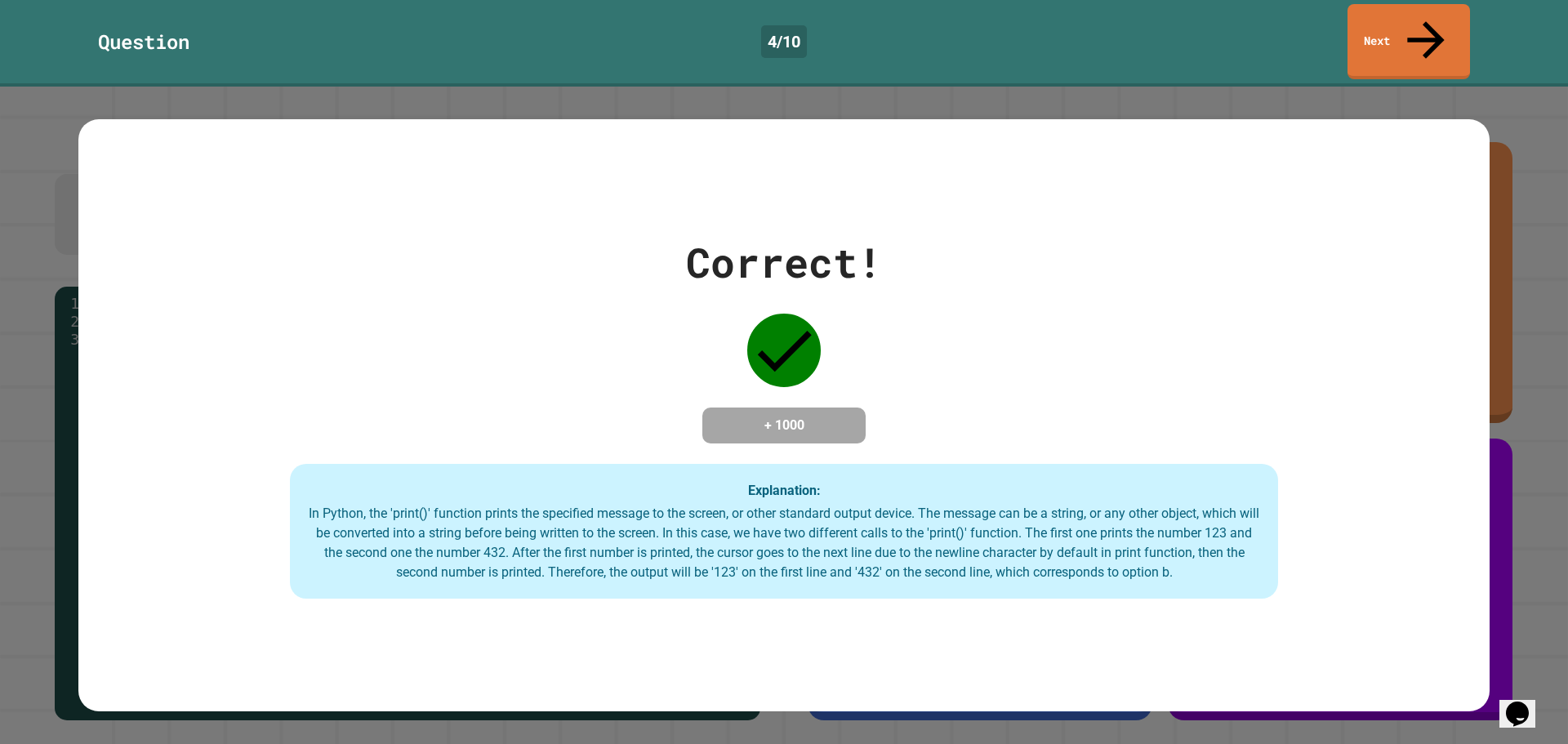
click at [1343, 33] on div "Question 4 / 10 Next" at bounding box center [784, 41] width 1568 height 75
click at [1367, 33] on link "Next" at bounding box center [1408, 41] width 123 height 75
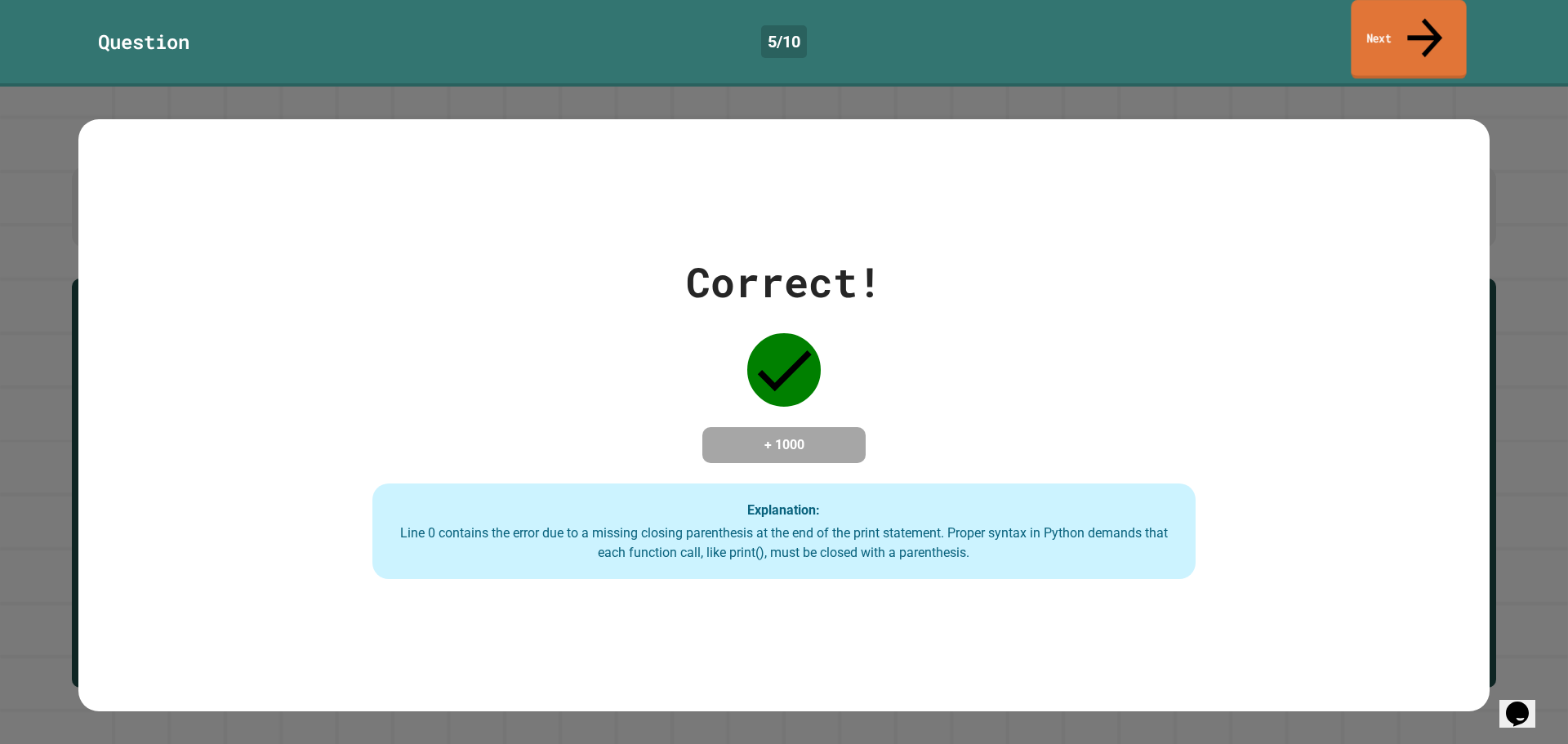
click at [1448, 38] on link "Next" at bounding box center [1407, 39] width 115 height 79
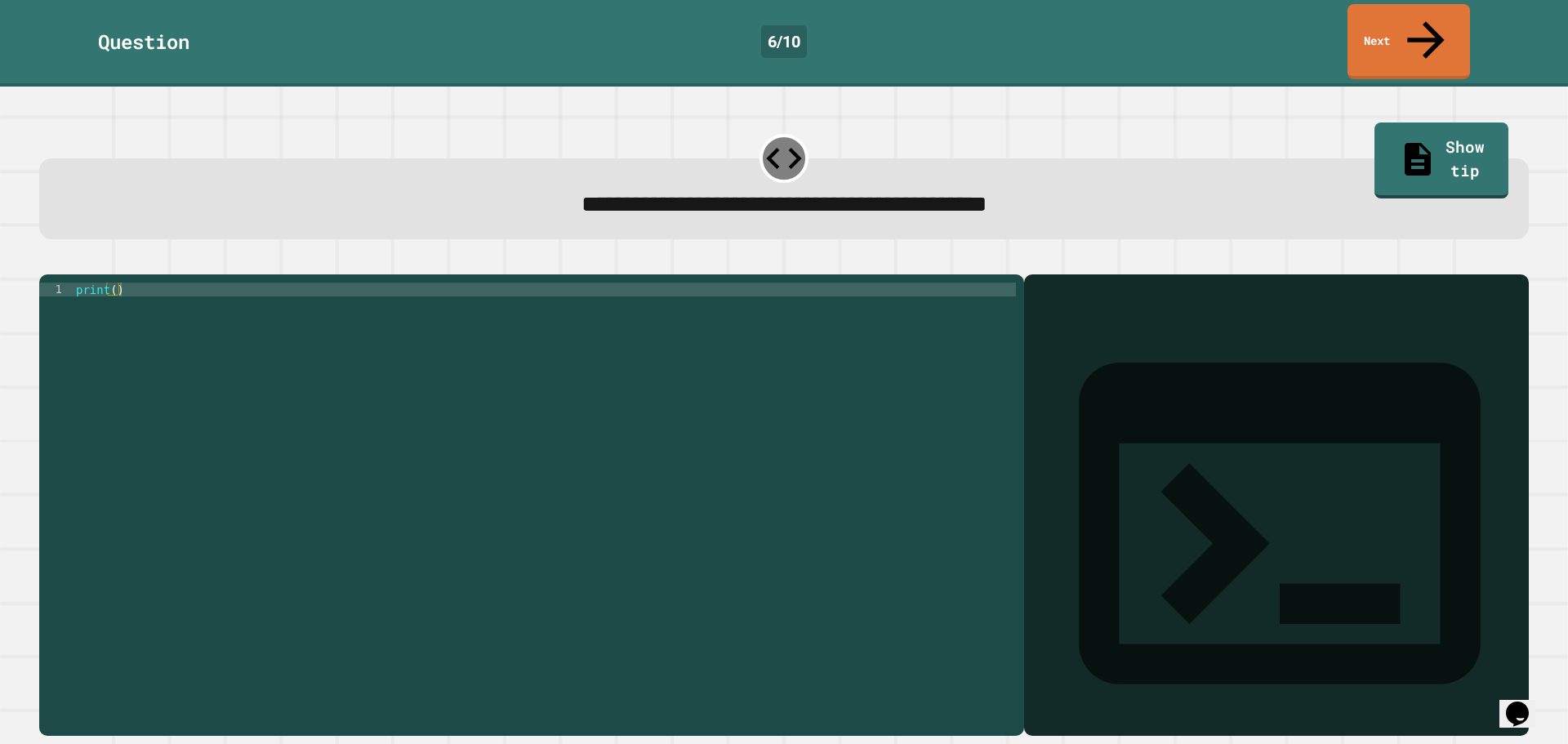
click at [112, 283] on div "print ( )" at bounding box center [545, 505] width 943 height 444
click at [382, 314] on div "print ( "3.14159" )" at bounding box center [545, 505] width 943 height 444
type textarea "**********"
click at [47, 261] on icon "button" at bounding box center [47, 261] width 0 height 0
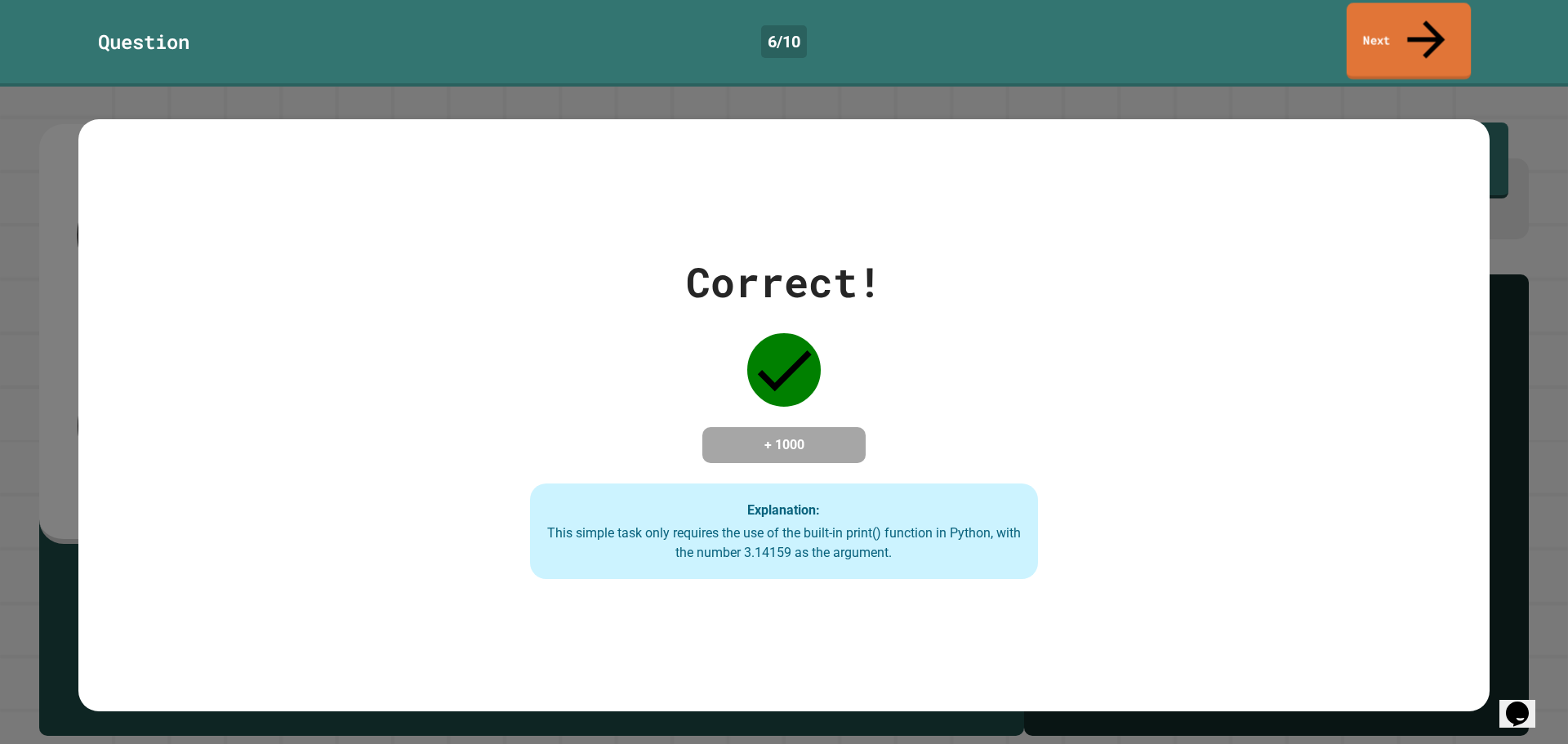
click at [1449, 33] on link "Next" at bounding box center [1408, 41] width 124 height 77
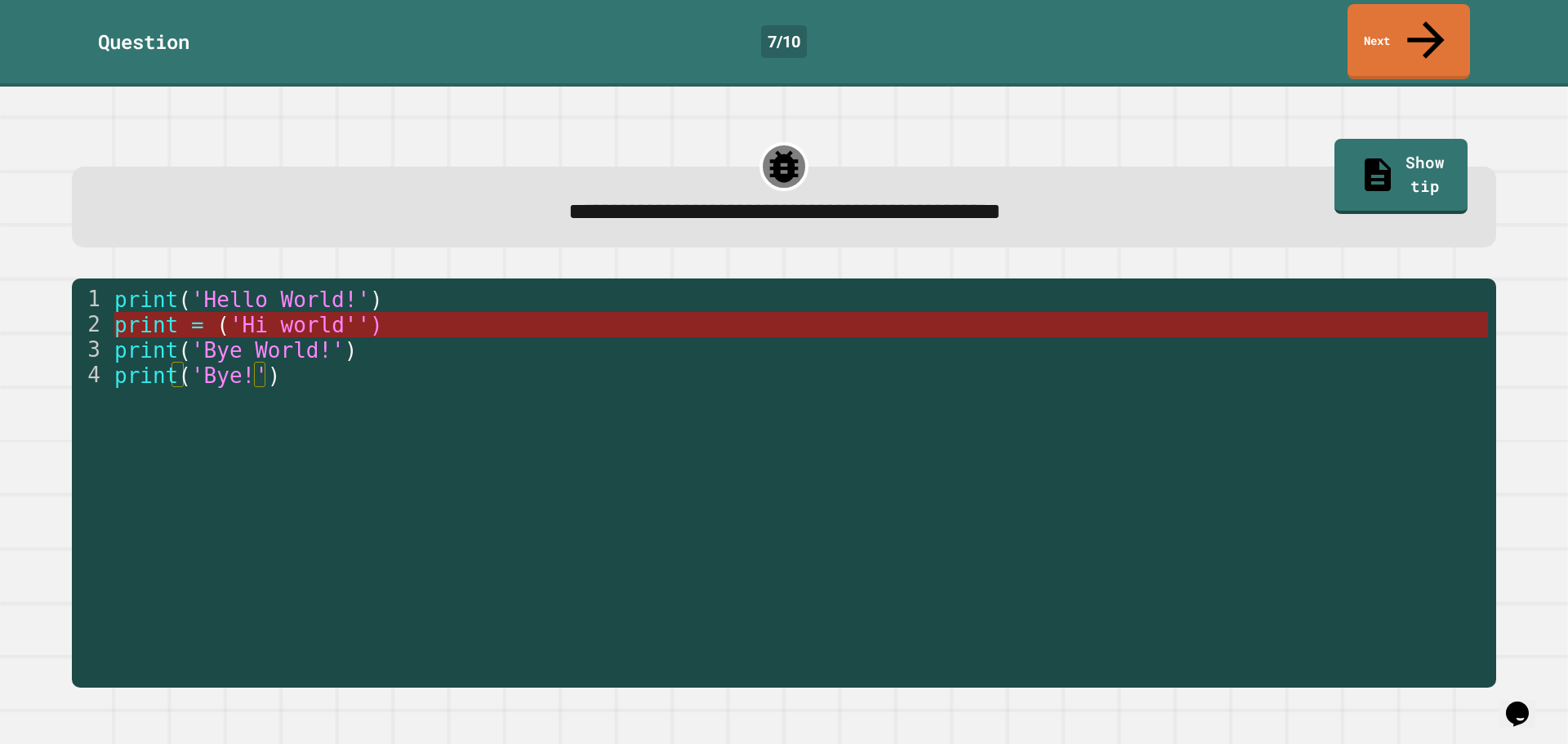
click at [320, 313] on span "'Hi world'')" at bounding box center [306, 325] width 154 height 25
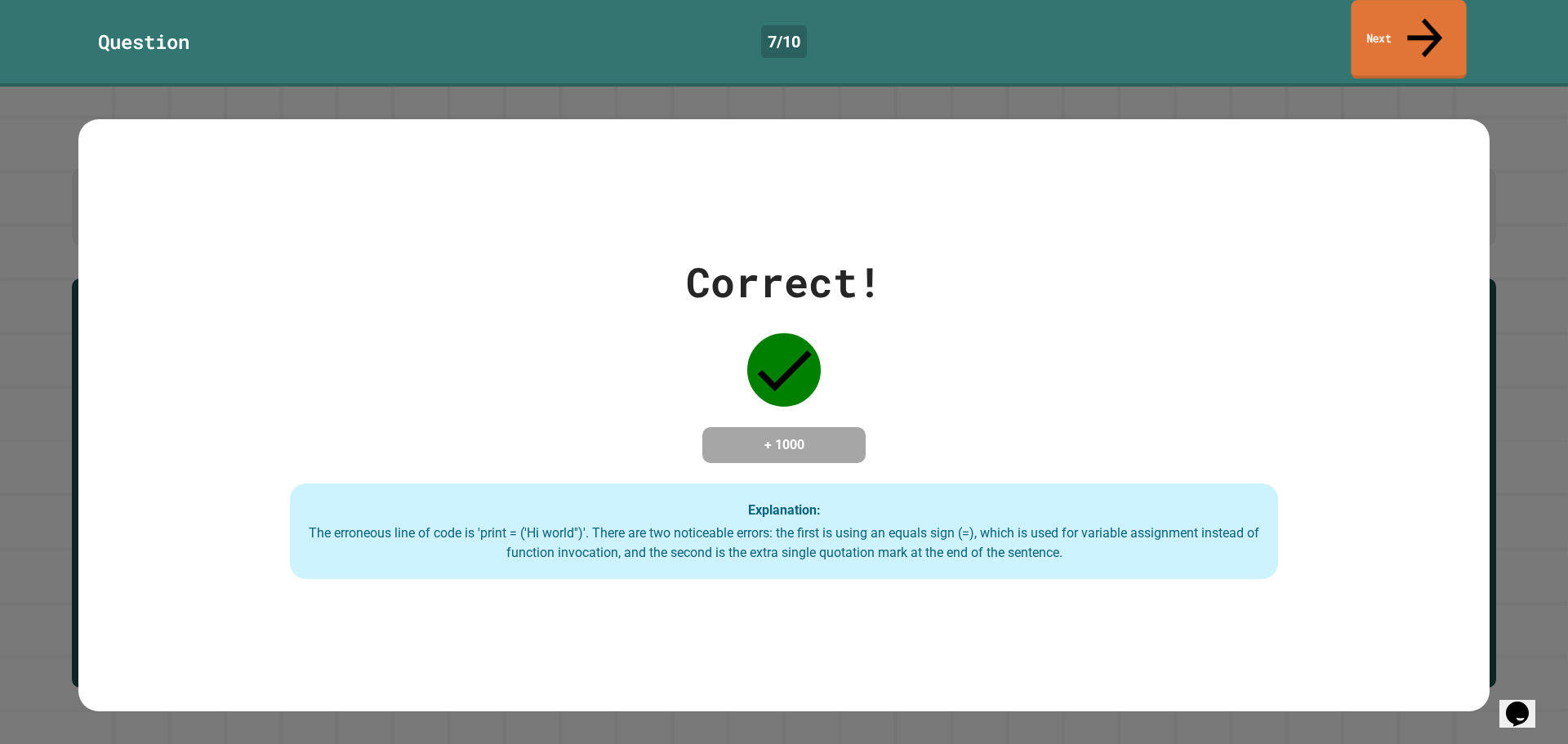
click at [1379, 22] on link "Next" at bounding box center [1407, 39] width 115 height 79
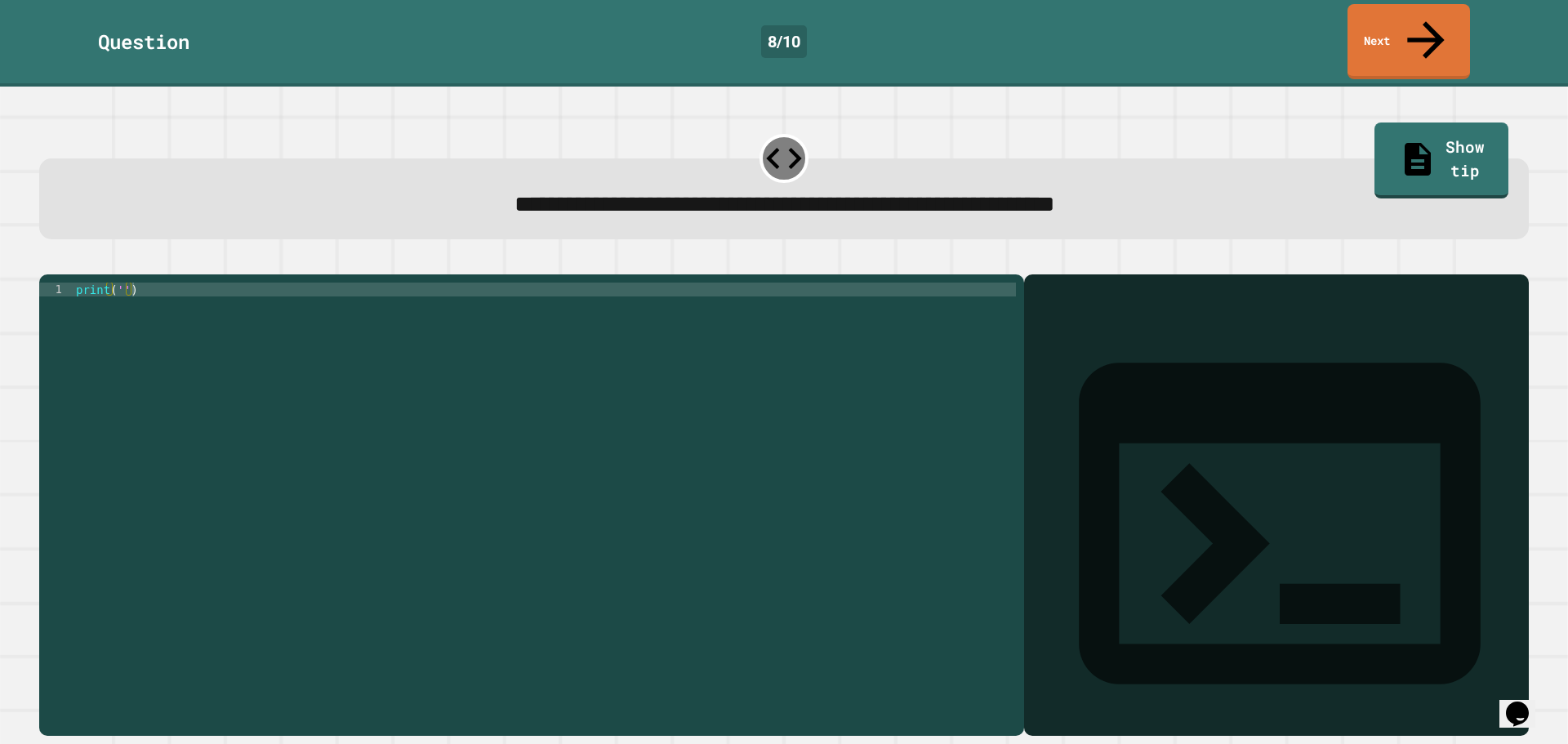
click at [114, 283] on div "print ( '' )" at bounding box center [545, 505] width 943 height 444
click at [127, 283] on div "print ( '' )" at bounding box center [545, 505] width 943 height 444
click at [120, 283] on div "print ( '' )" at bounding box center [545, 505] width 943 height 444
click at [322, 277] on div "**********" at bounding box center [531, 506] width 984 height 462
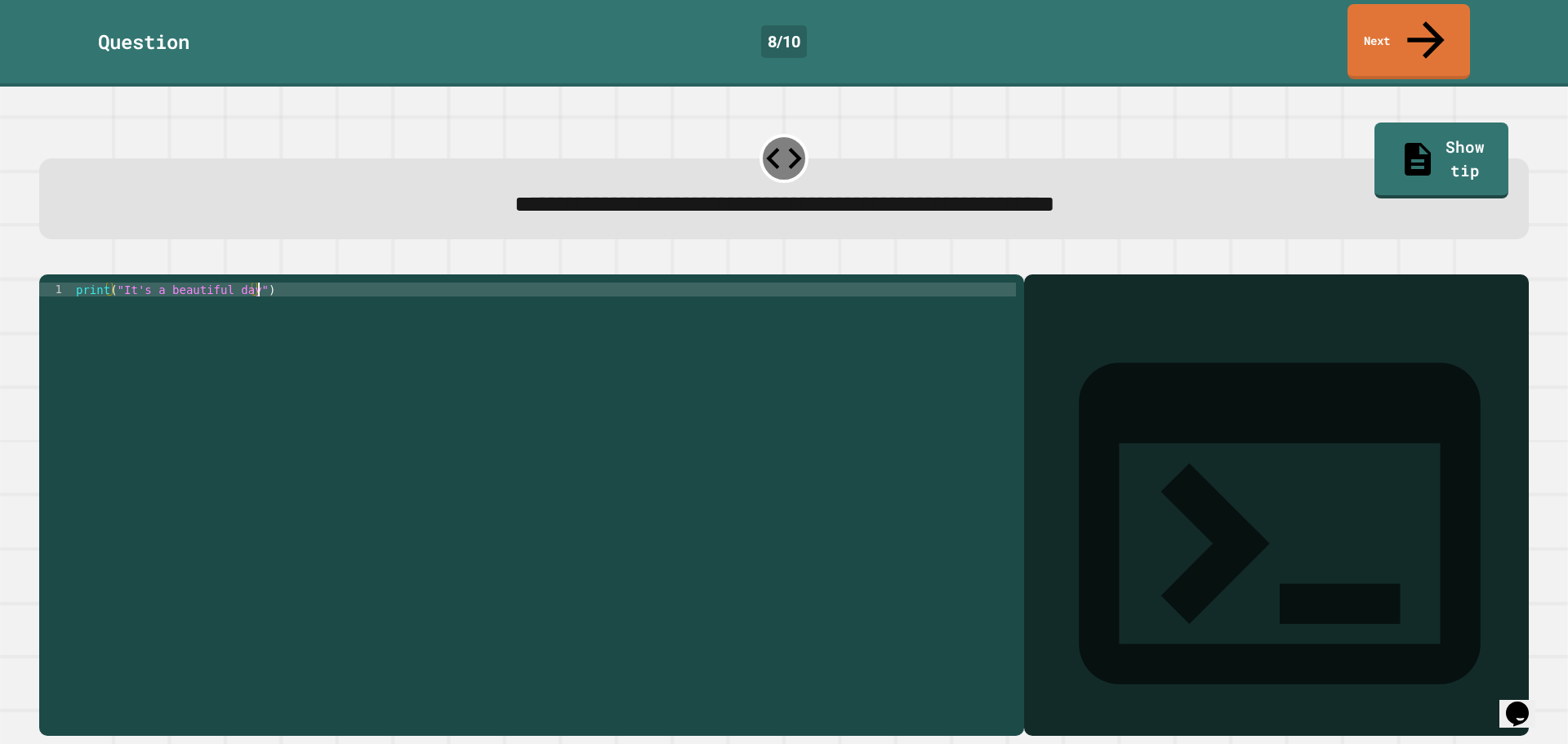
click at [322, 283] on div "print ( "It's a beautiful day" )" at bounding box center [545, 505] width 943 height 444
click at [125, 283] on div "print ( "It's a beautiful day" )" at bounding box center [545, 505] width 943 height 444
click at [150, 283] on div "print ( "It's a beautiful day" )" at bounding box center [545, 505] width 943 height 444
click at [261, 283] on div "print ( "It's a beautiful day" )" at bounding box center [545, 505] width 943 height 444
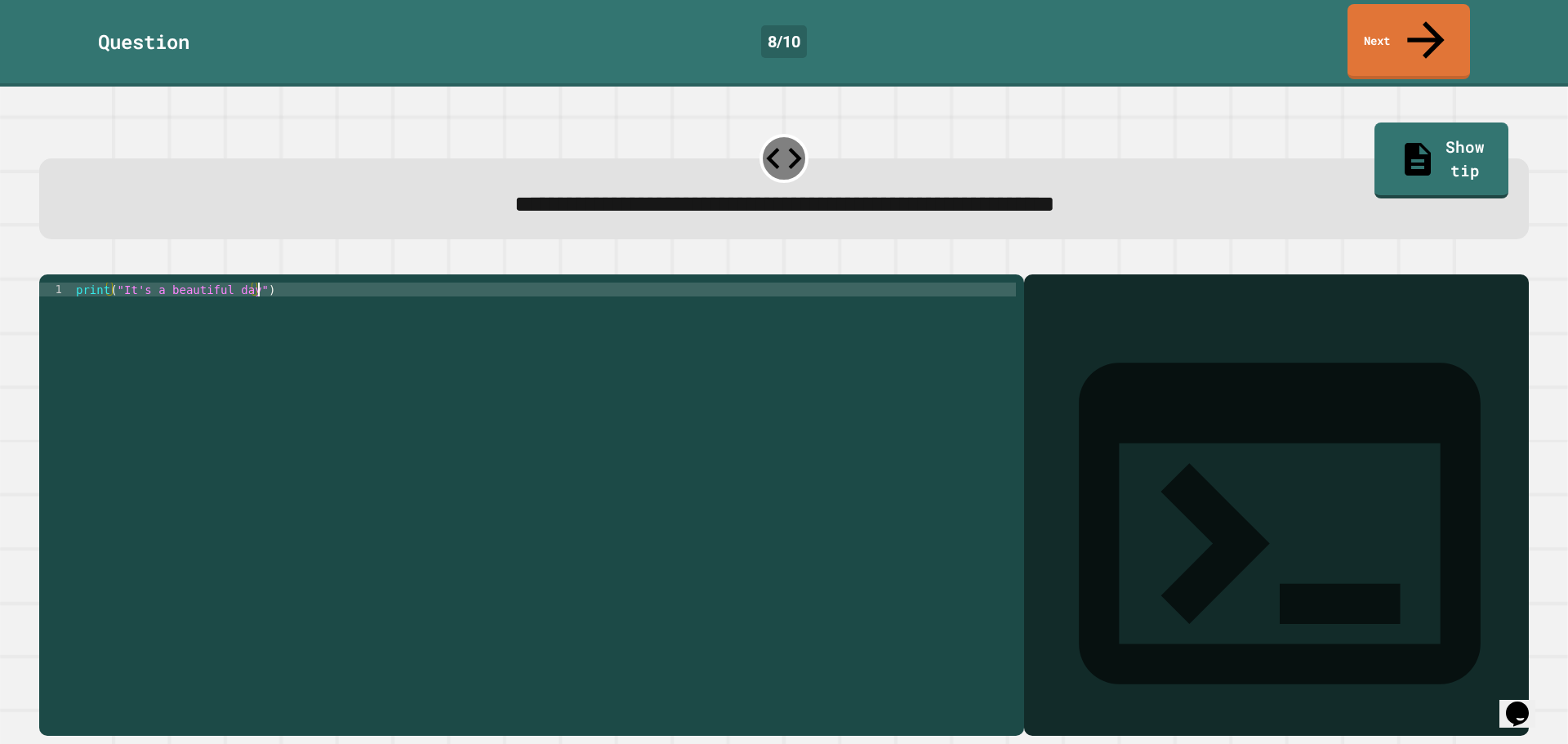
type textarea "**********"
click at [47, 261] on icon "button" at bounding box center [47, 261] width 0 height 0
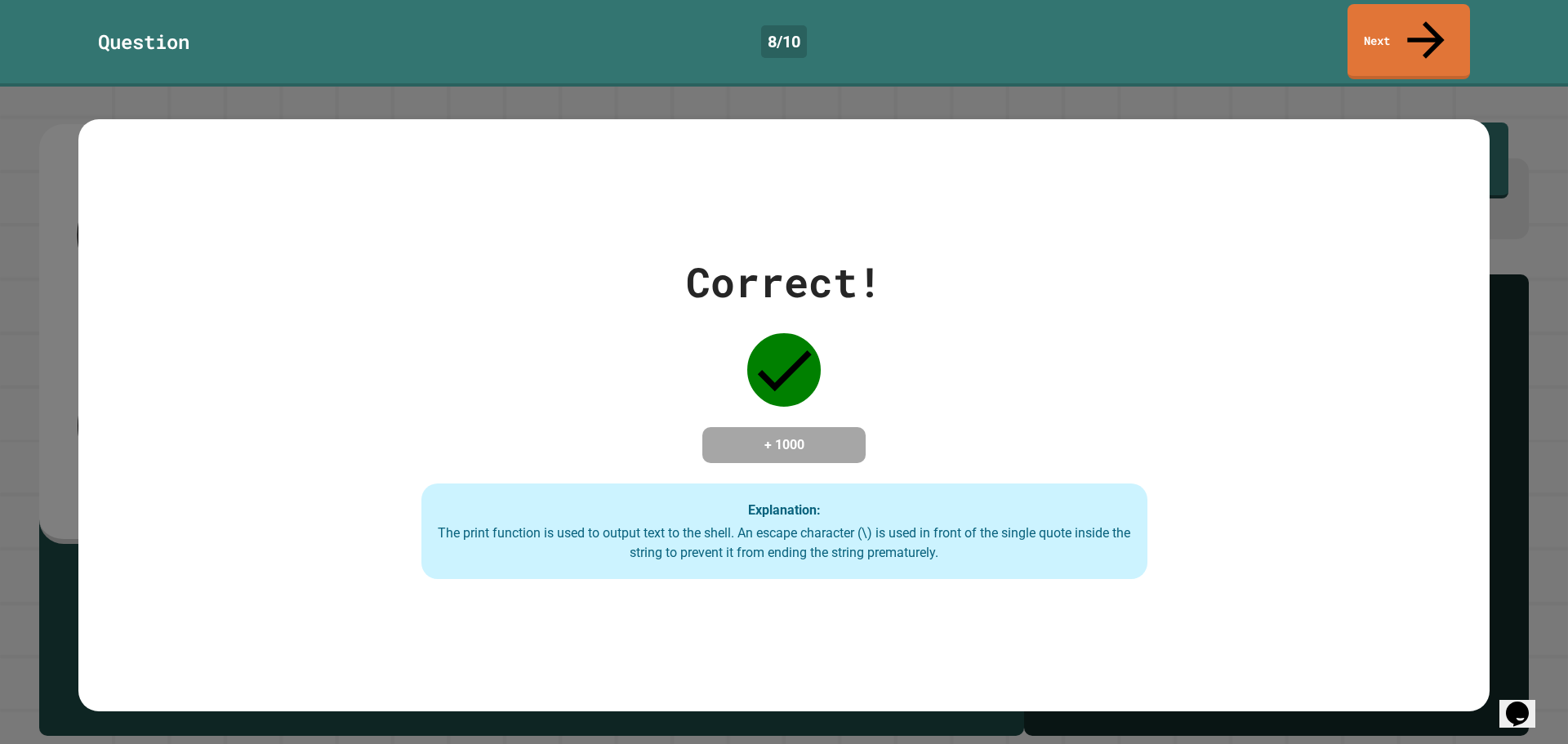
click at [1374, 41] on div "Question 8 / 10 Next" at bounding box center [784, 43] width 1568 height 87
click at [1382, 32] on link "Next" at bounding box center [1408, 39] width 116 height 79
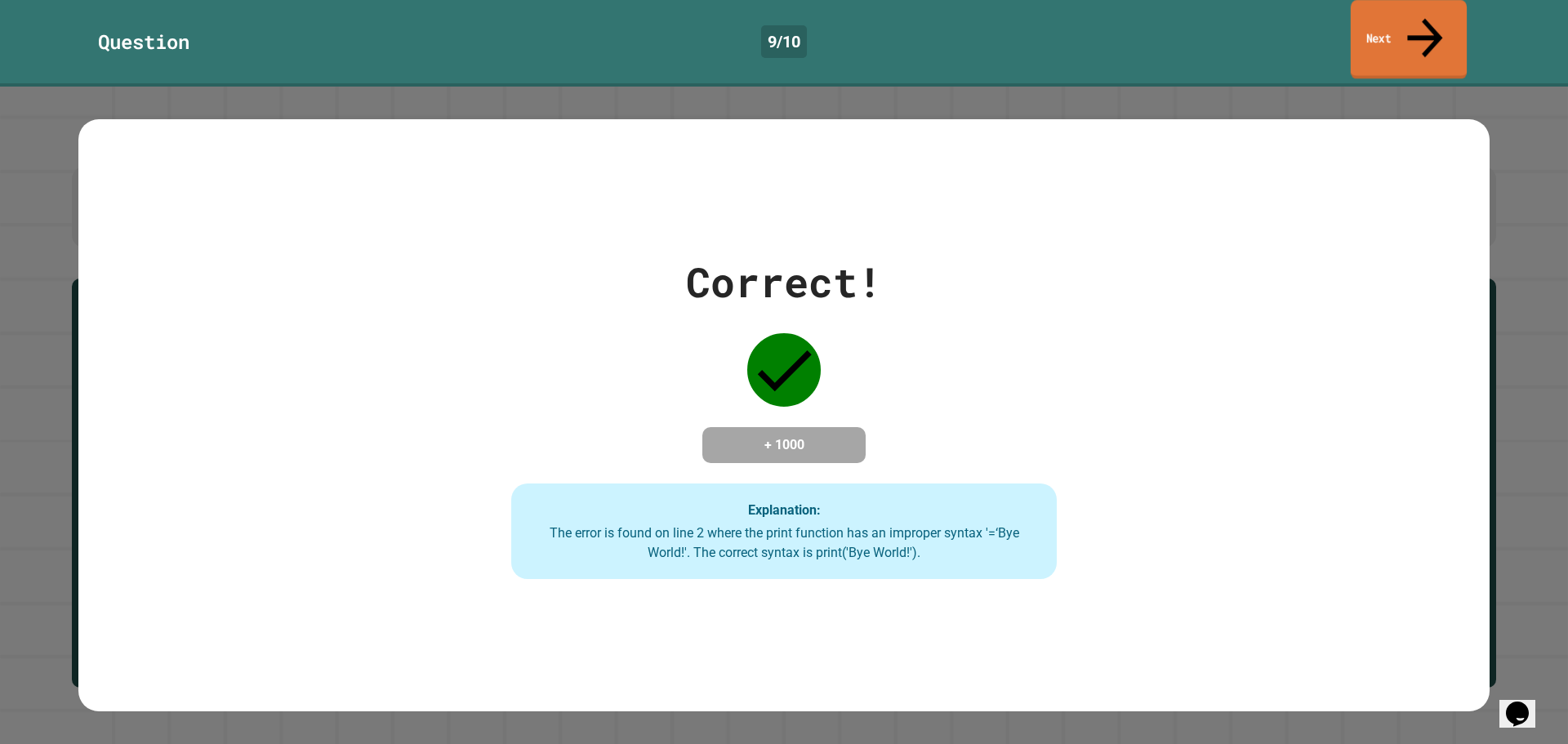
click at [1367, 32] on link "Next" at bounding box center [1408, 39] width 116 height 79
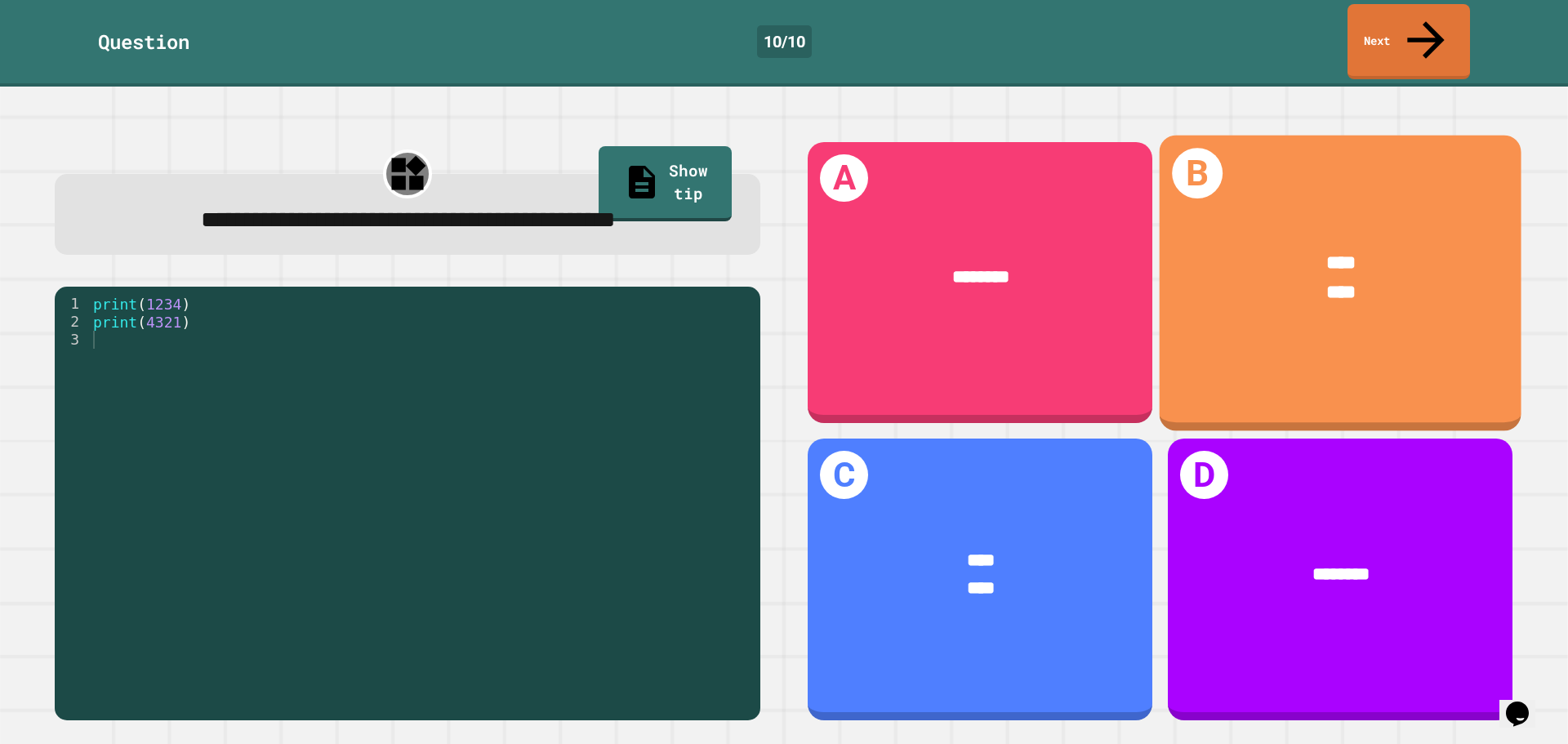
click at [1379, 211] on div "**** ****" at bounding box center [1340, 278] width 362 height 134
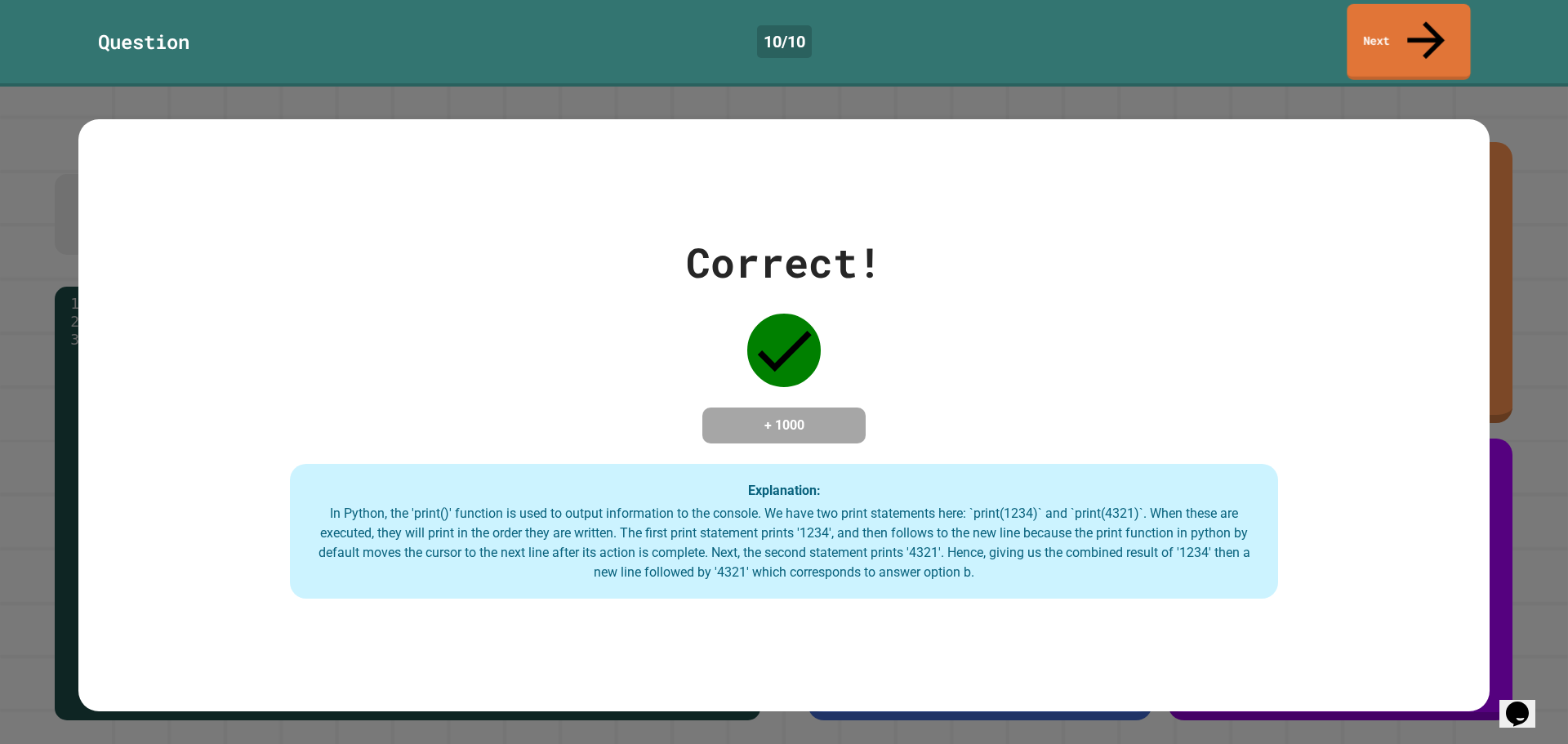
click at [1395, 10] on link "Next" at bounding box center [1407, 42] width 123 height 76
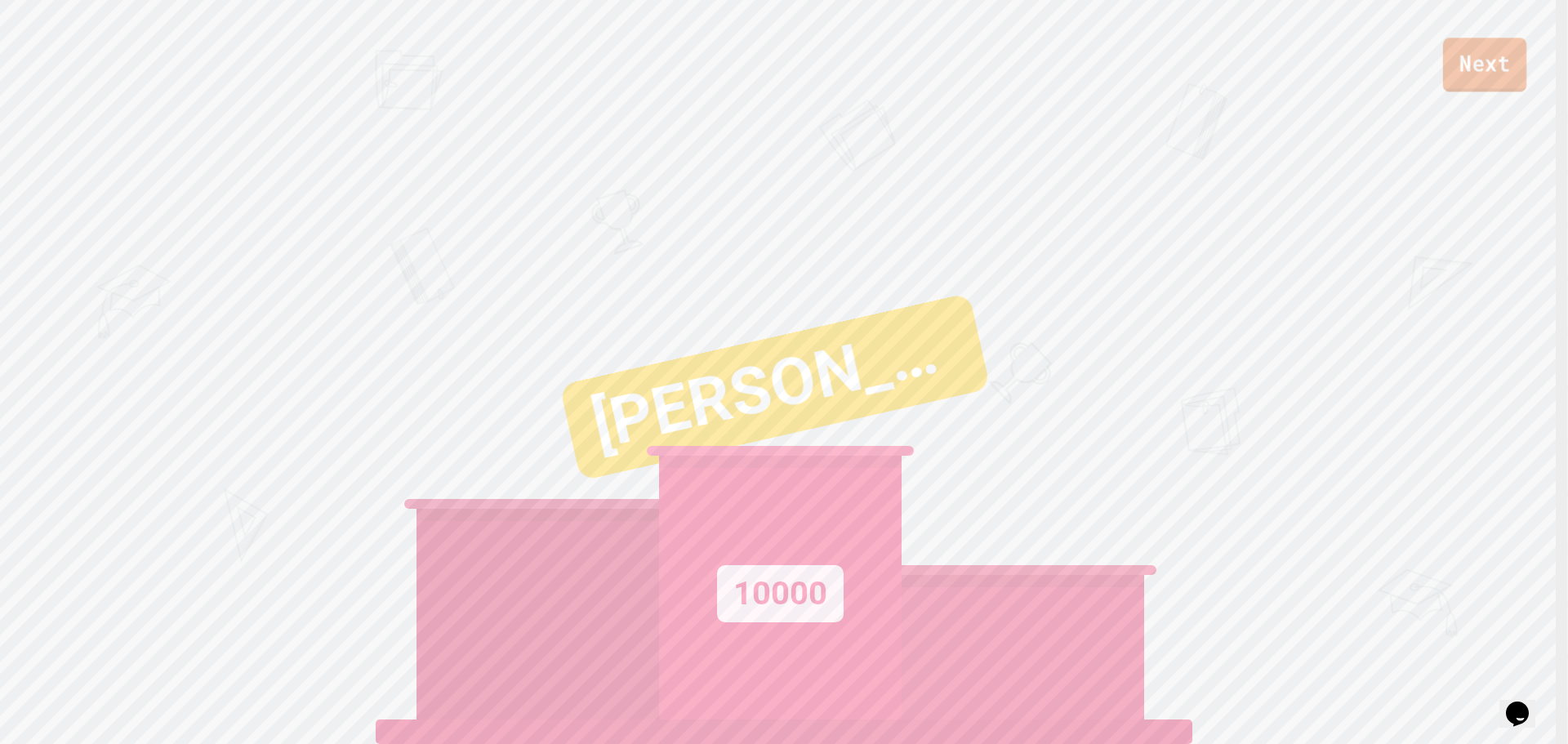
click at [1489, 60] on link "Next" at bounding box center [1484, 65] width 83 height 54
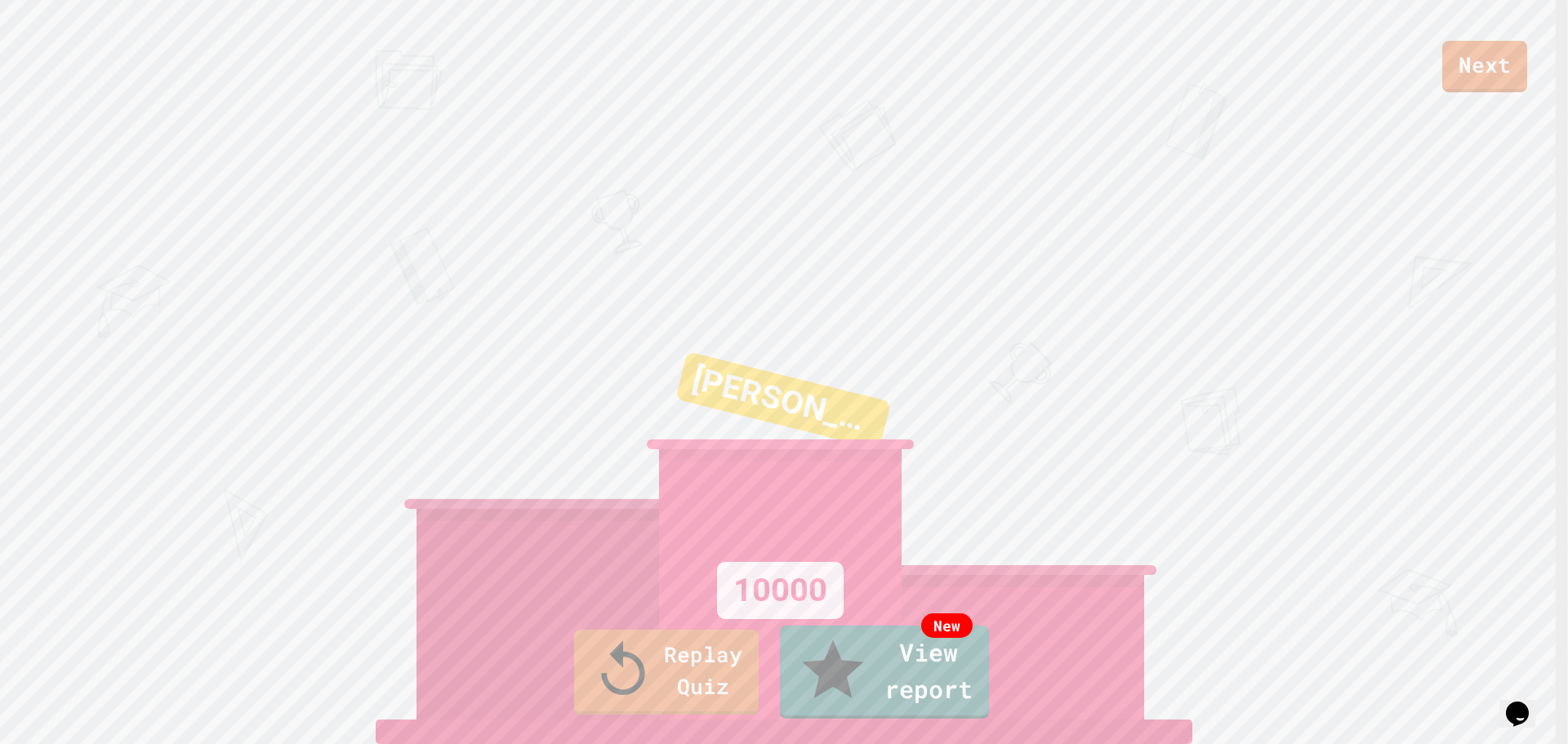
type textarea "**********"
